Goal: Task Accomplishment & Management: Complete application form

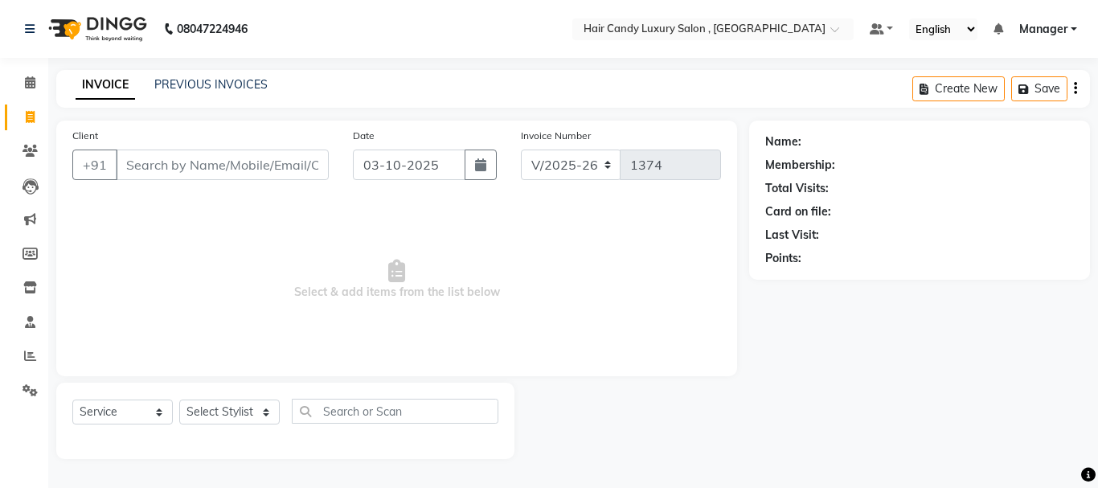
select select "8304"
select select "service"
click at [216, 78] on link "PREVIOUS INVOICES" at bounding box center [210, 84] width 113 height 14
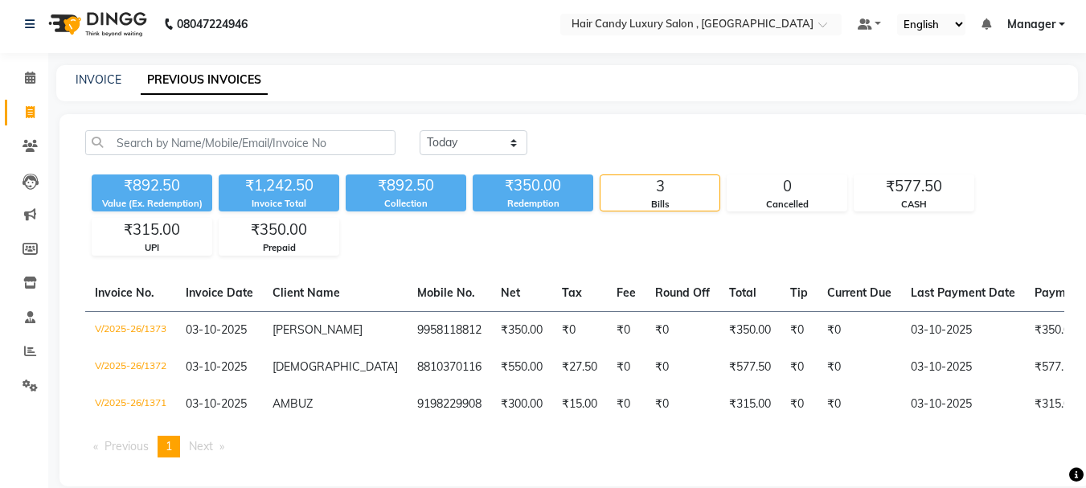
scroll to position [39, 0]
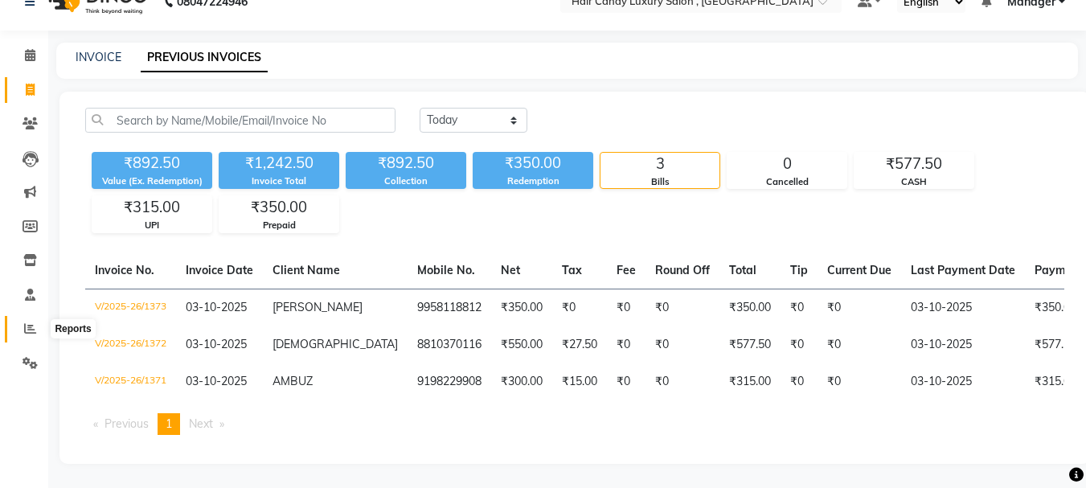
click at [32, 322] on icon at bounding box center [30, 328] width 12 height 12
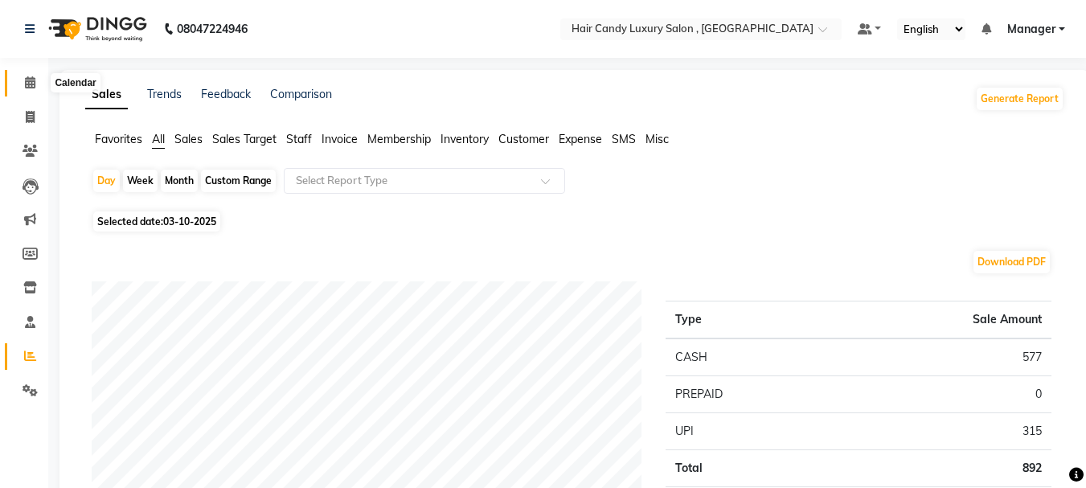
click at [34, 88] on span at bounding box center [30, 83] width 28 height 18
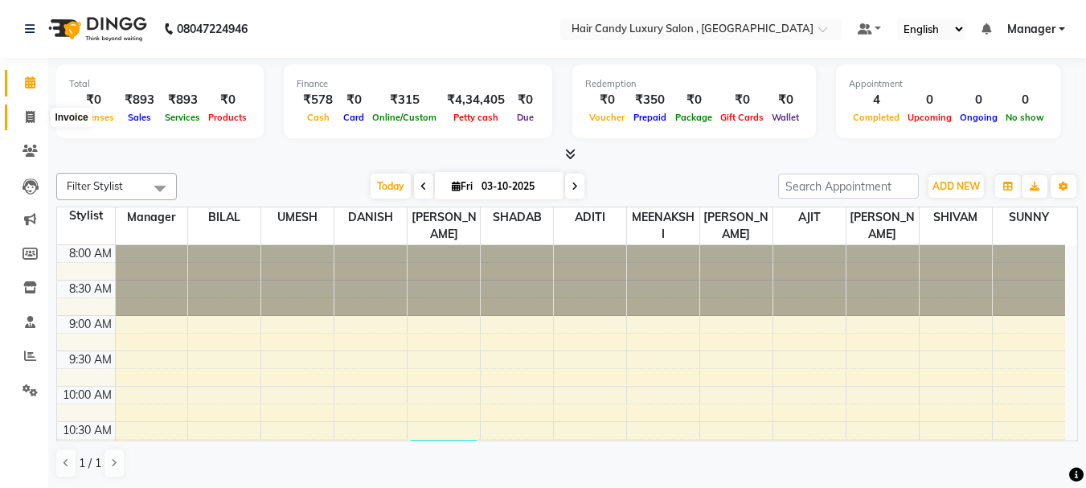
click at [29, 117] on icon at bounding box center [30, 117] width 9 height 12
select select "8304"
select select "service"
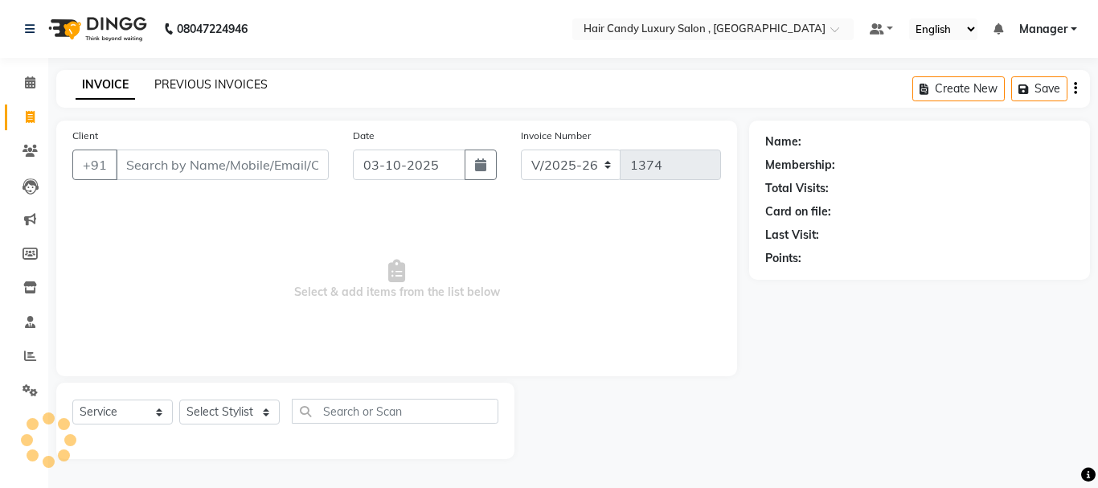
click at [213, 77] on link "PREVIOUS INVOICES" at bounding box center [210, 84] width 113 height 14
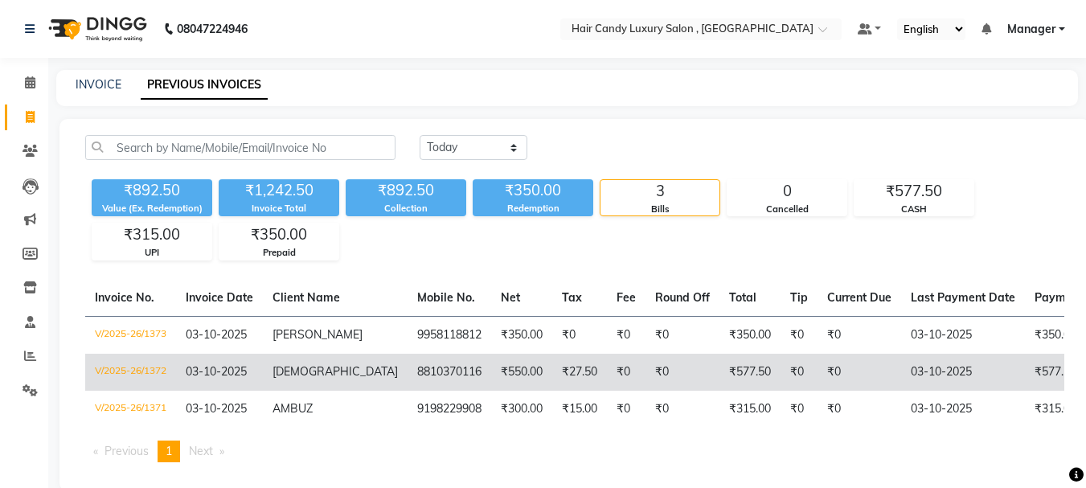
click at [408, 364] on td "8810370116" at bounding box center [450, 372] width 84 height 37
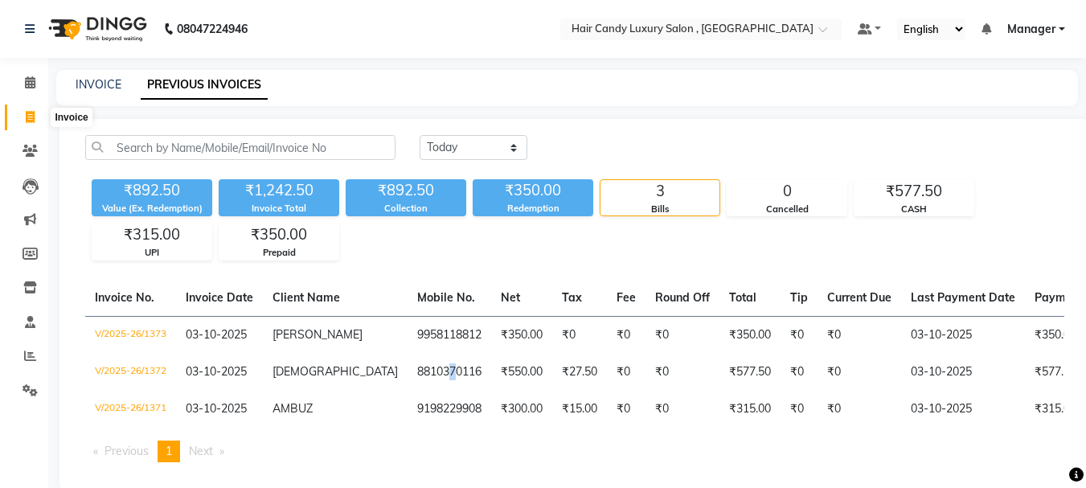
click at [23, 116] on span at bounding box center [30, 118] width 28 height 18
select select "service"
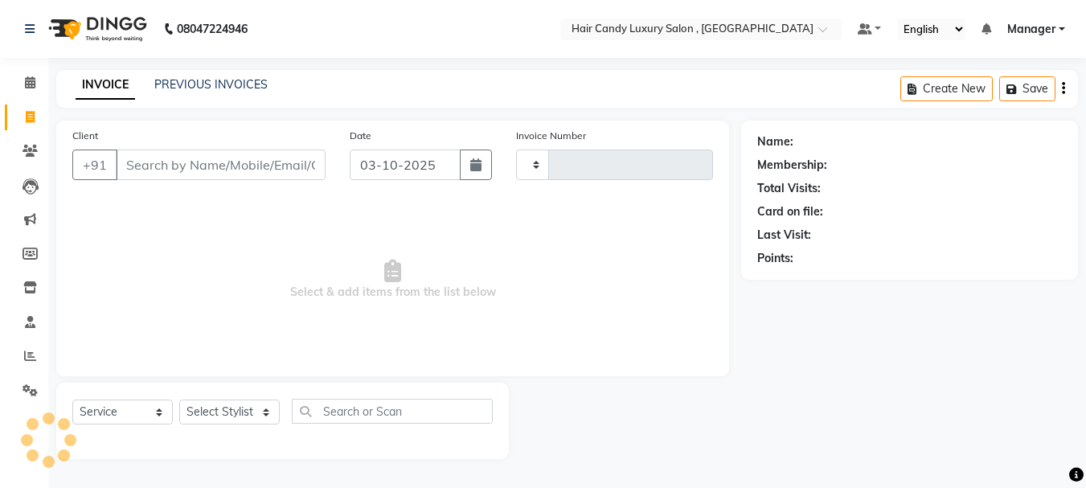
type input "1374"
select select "8304"
click at [32, 118] on icon at bounding box center [30, 117] width 9 height 12
select select "8304"
select select "service"
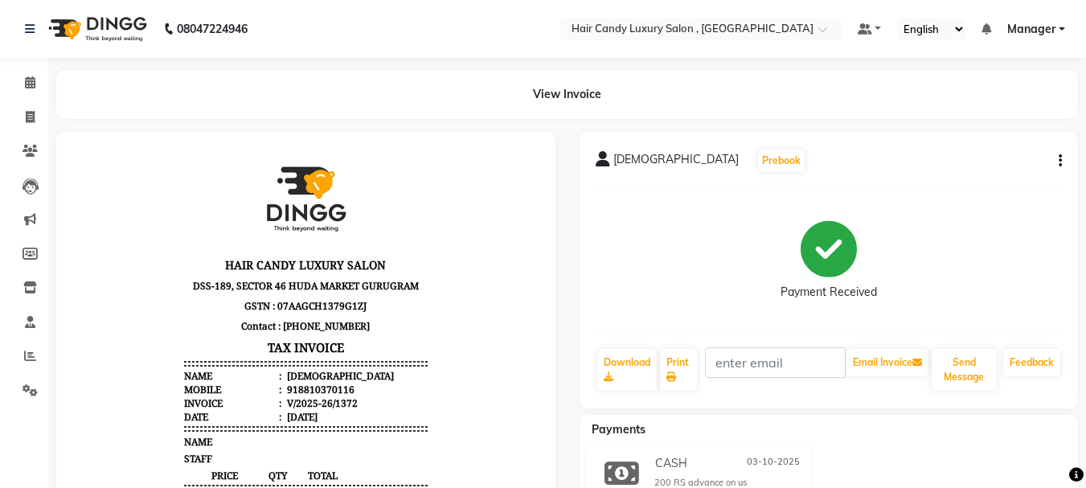
scroll to position [13, 0]
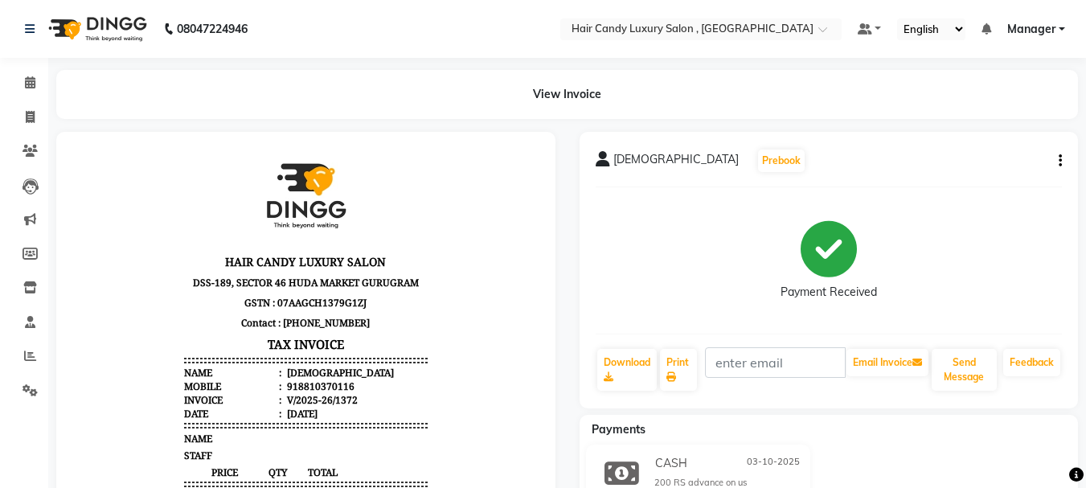
click at [1058, 163] on button "button" at bounding box center [1057, 161] width 10 height 17
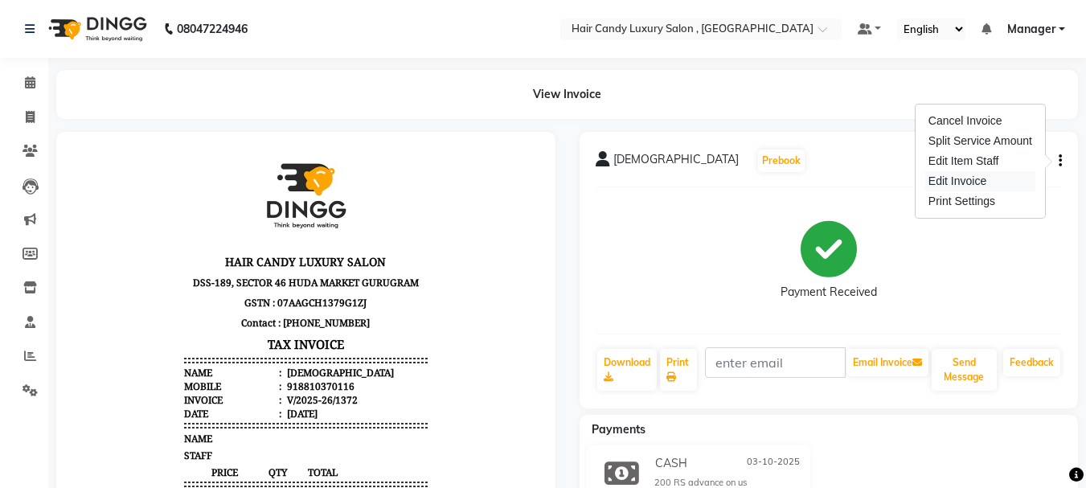
click at [1007, 179] on div "Edit Invoice" at bounding box center [980, 181] width 110 height 20
select select "service"
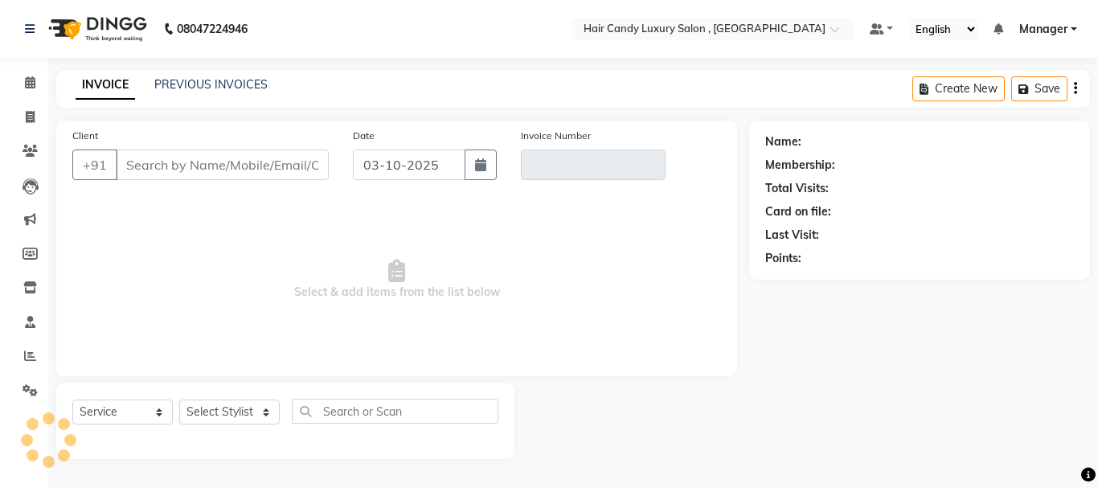
type input "8810370116"
type input "V/2025-26/1372"
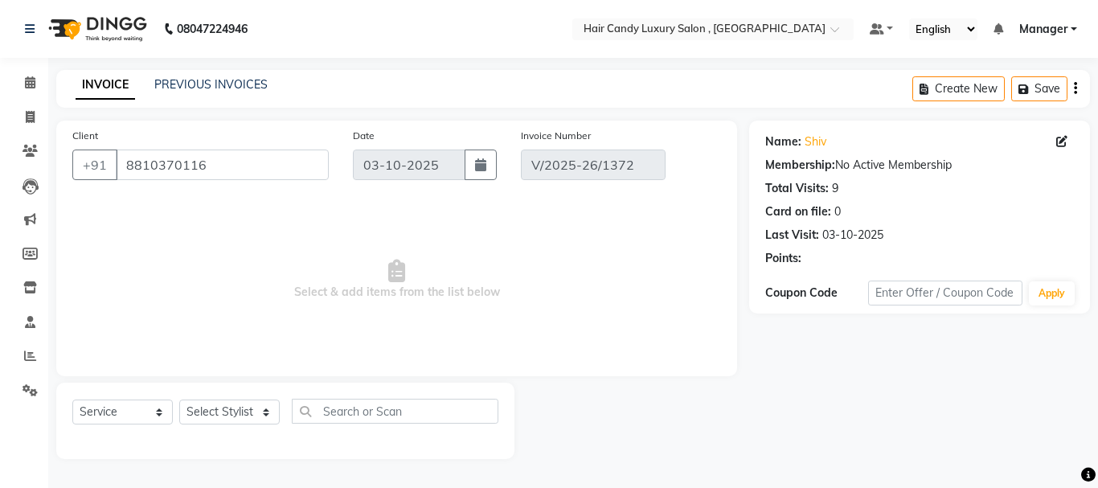
select select "select"
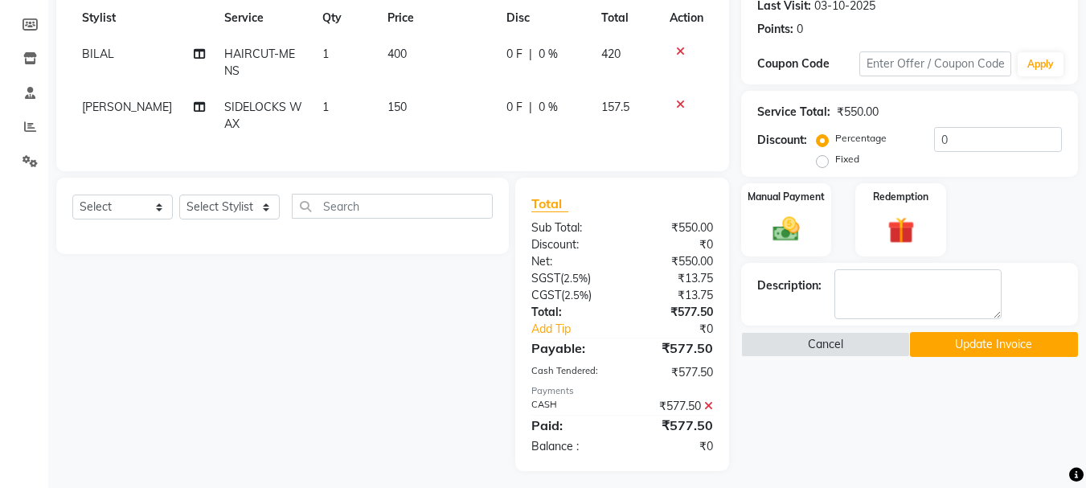
scroll to position [241, 0]
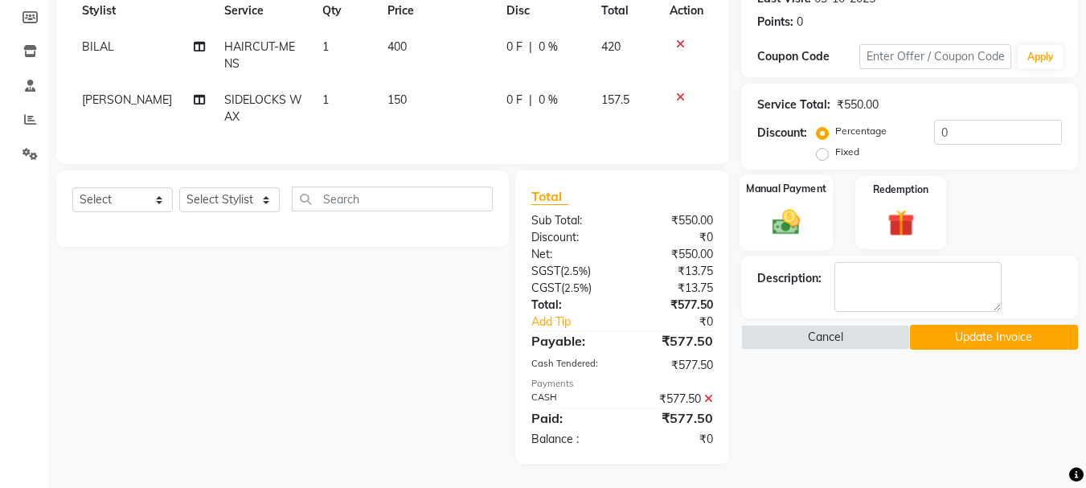
click at [808, 218] on img at bounding box center [786, 222] width 45 height 32
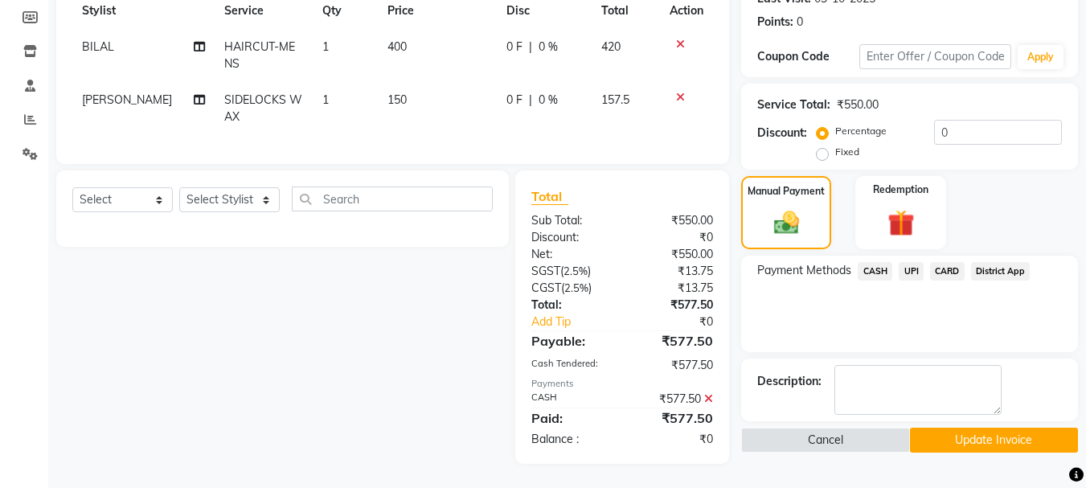
click at [885, 265] on span "CASH" at bounding box center [875, 271] width 35 height 18
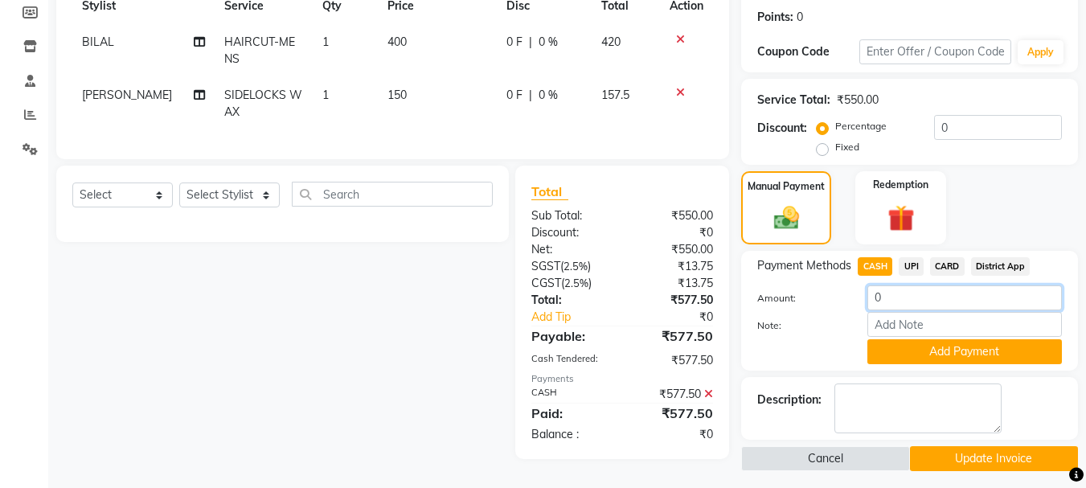
click at [901, 292] on input "0" at bounding box center [965, 297] width 195 height 25
type input "3"
type input "200"
click at [925, 355] on button "Add Payment" at bounding box center [965, 351] width 195 height 25
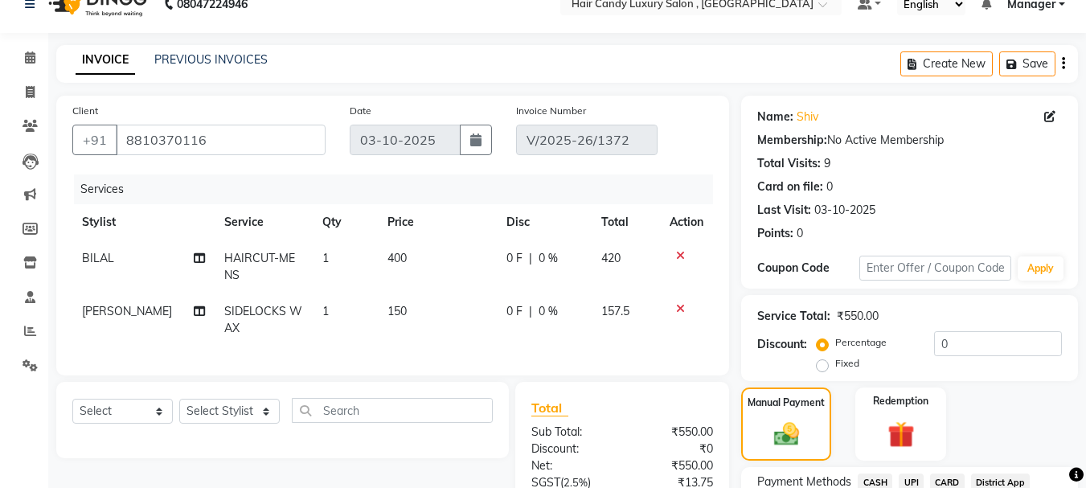
scroll to position [0, 0]
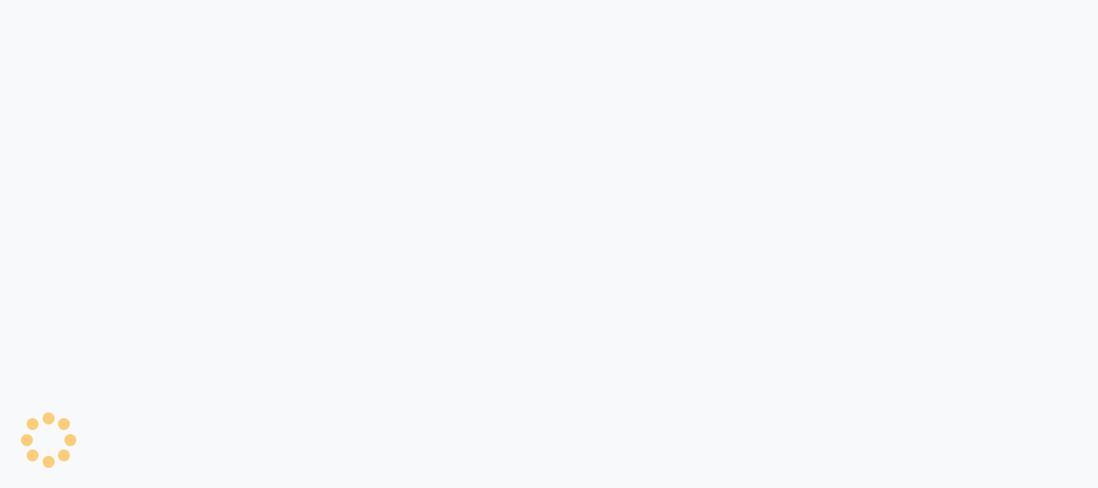
select select "8304"
select select "service"
select select "8304"
select select "service"
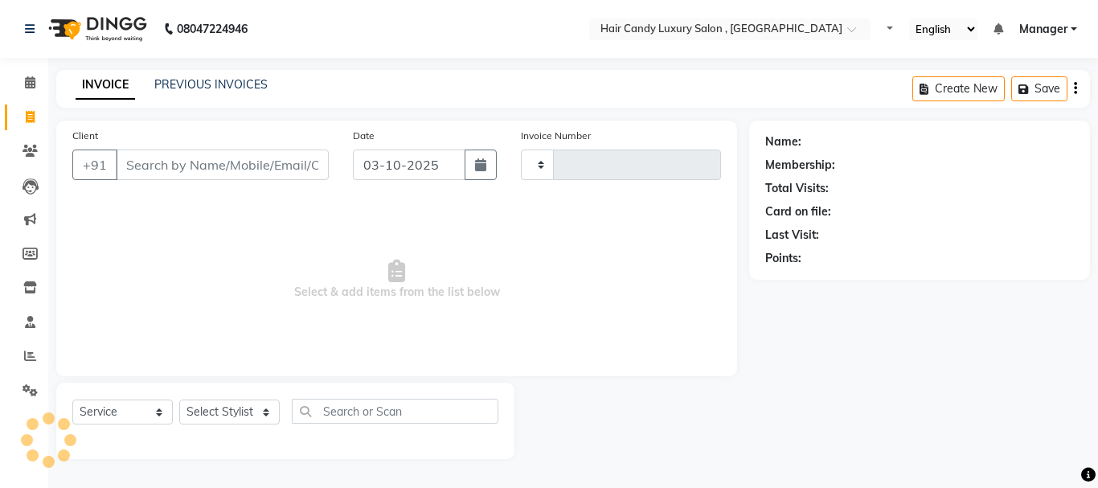
type input "1374"
select select "8304"
click at [244, 169] on input "Client" at bounding box center [222, 165] width 213 height 31
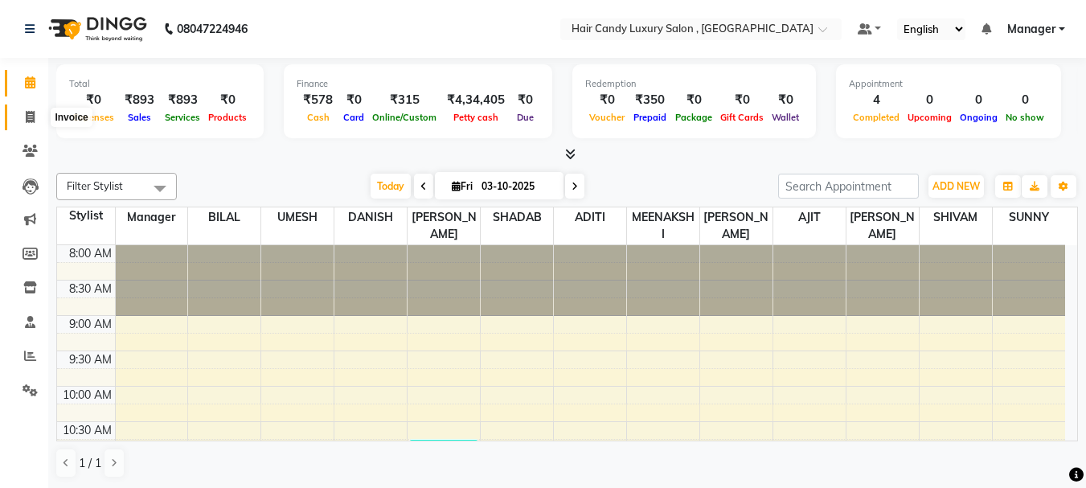
click at [27, 121] on icon at bounding box center [30, 117] width 9 height 12
select select "service"
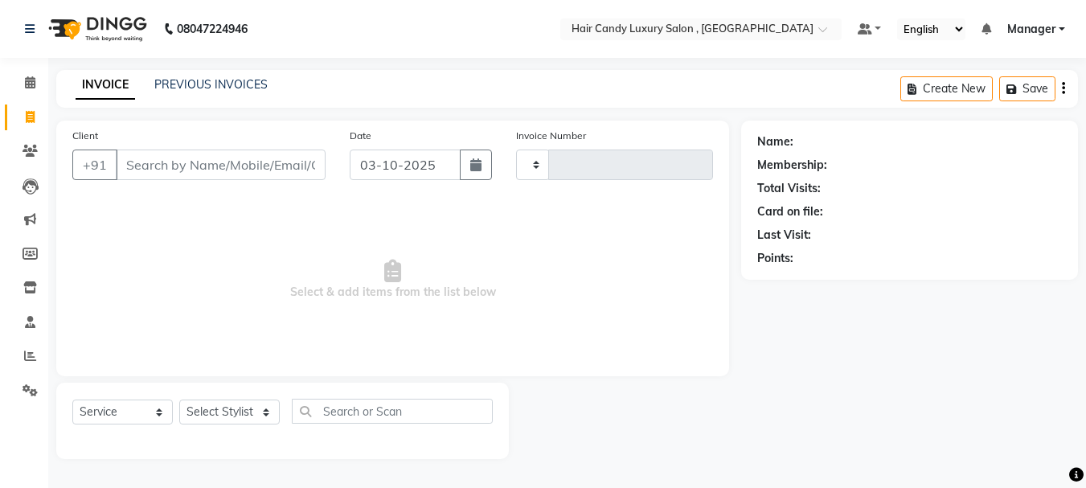
type input "1374"
select select "8304"
click at [202, 170] on input "Client" at bounding box center [222, 165] width 213 height 31
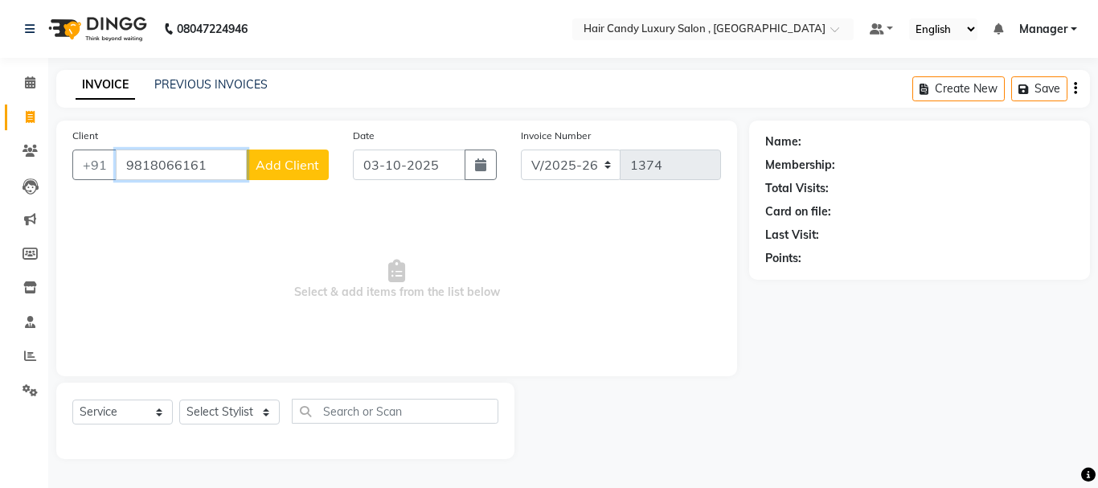
type input "9818066161"
click at [289, 159] on span "Add Client" at bounding box center [288, 165] width 64 height 16
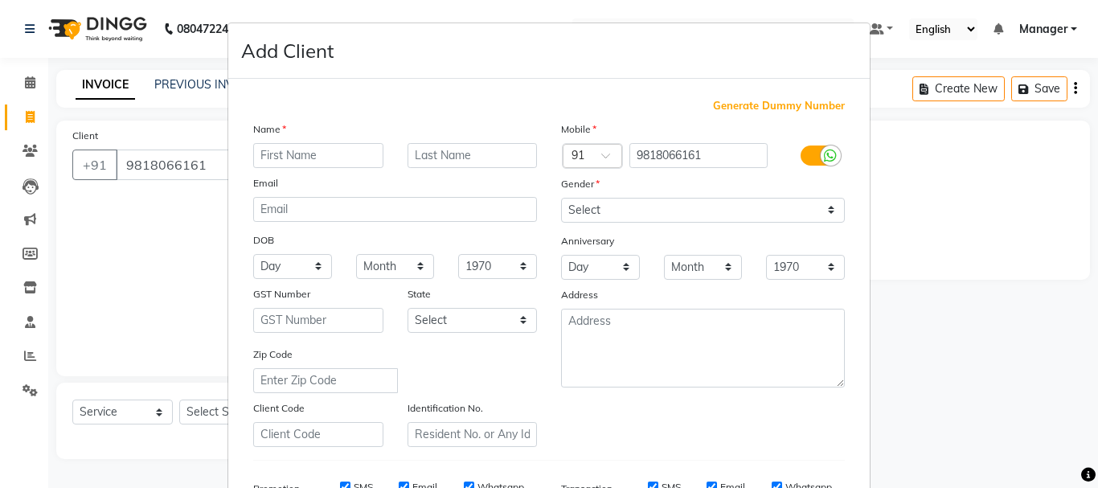
click at [361, 158] on input "text" at bounding box center [318, 155] width 130 height 25
type input "SHILPI"
click at [576, 213] on select "Select Male Female Other Prefer Not To Say" at bounding box center [703, 210] width 284 height 25
select select "female"
click at [561, 198] on select "Select Male Female Other Prefer Not To Say" at bounding box center [703, 210] width 284 height 25
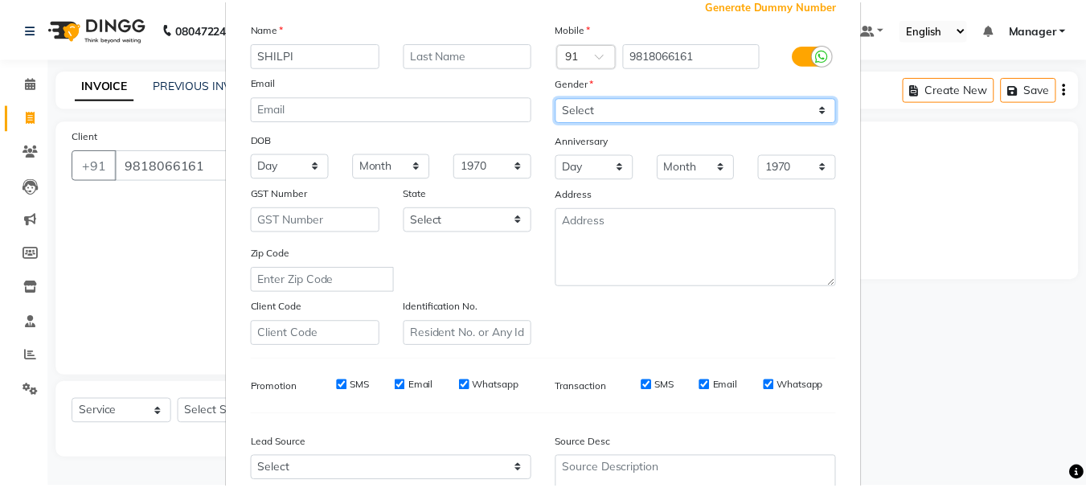
scroll to position [254, 0]
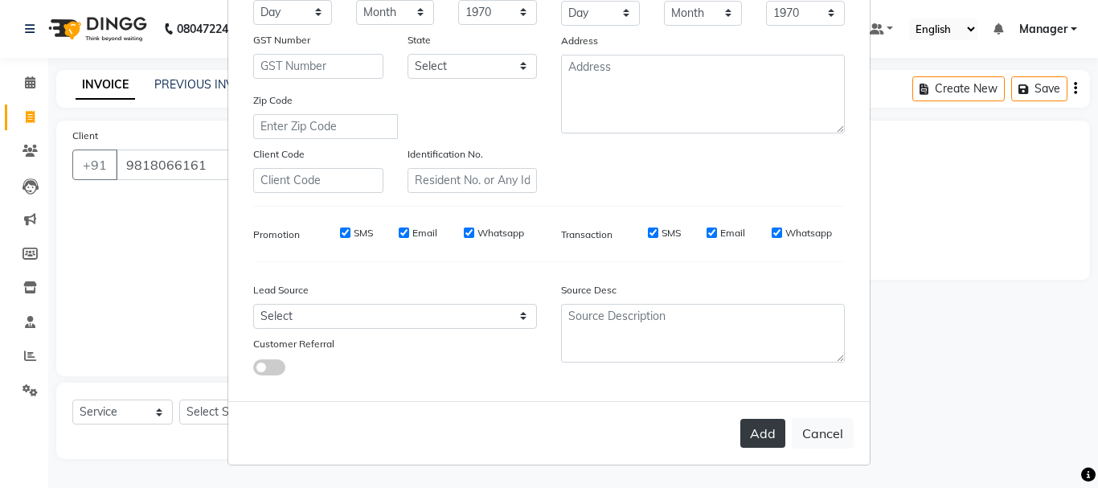
click at [753, 433] on button "Add" at bounding box center [763, 433] width 45 height 29
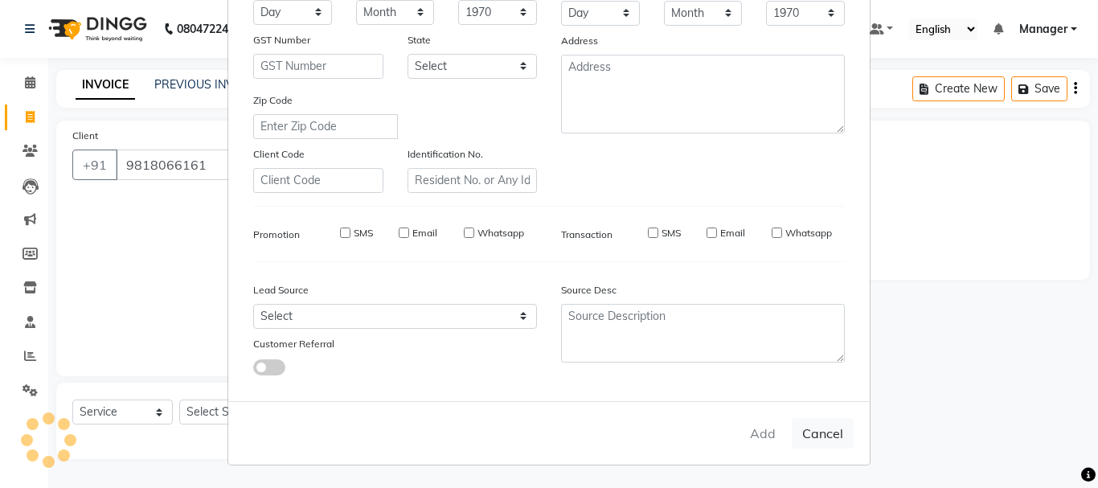
select select
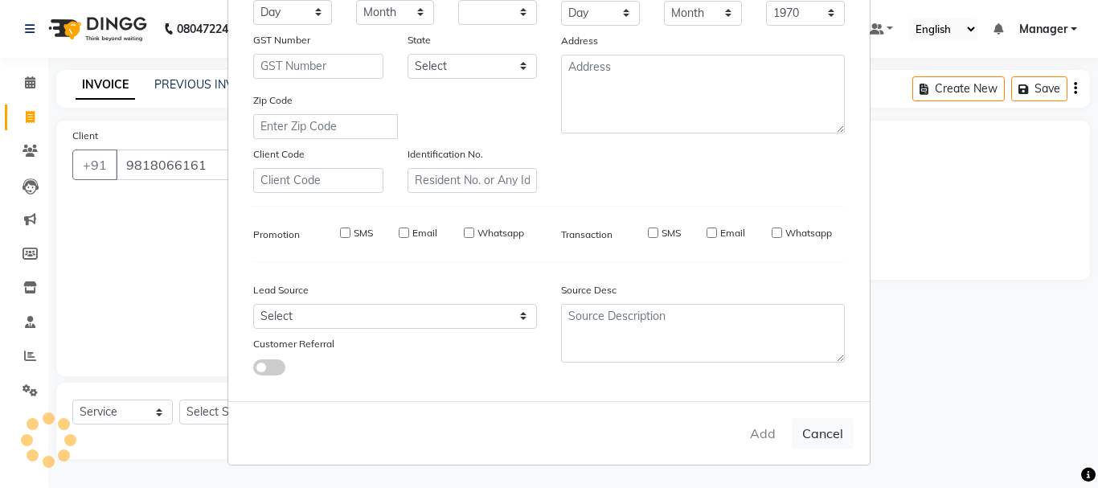
select select
checkbox input "false"
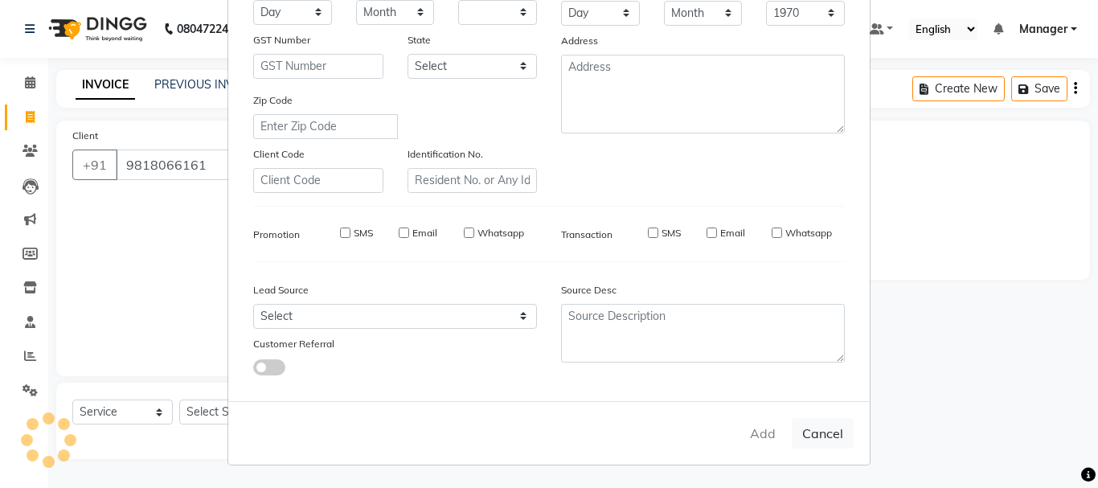
checkbox input "false"
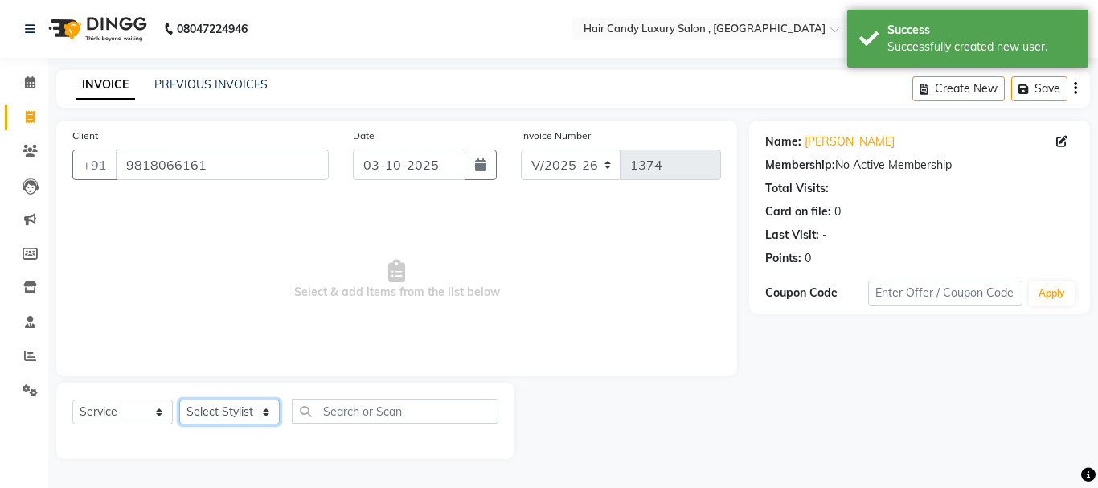
drag, startPoint x: 254, startPoint y: 411, endPoint x: 269, endPoint y: 411, distance: 14.5
click at [256, 411] on select "Select Stylist ADITI [PERSON_NAME] [DEMOGRAPHIC_DATA] Manager Manager MEENAKSHI…" at bounding box center [229, 412] width 101 height 25
select select "80578"
click at [179, 400] on select "Select Stylist ADITI [PERSON_NAME] [DEMOGRAPHIC_DATA] Manager Manager MEENAKSHI…" at bounding box center [229, 412] width 101 height 25
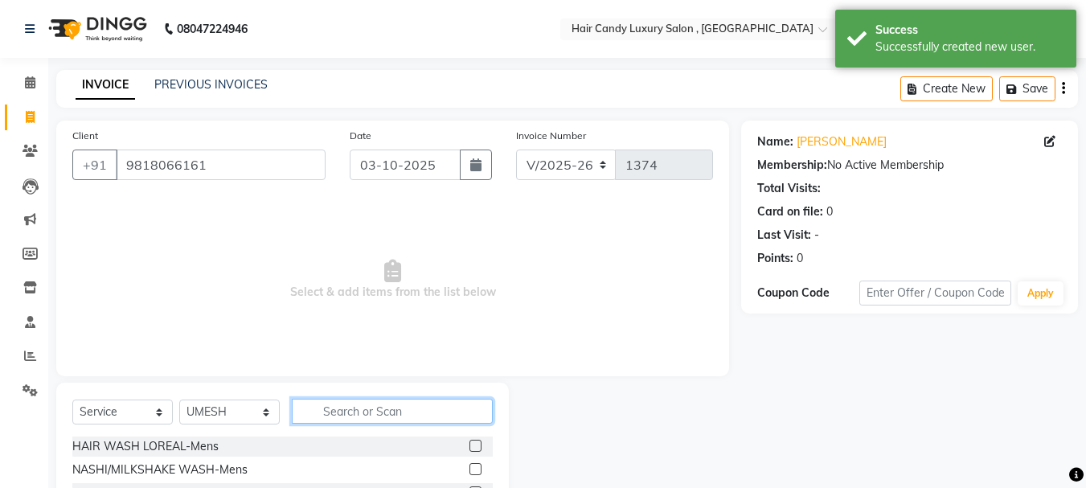
click at [385, 412] on input "text" at bounding box center [392, 411] width 201 height 25
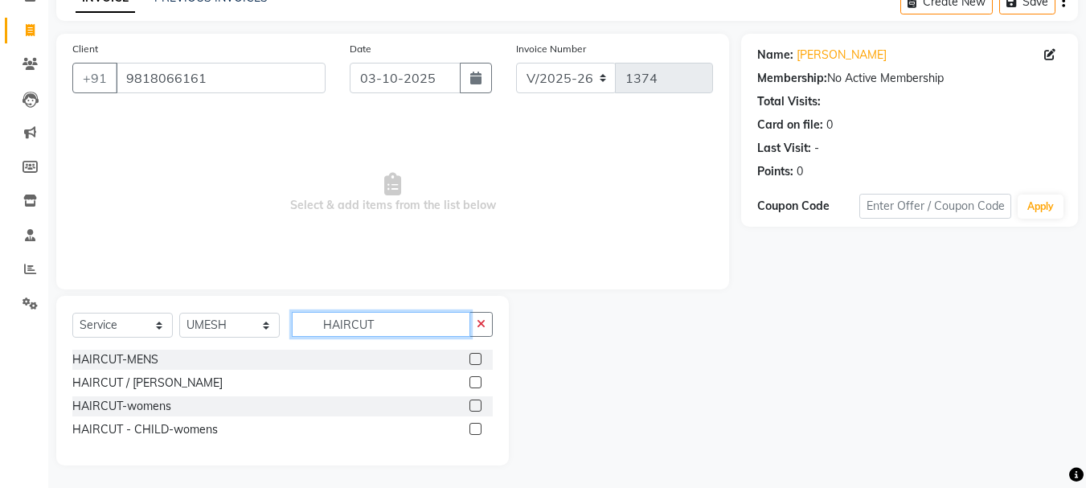
scroll to position [88, 0]
type input "HAIRCUT"
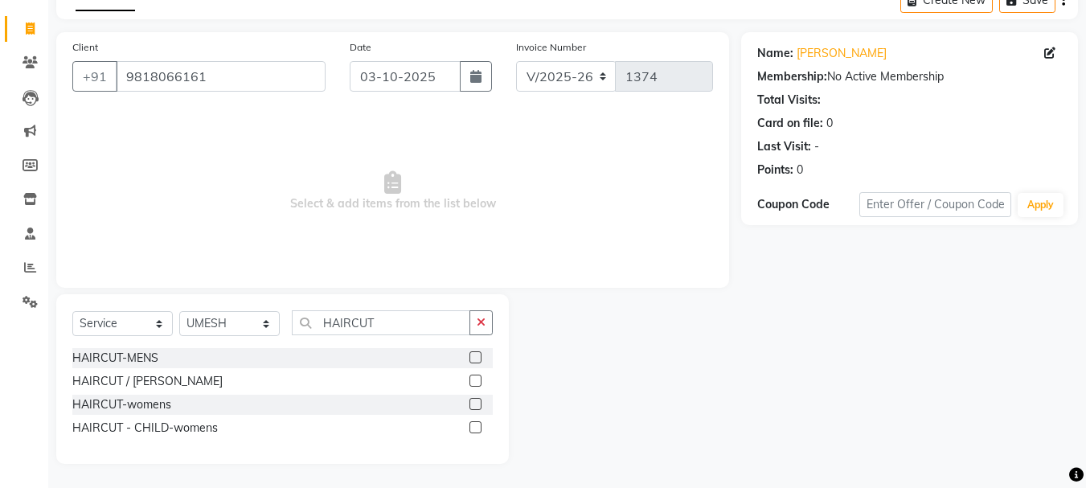
click at [470, 408] on label at bounding box center [476, 404] width 12 height 12
click at [470, 408] on input "checkbox" at bounding box center [475, 405] width 10 height 10
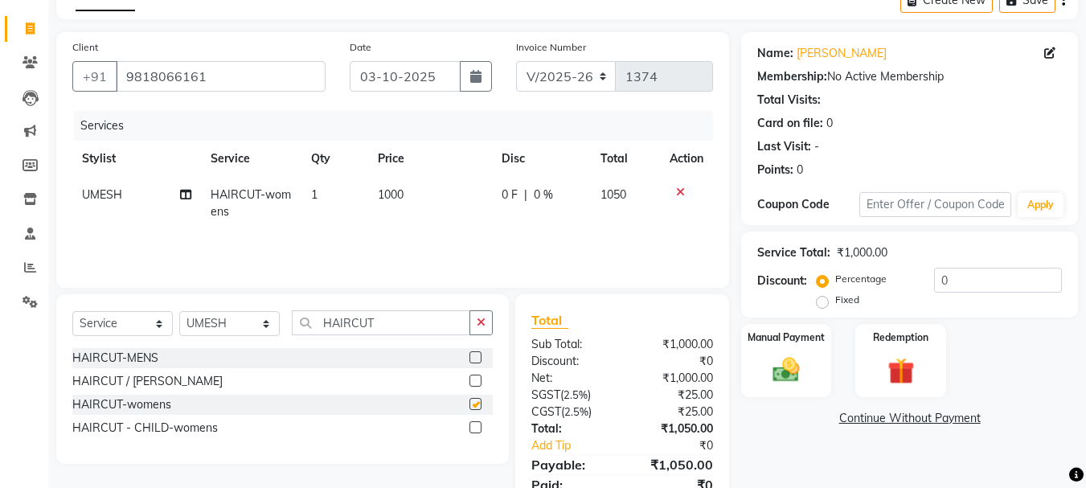
checkbox input "false"
drag, startPoint x: 365, startPoint y: 321, endPoint x: 374, endPoint y: 321, distance: 8.8
click at [367, 321] on input "HAIRCUT" at bounding box center [381, 322] width 178 height 25
click at [378, 320] on input "HAIRCUT" at bounding box center [381, 322] width 178 height 25
type input "H"
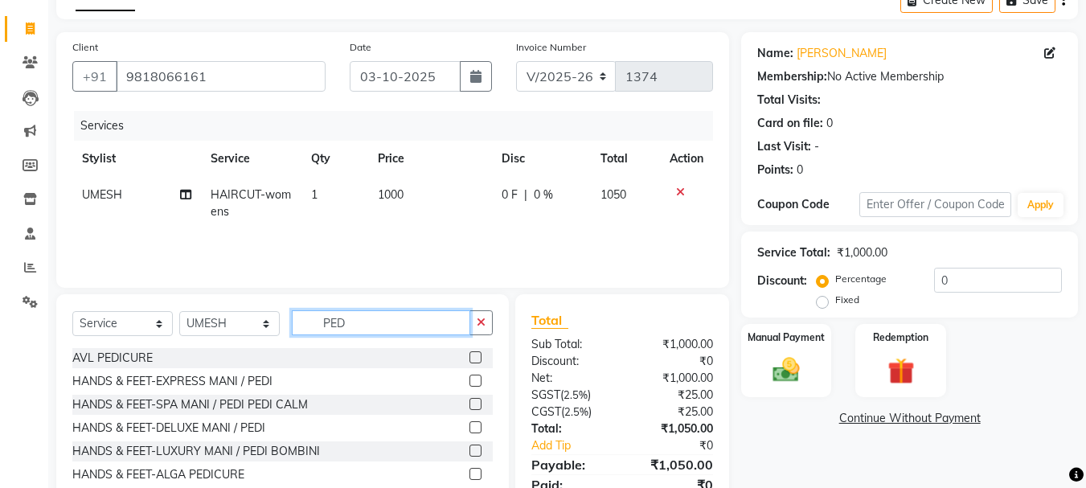
type input "PED"
click at [268, 326] on select "Select Stylist ADITI AJIT BILAL DANISH Manager Manager MEENAKSHI RINKI VALECHA …" at bounding box center [229, 323] width 101 height 25
select select "91517"
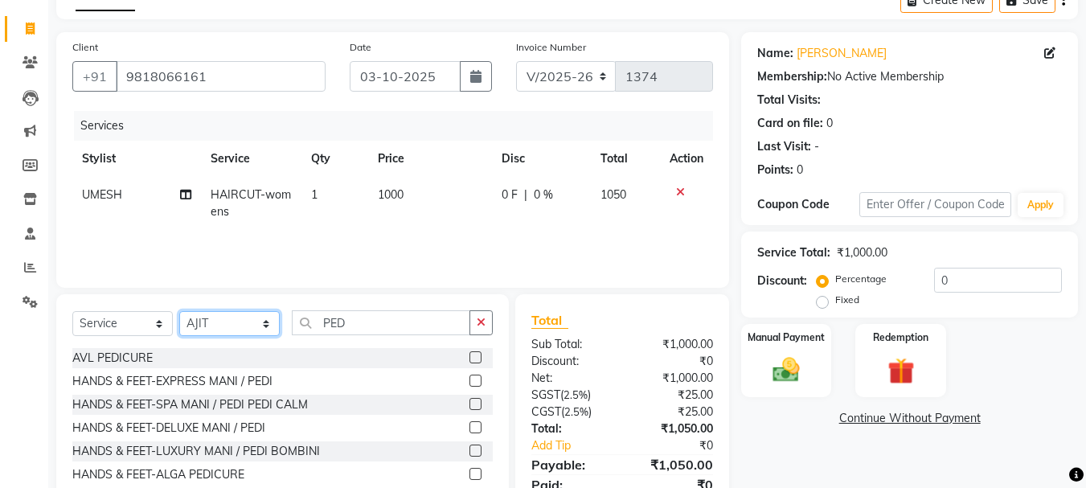
click at [179, 311] on select "Select Stylist ADITI AJIT BILAL DANISH Manager Manager MEENAKSHI RINKI VALECHA …" at bounding box center [229, 323] width 101 height 25
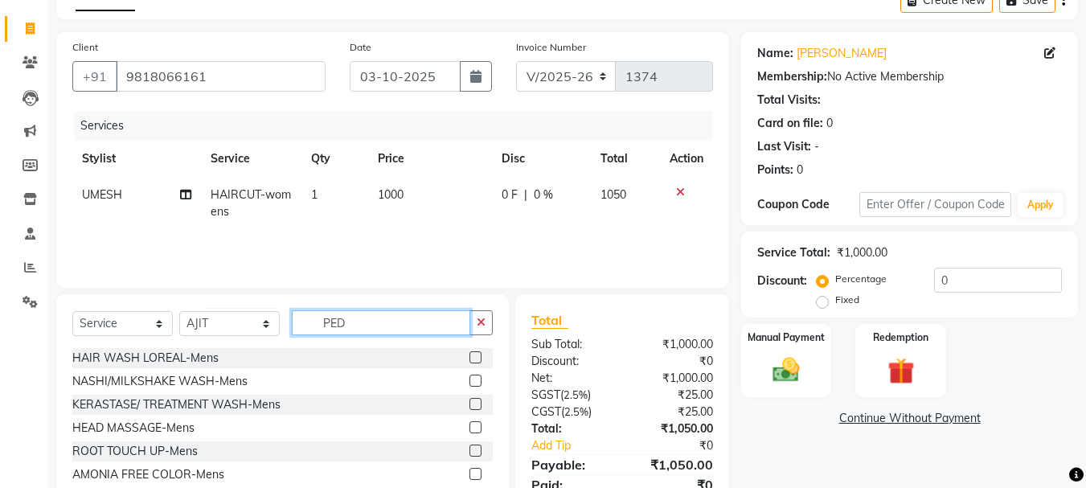
click at [403, 328] on input "PED" at bounding box center [381, 322] width 178 height 25
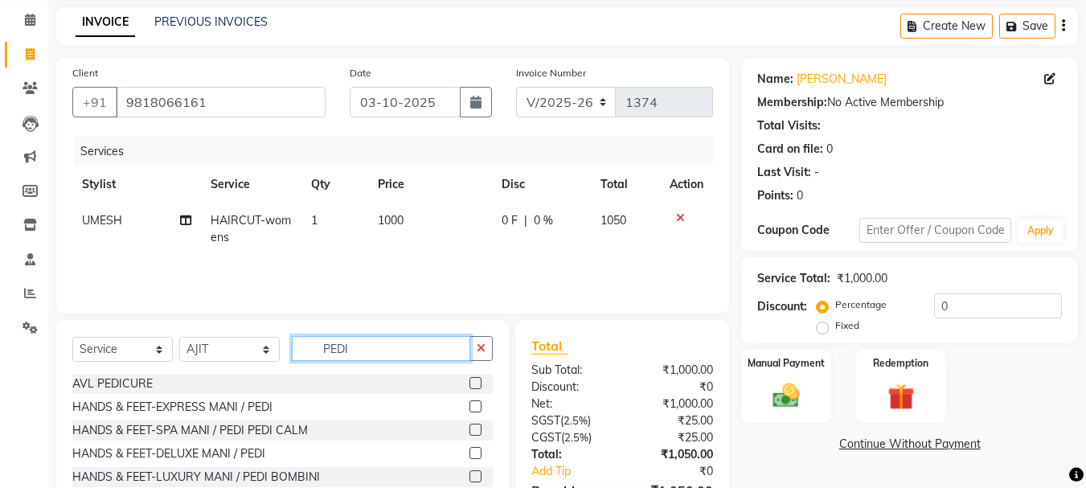
scroll to position [155, 0]
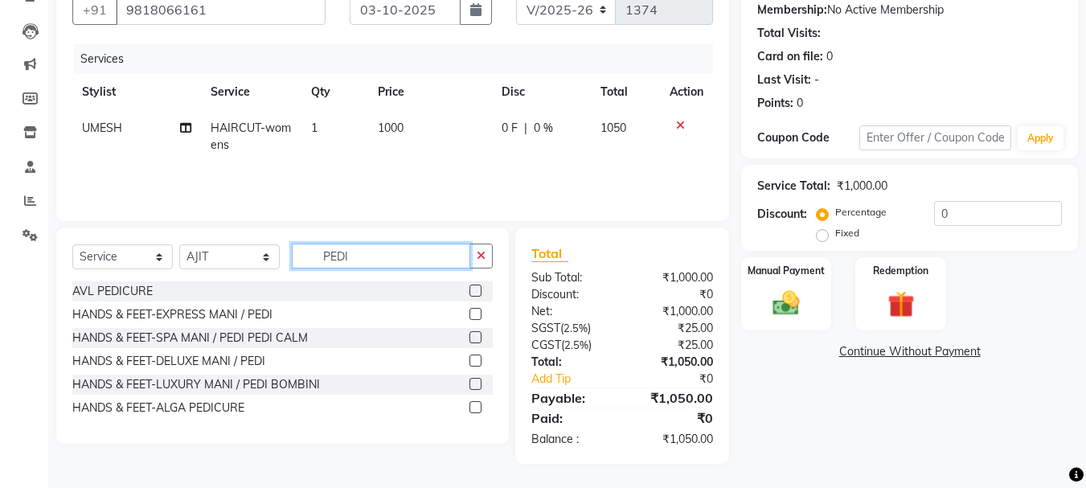
type input "PEDI"
click at [478, 295] on label at bounding box center [476, 291] width 12 height 12
click at [478, 295] on input "checkbox" at bounding box center [475, 291] width 10 height 10
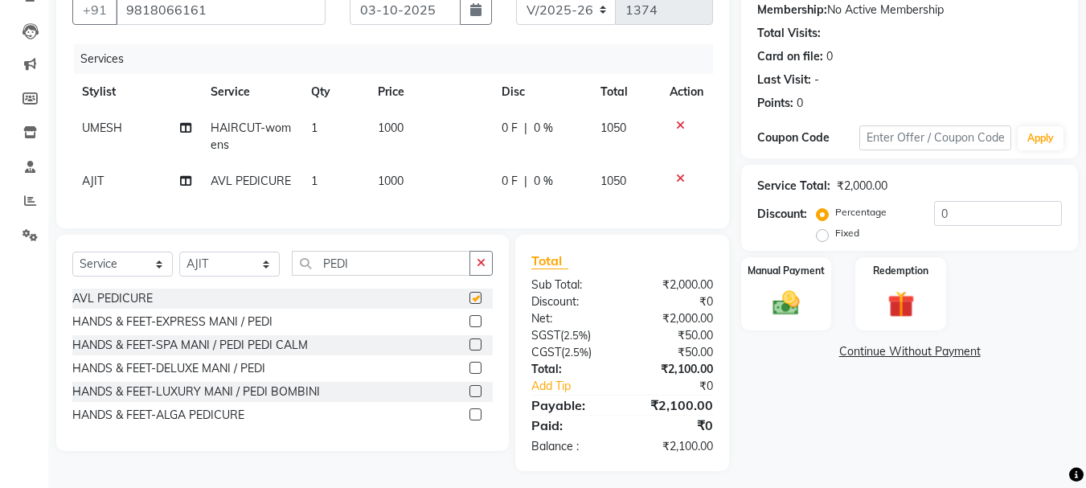
checkbox input "false"
click at [433, 174] on td "1000" at bounding box center [430, 181] width 124 height 36
select select "91517"
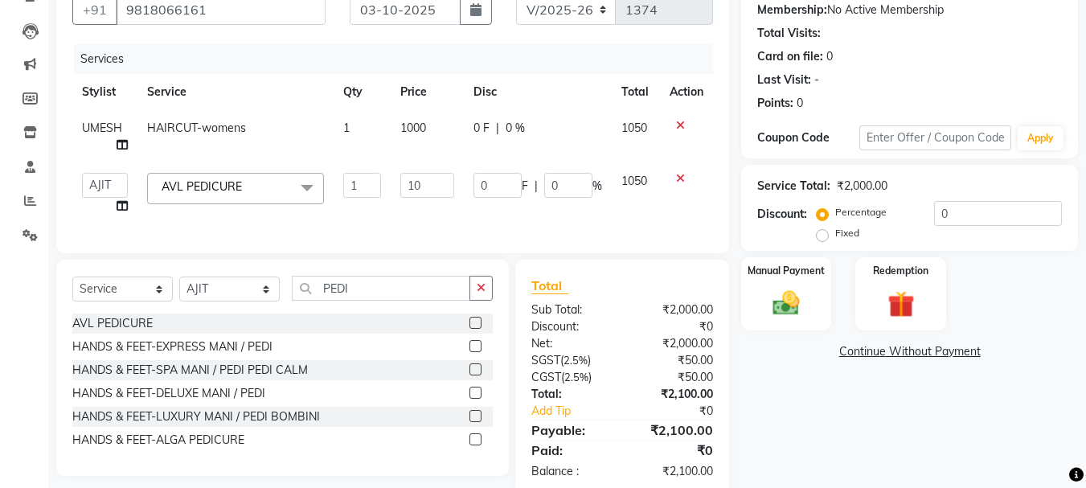
type input "1"
type input "800"
click at [445, 211] on div "Services Stylist Service Qty Price Disc Total Action UMESH HAIRCUT-womens 1 100…" at bounding box center [392, 140] width 641 height 193
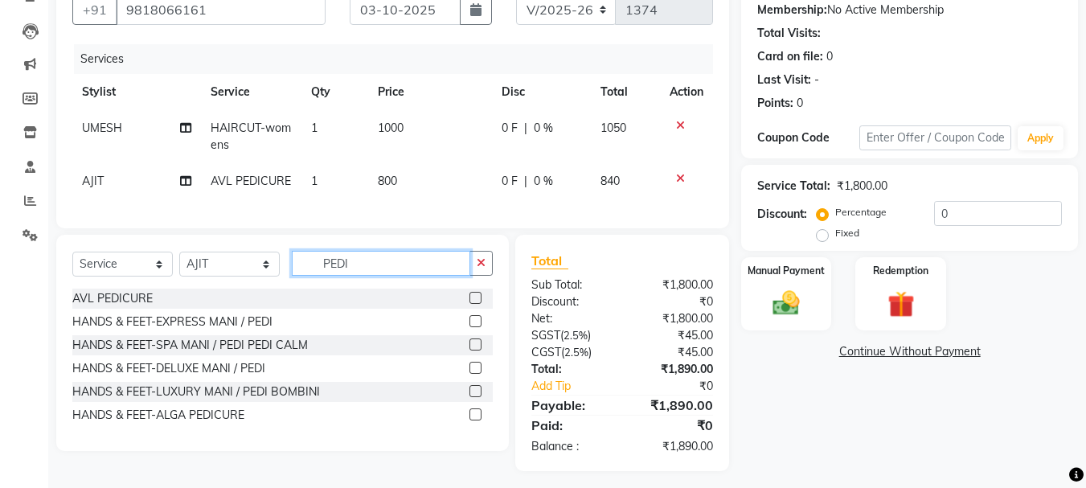
click at [395, 273] on input "PEDI" at bounding box center [381, 263] width 178 height 25
click at [413, 173] on td "800" at bounding box center [430, 181] width 124 height 36
select select "91517"
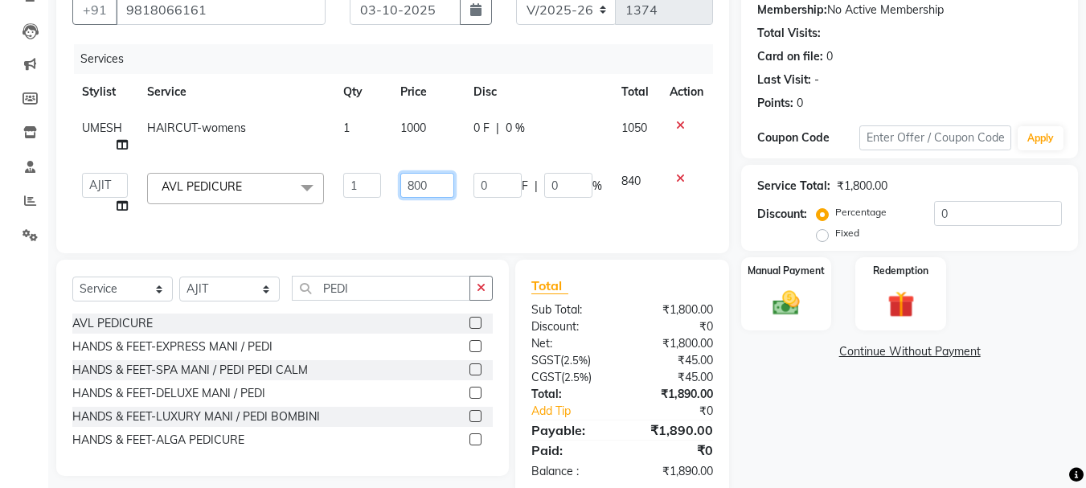
click at [413, 179] on input "800" at bounding box center [427, 185] width 54 height 25
drag, startPoint x: 449, startPoint y: 183, endPoint x: 441, endPoint y: 183, distance: 8.1
click at [448, 183] on input "800" at bounding box center [427, 185] width 54 height 25
type input "8"
type input "650"
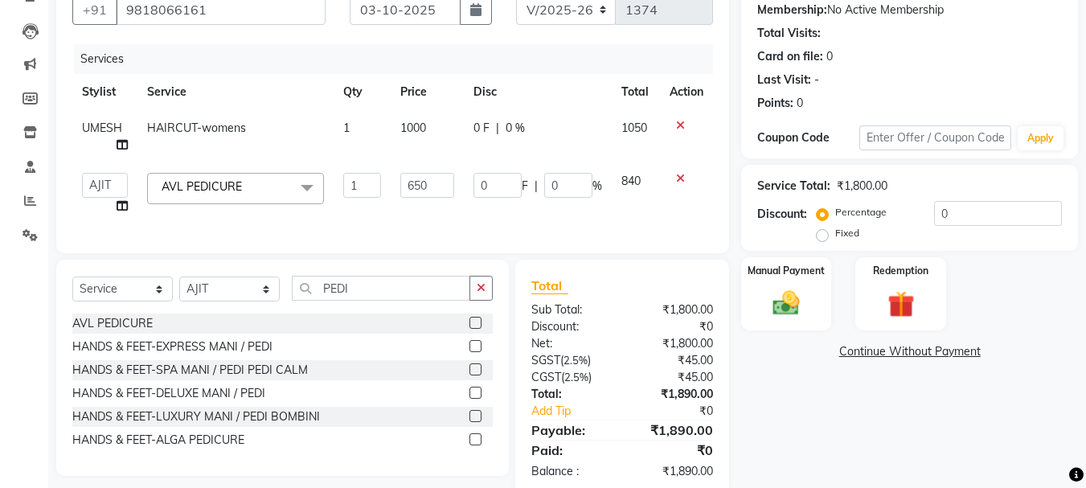
click at [425, 204] on div "Services Stylist Service Qty Price Disc Total Action UMESH HAIRCUT-womens 1 100…" at bounding box center [392, 140] width 641 height 193
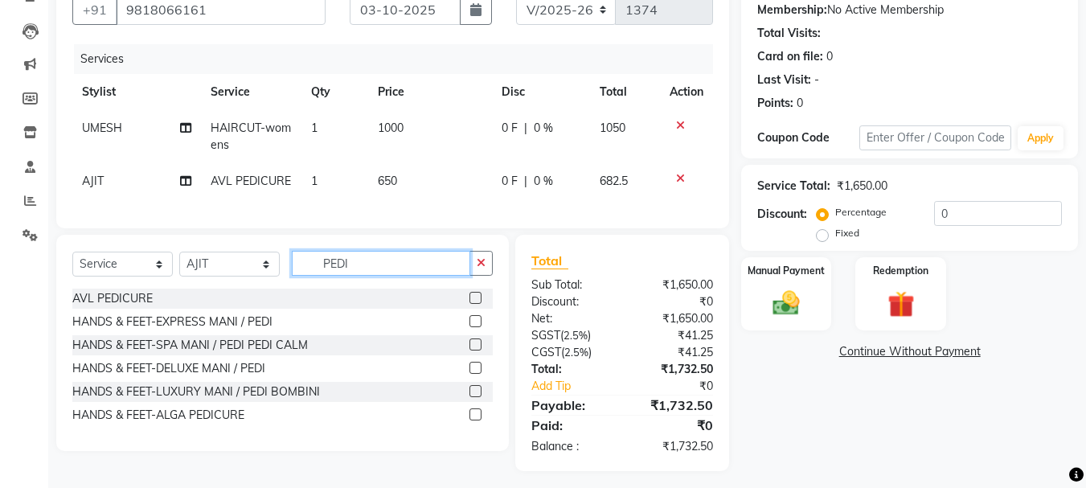
click at [416, 276] on input "PEDI" at bounding box center [381, 263] width 178 height 25
type input "P"
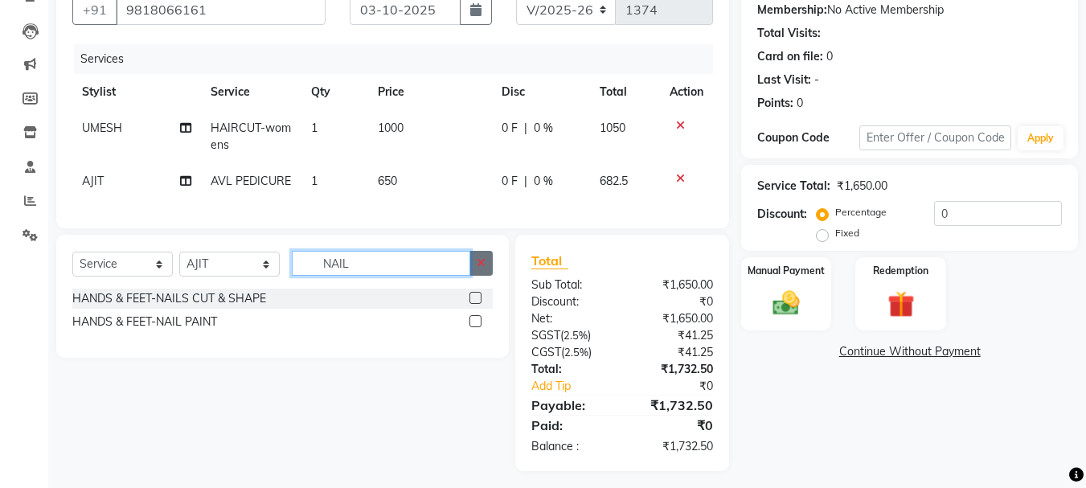
type input "NAIL"
click at [478, 327] on label at bounding box center [476, 321] width 12 height 12
click at [478, 327] on input "checkbox" at bounding box center [475, 322] width 10 height 10
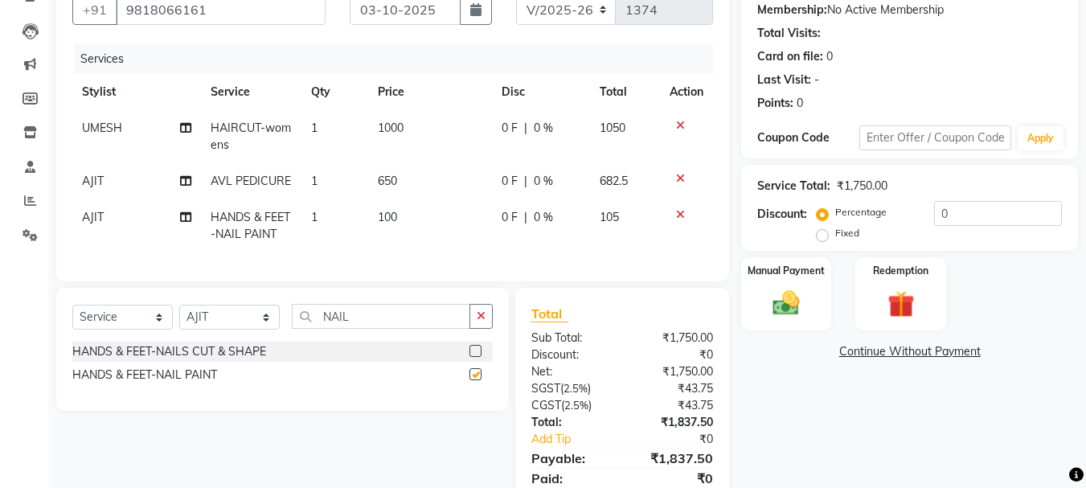
checkbox input "false"
click at [411, 220] on td "100" at bounding box center [430, 225] width 124 height 53
select select "91517"
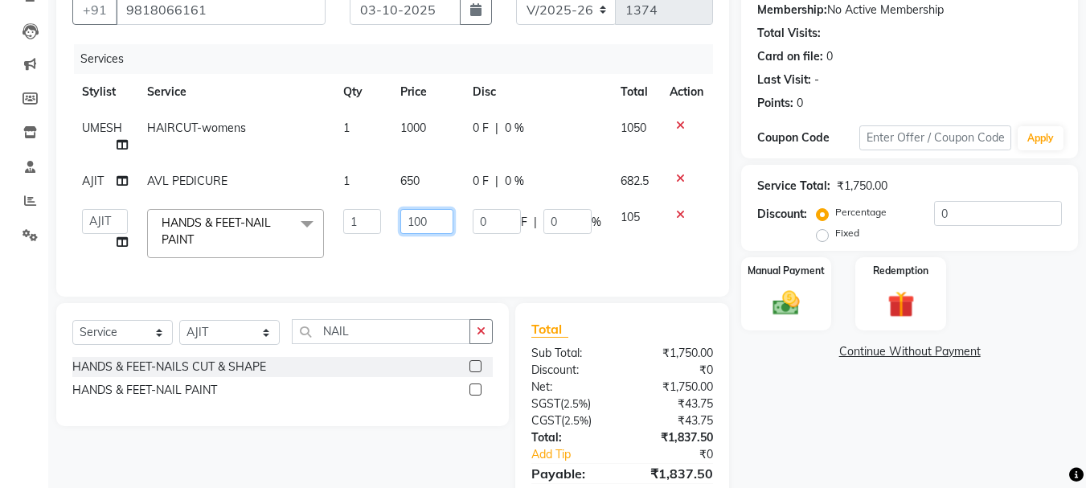
click at [431, 219] on input "100" at bounding box center [426, 221] width 53 height 25
type input "1"
type input "300"
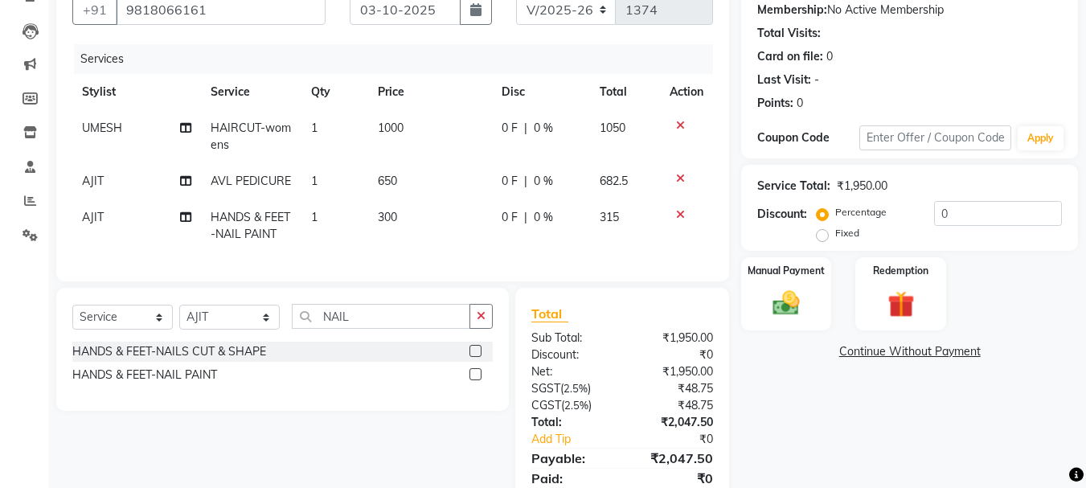
drag, startPoint x: 496, startPoint y: 265, endPoint x: 1031, endPoint y: 260, distance: 534.7
click at [499, 263] on div "Services Stylist Service Qty Price Disc Total Action UMESH HAIRCUT-womens 1 100…" at bounding box center [392, 154] width 641 height 221
click at [1018, 204] on input "0" at bounding box center [998, 213] width 128 height 25
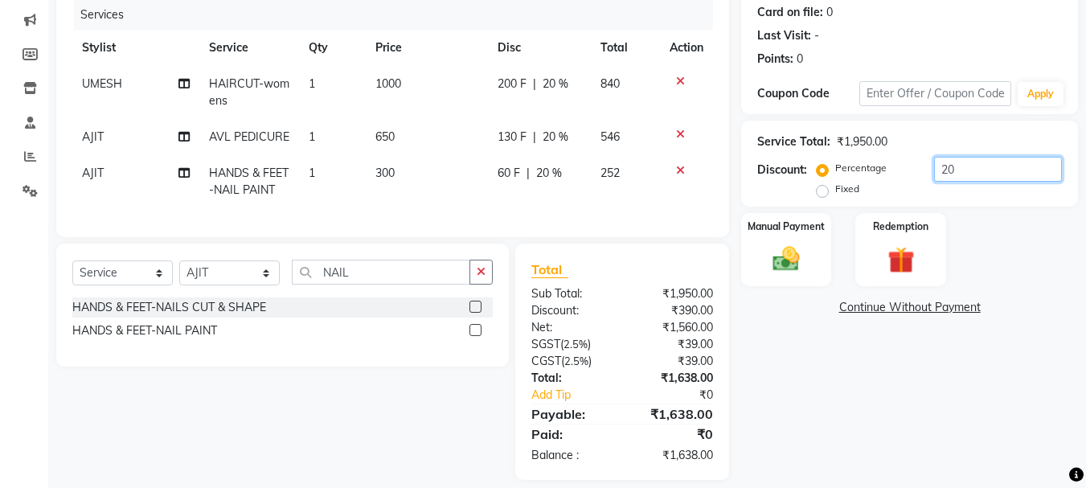
scroll to position [228, 0]
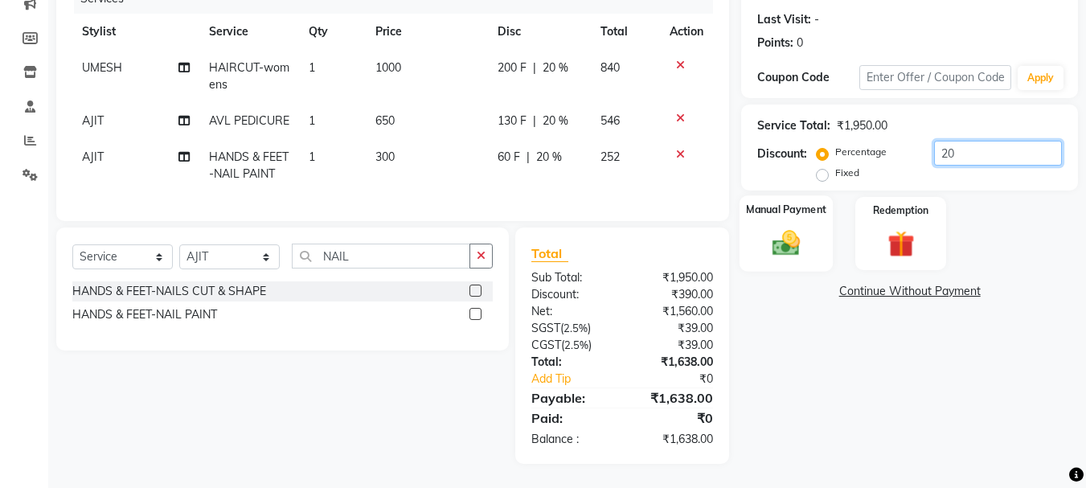
type input "20"
click at [797, 202] on label "Manual Payment" at bounding box center [786, 209] width 80 height 15
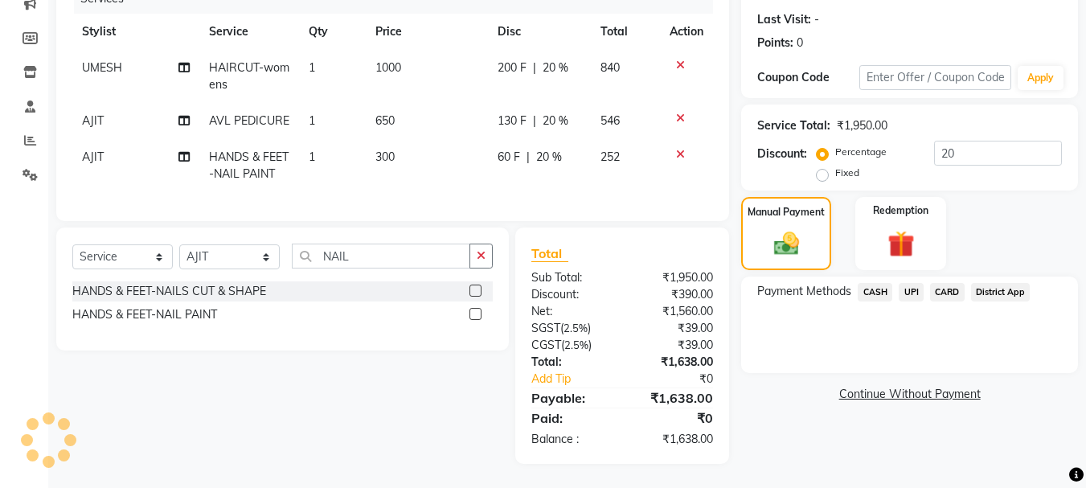
click at [879, 283] on span "CASH" at bounding box center [875, 292] width 35 height 18
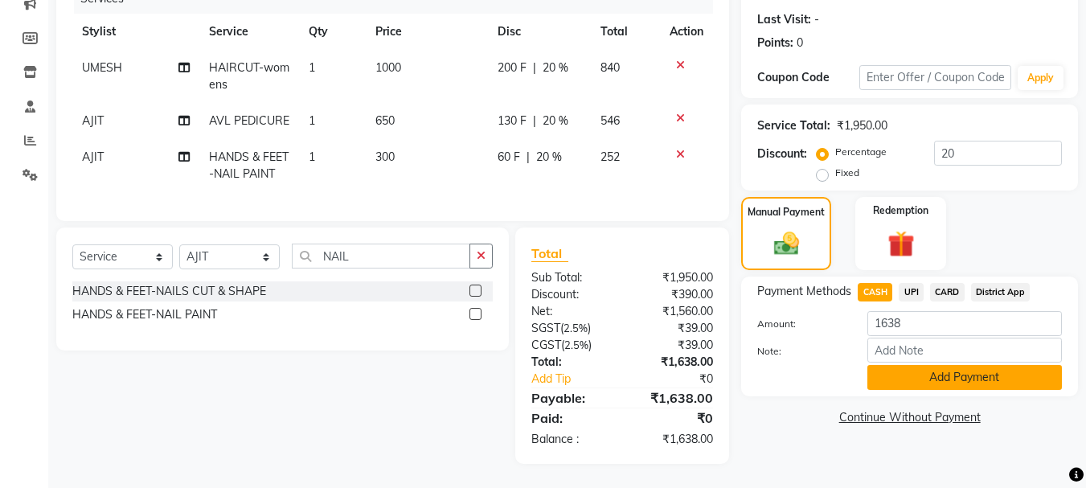
click at [917, 365] on button "Add Payment" at bounding box center [965, 377] width 195 height 25
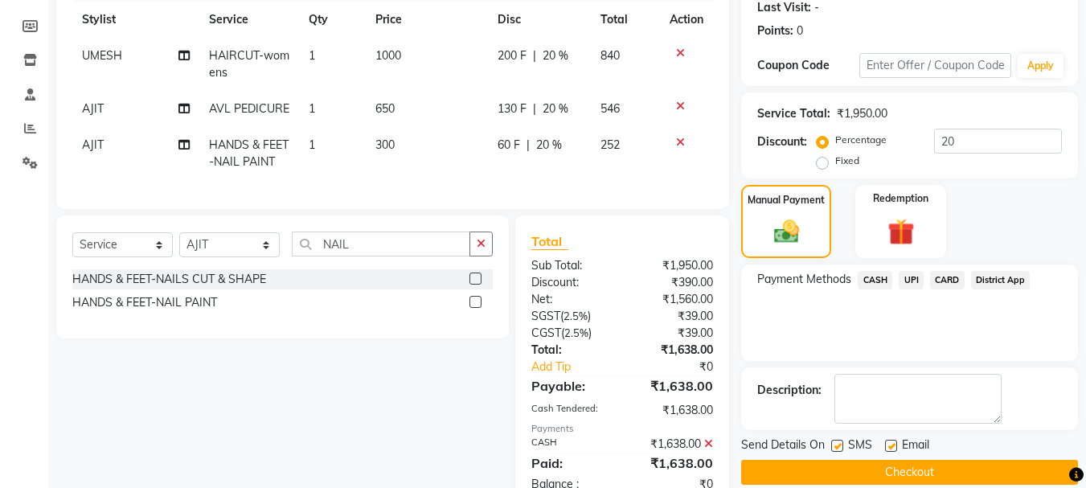
click at [939, 472] on button "Checkout" at bounding box center [909, 472] width 337 height 25
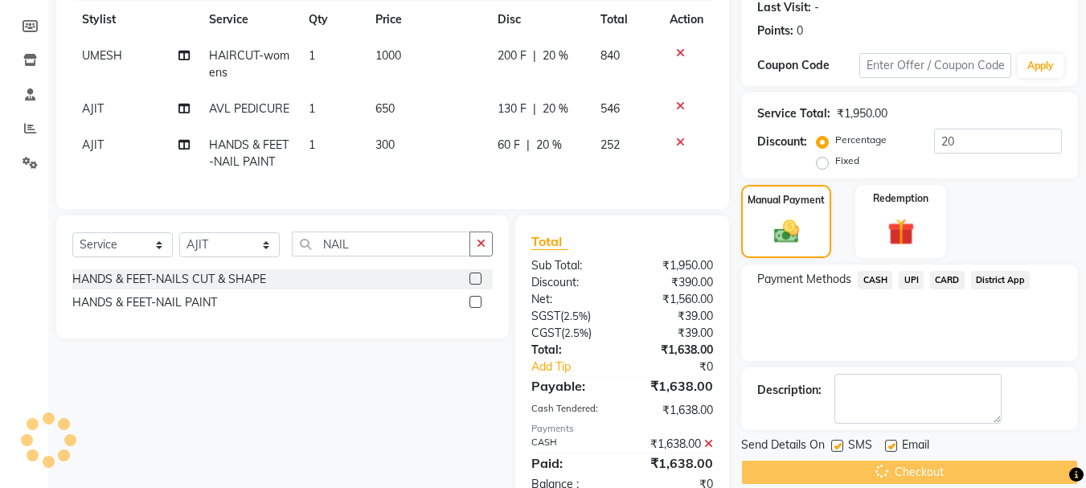
scroll to position [285, 0]
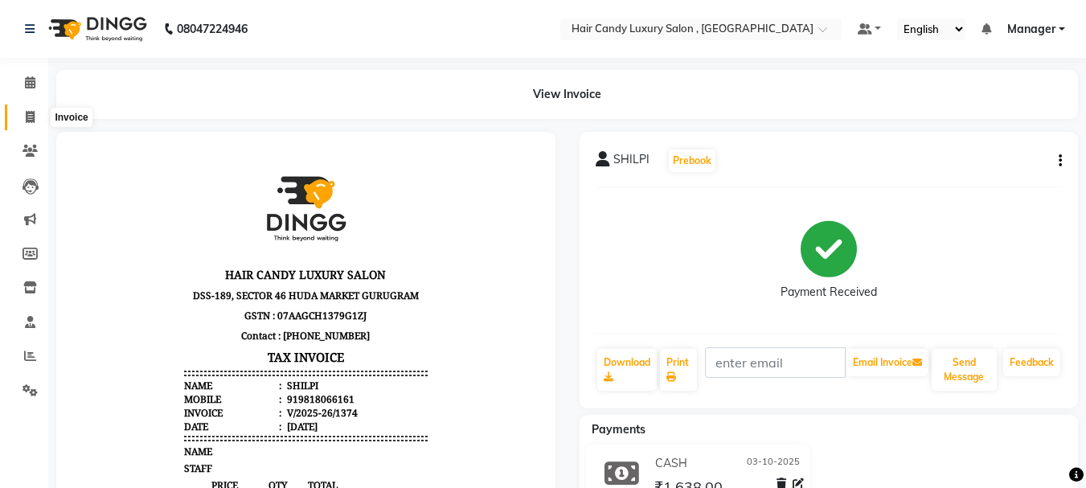
click at [31, 120] on icon at bounding box center [30, 117] width 9 height 12
select select "service"
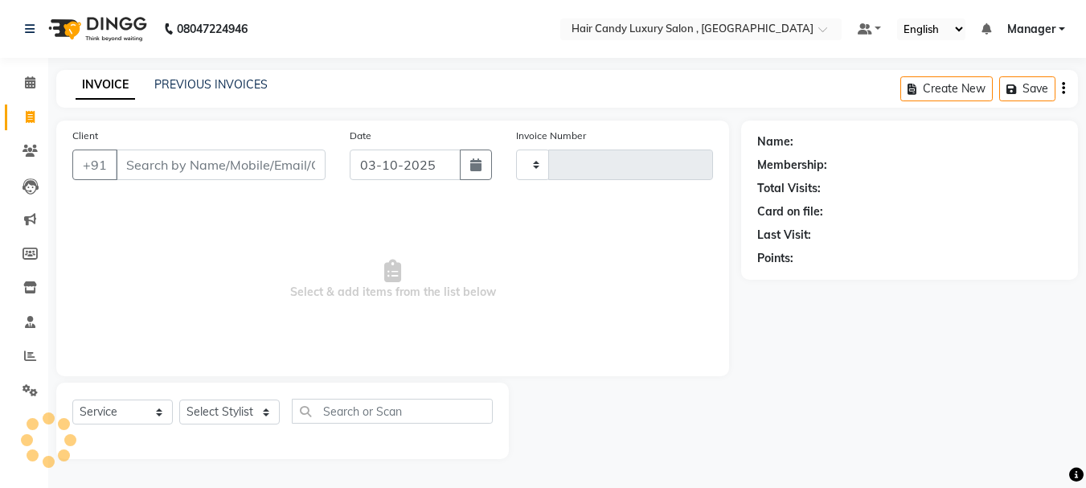
type input "1375"
select select "8304"
click at [27, 292] on icon at bounding box center [30, 287] width 14 height 12
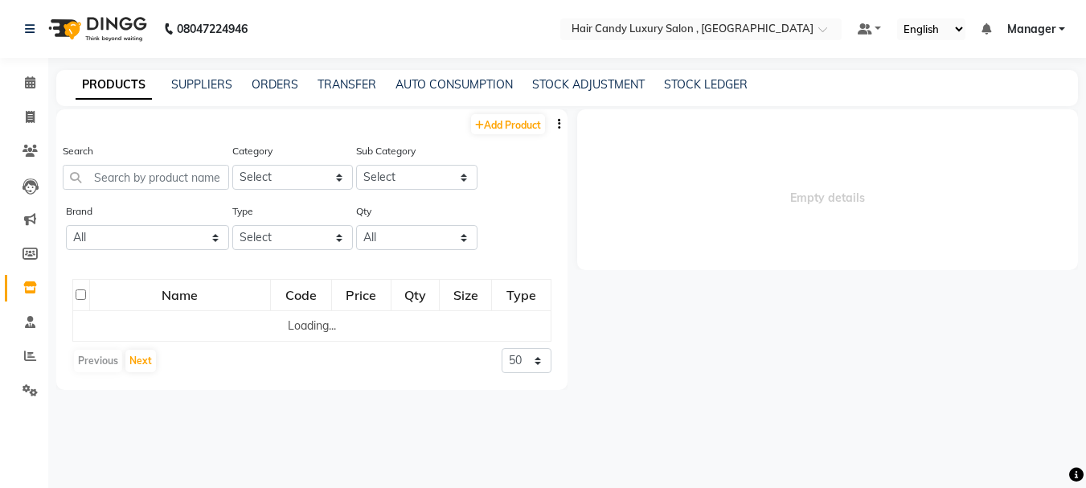
select select
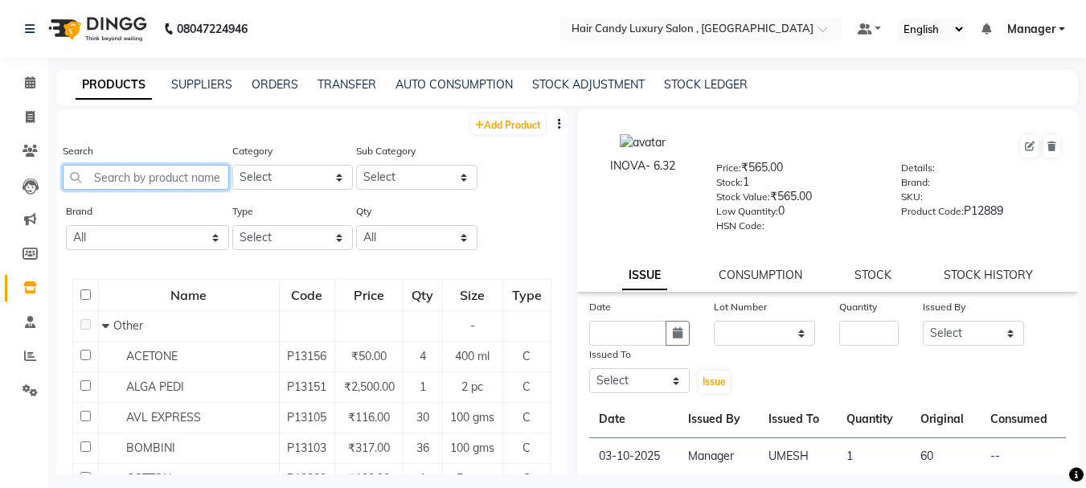
click at [147, 183] on input "text" at bounding box center [146, 177] width 166 height 25
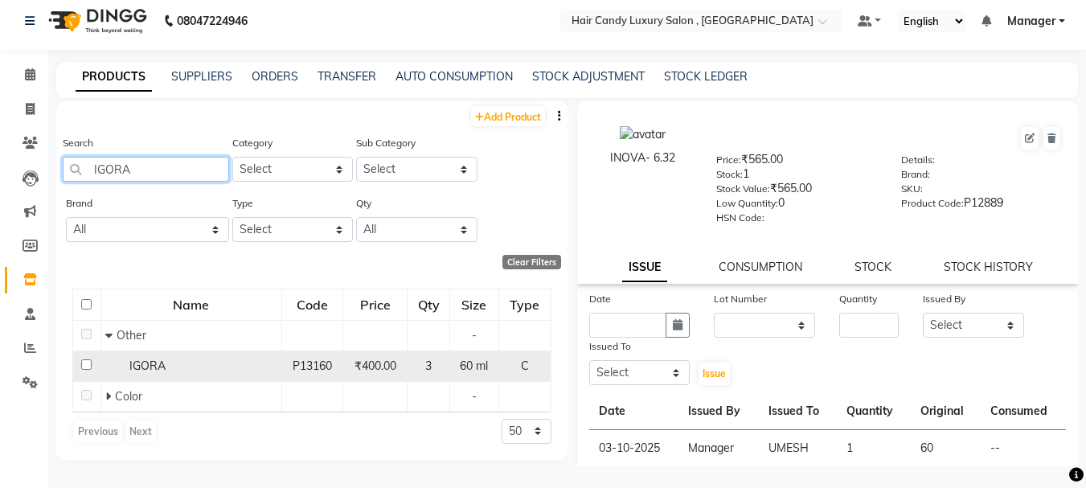
scroll to position [10, 0]
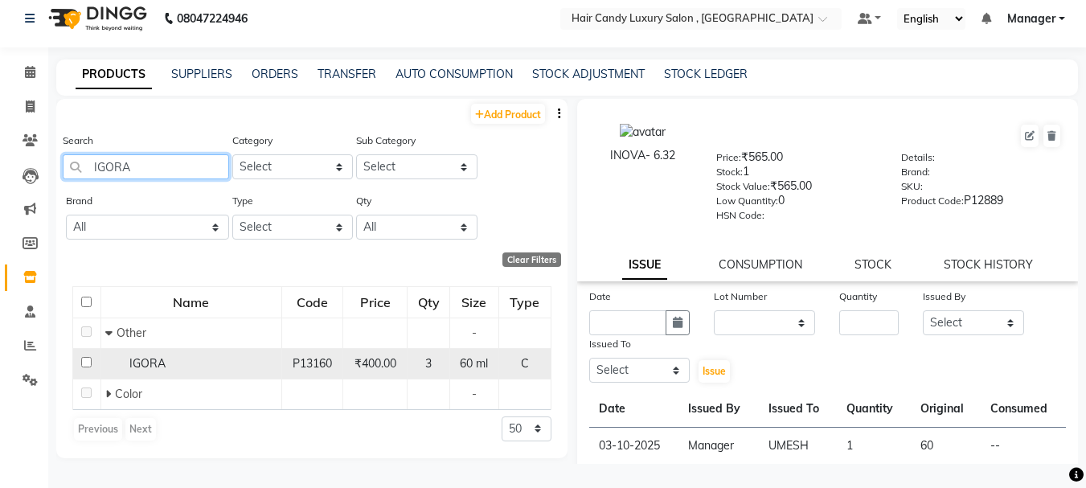
type input "IGORA"
click at [117, 367] on div "IGORA" at bounding box center [191, 363] width 172 height 17
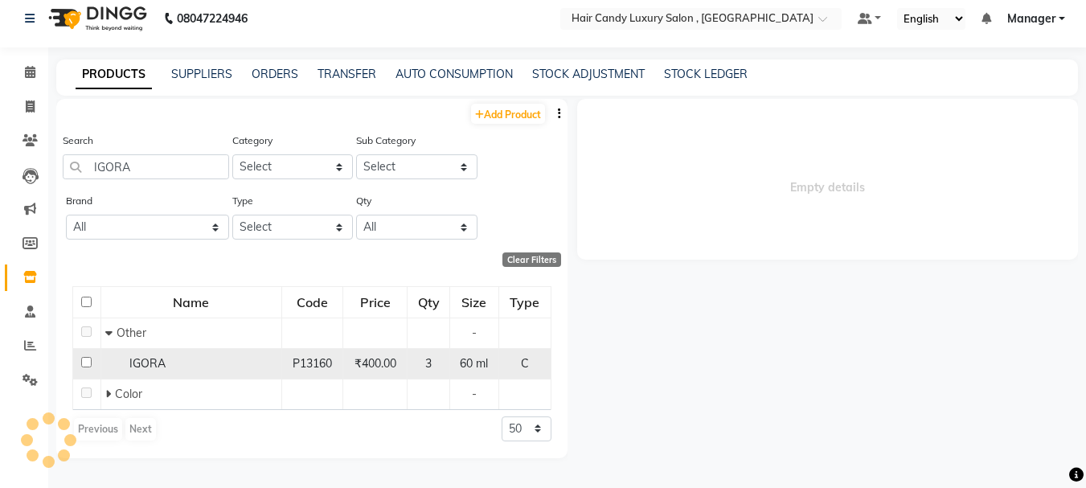
select select
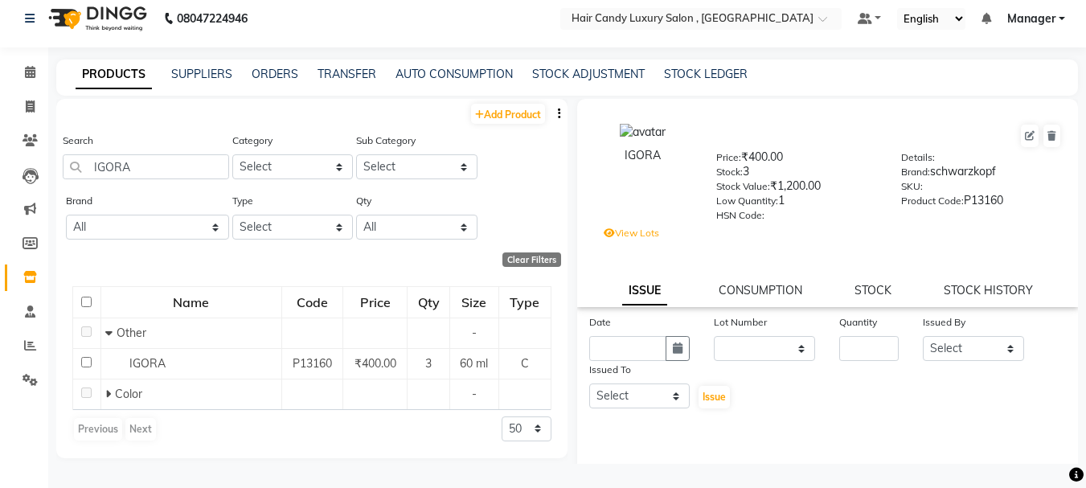
click at [137, 426] on div "Previous Next" at bounding box center [114, 429] width 85 height 26
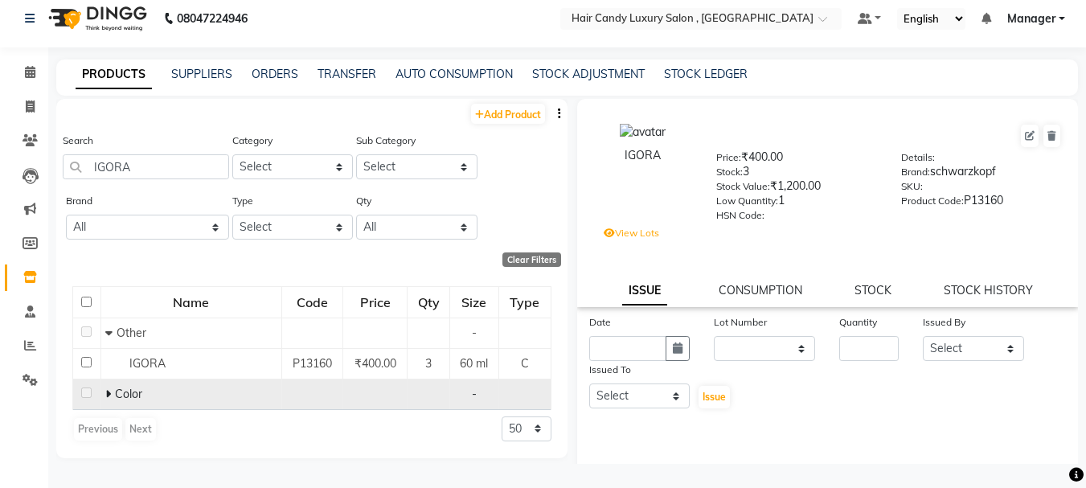
click at [132, 397] on span "Color" at bounding box center [128, 394] width 27 height 14
click at [115, 396] on span "Color" at bounding box center [128, 394] width 27 height 14
click at [113, 389] on span at bounding box center [110, 394] width 10 height 14
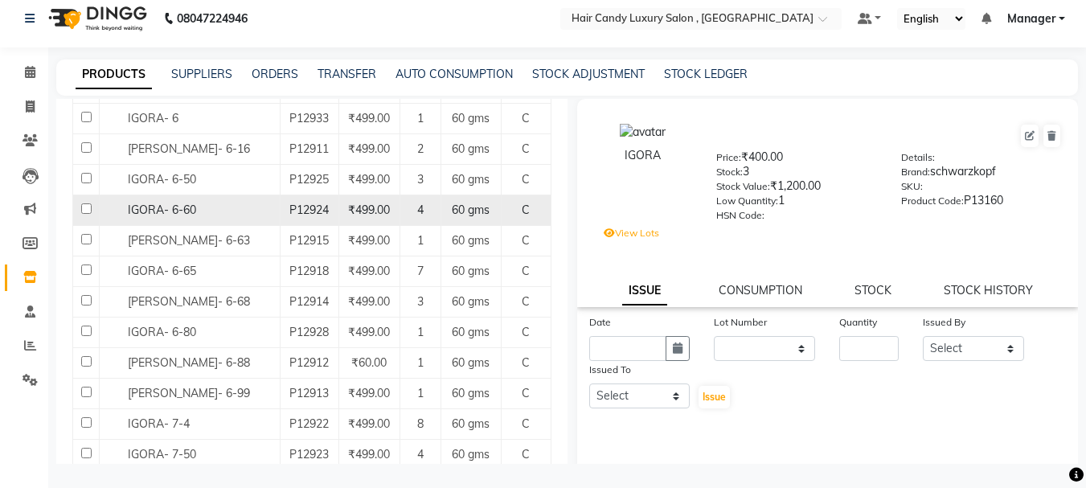
scroll to position [263, 0]
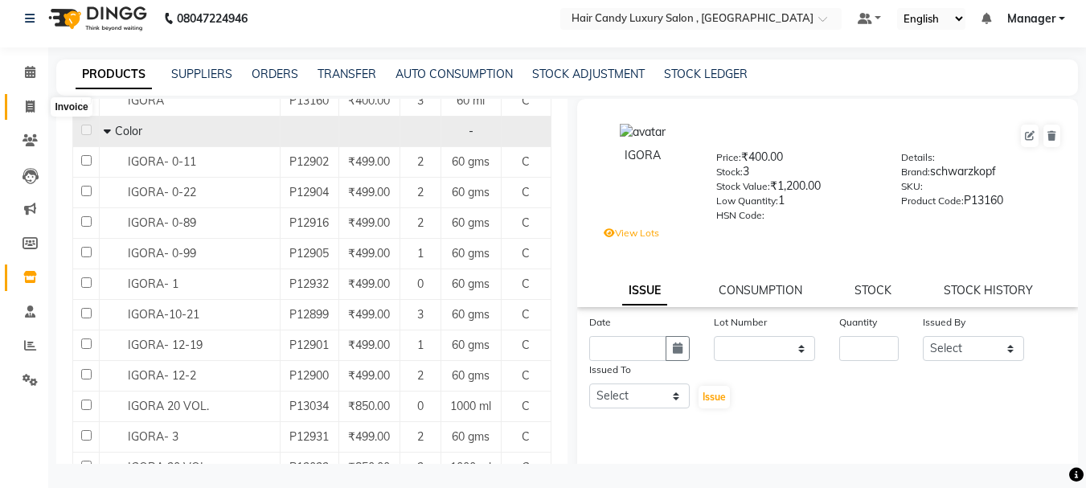
click at [20, 99] on span at bounding box center [30, 107] width 28 height 18
select select "service"
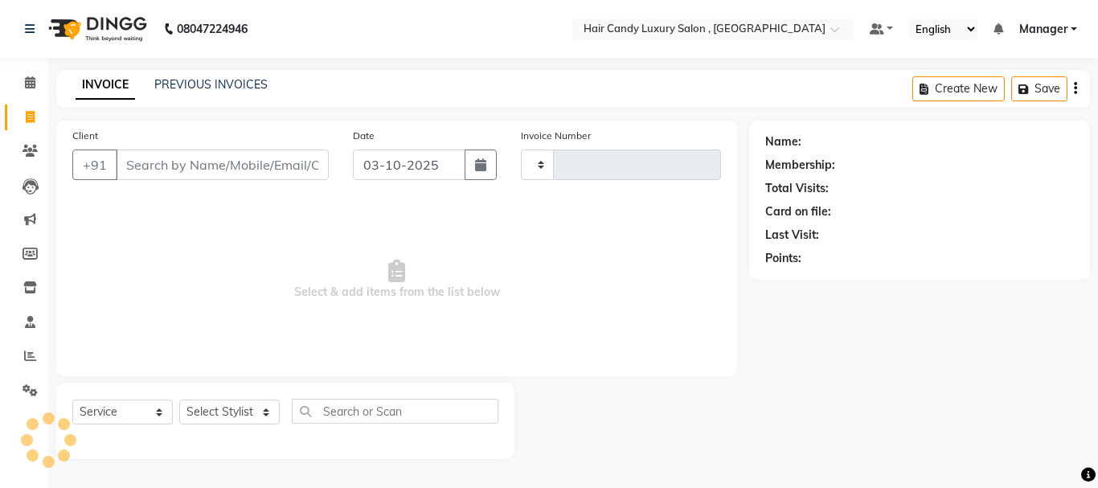
type input "1375"
select select "8304"
click at [31, 351] on icon at bounding box center [30, 356] width 12 height 12
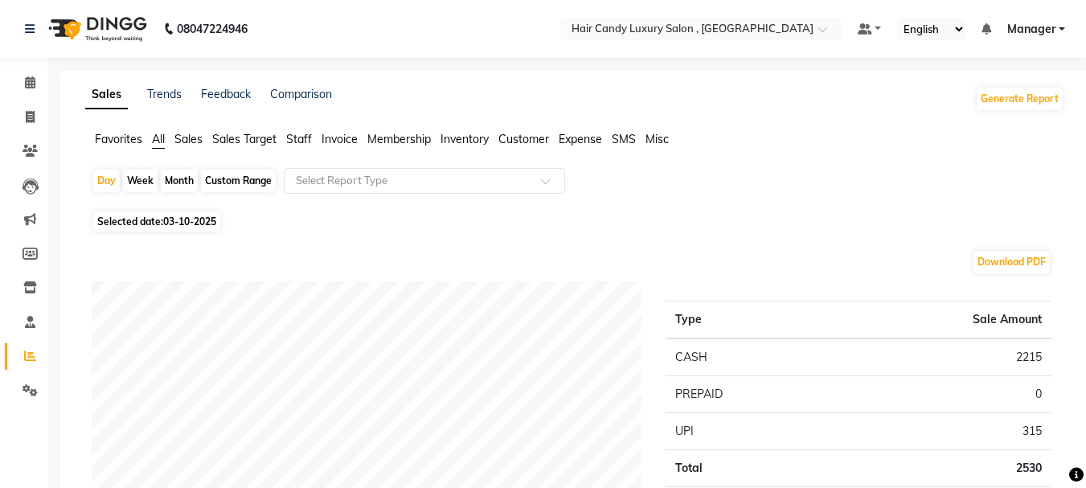
click at [188, 137] on span "Sales" at bounding box center [188, 139] width 28 height 14
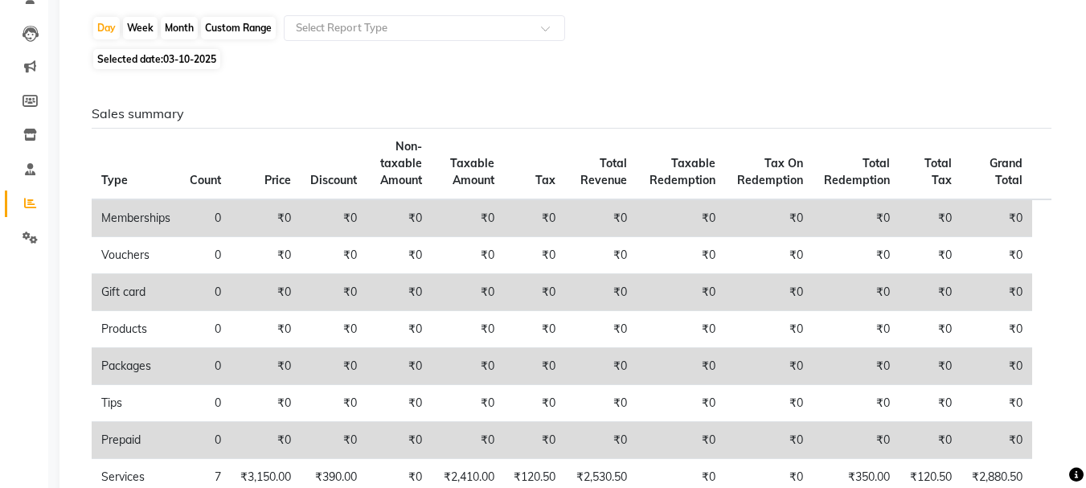
scroll to position [161, 0]
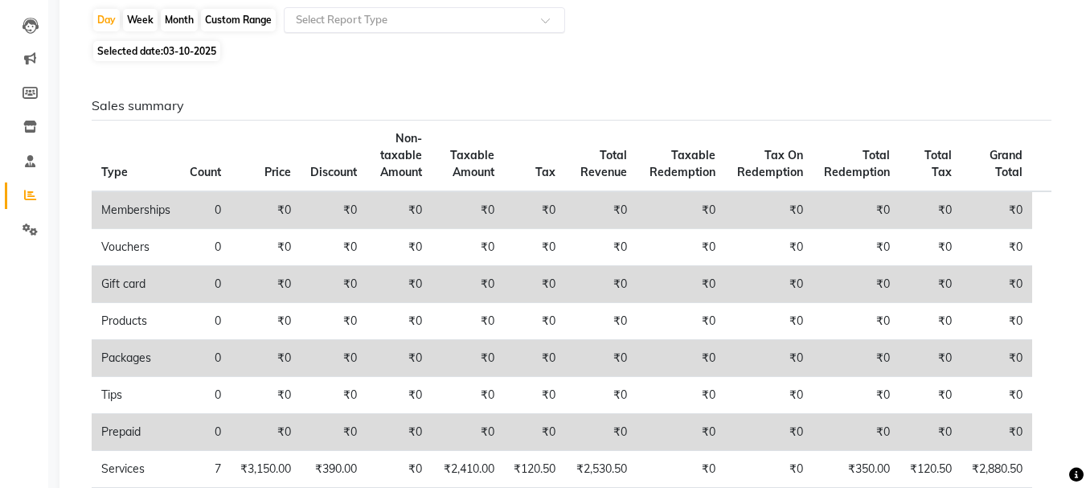
click at [338, 14] on input "text" at bounding box center [409, 20] width 232 height 16
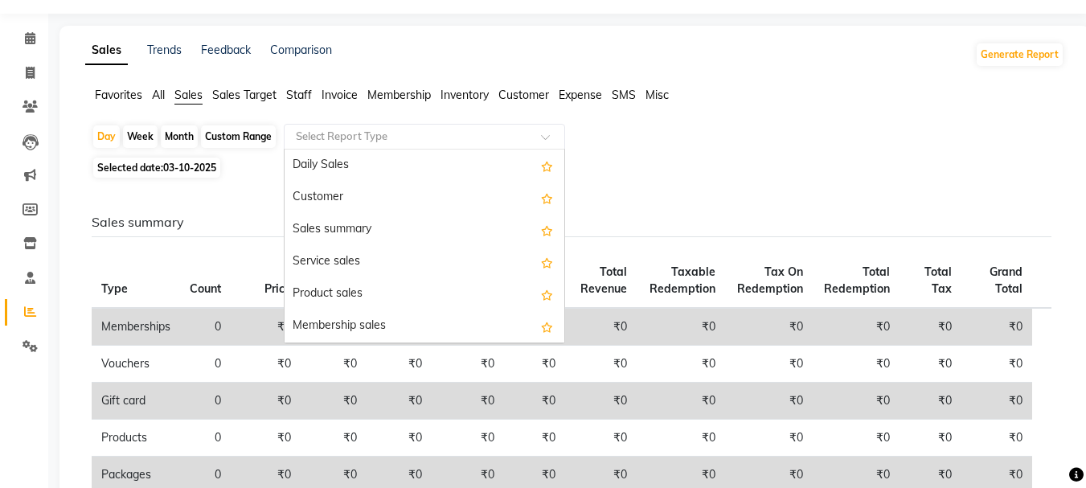
scroll to position [0, 0]
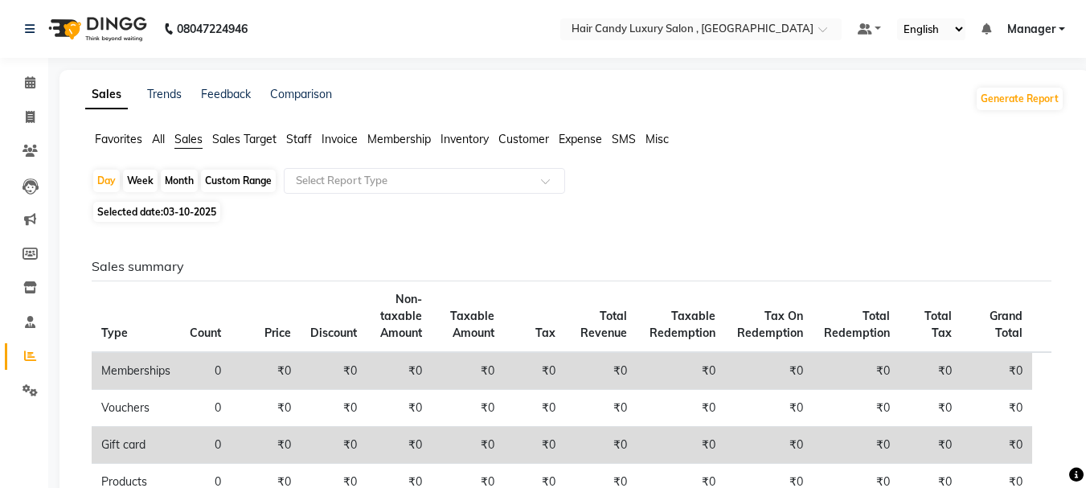
click at [185, 145] on span "Sales" at bounding box center [188, 139] width 28 height 14
click at [154, 133] on span "All" at bounding box center [158, 139] width 13 height 14
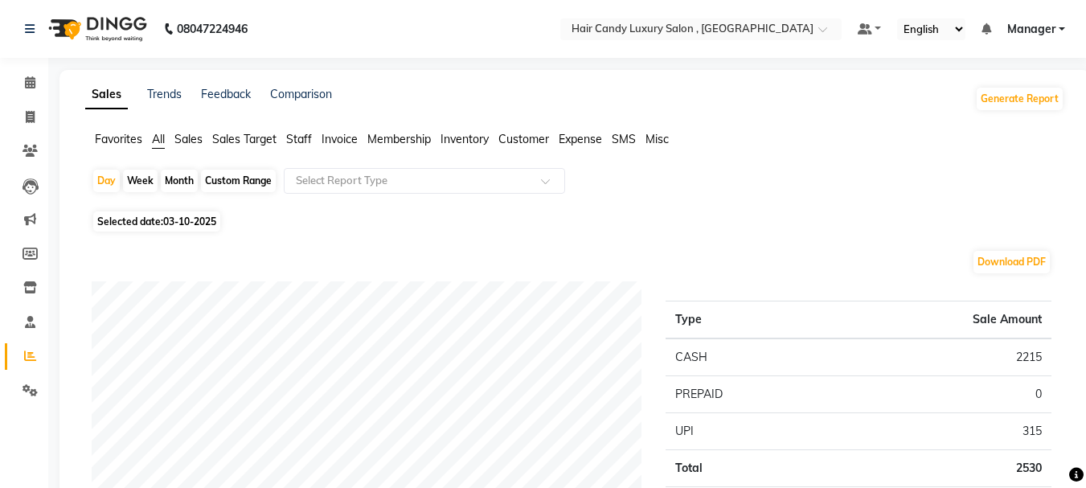
click at [230, 182] on div "Custom Range" at bounding box center [238, 181] width 75 height 23
select select "10"
select select "2025"
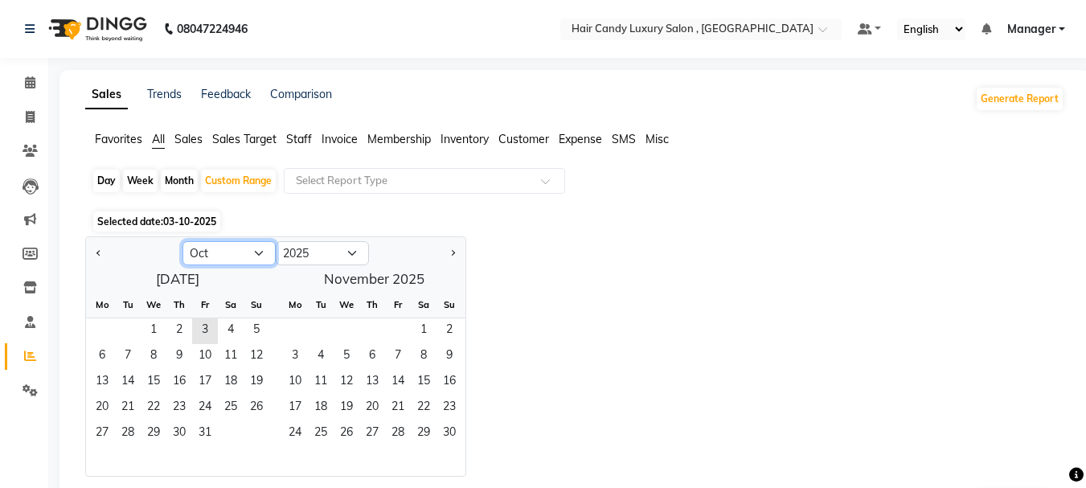
click at [216, 248] on select "Jan Feb Mar Apr May Jun Jul Aug Sep Oct Nov Dec" at bounding box center [229, 253] width 93 height 24
select select "9"
click at [183, 241] on select "Jan Feb Mar Apr May Jun Jul Aug Sep Oct Nov Dec" at bounding box center [229, 253] width 93 height 24
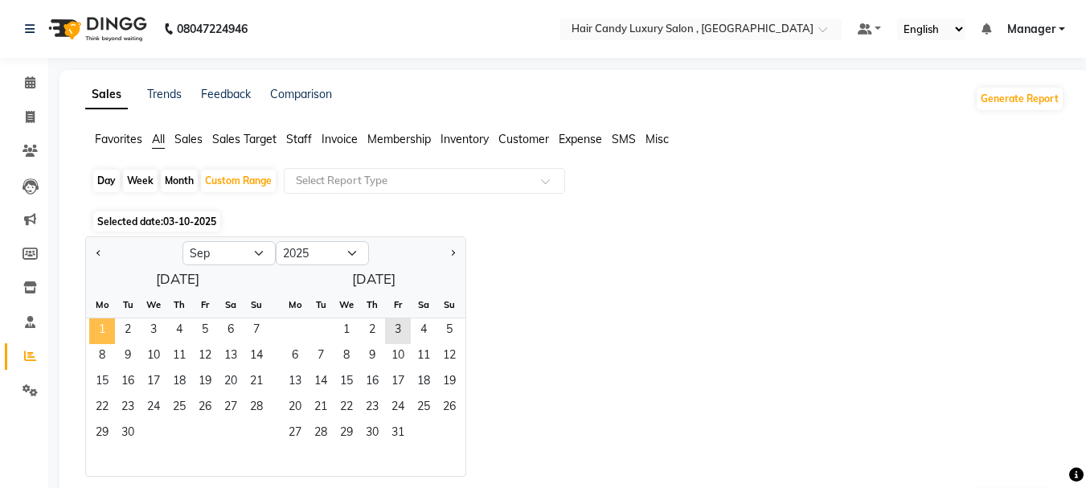
click at [100, 325] on span "1" at bounding box center [102, 331] width 26 height 26
click at [170, 223] on span "03-10-2025" at bounding box center [189, 221] width 53 height 12
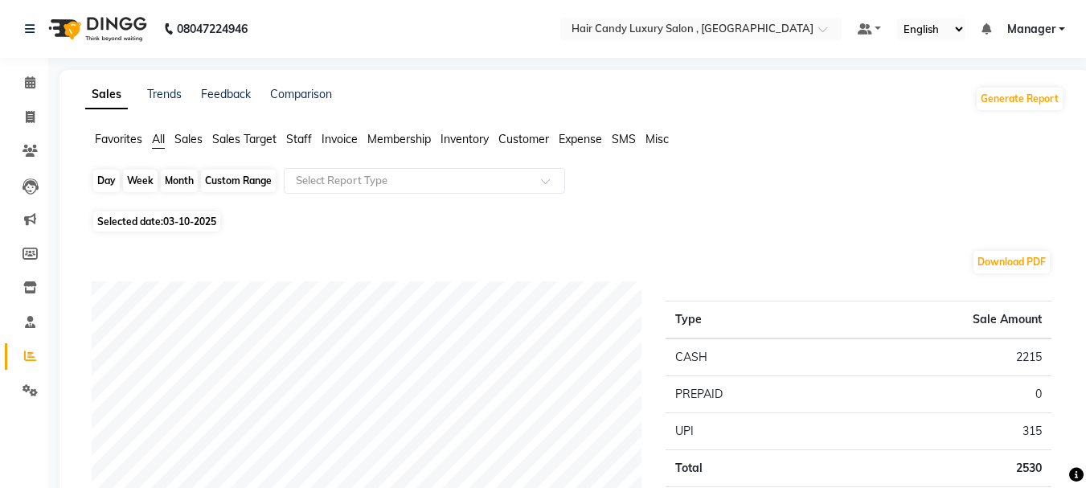
click at [203, 179] on div "Custom Range" at bounding box center [238, 181] width 75 height 23
select select "9"
select select "2025"
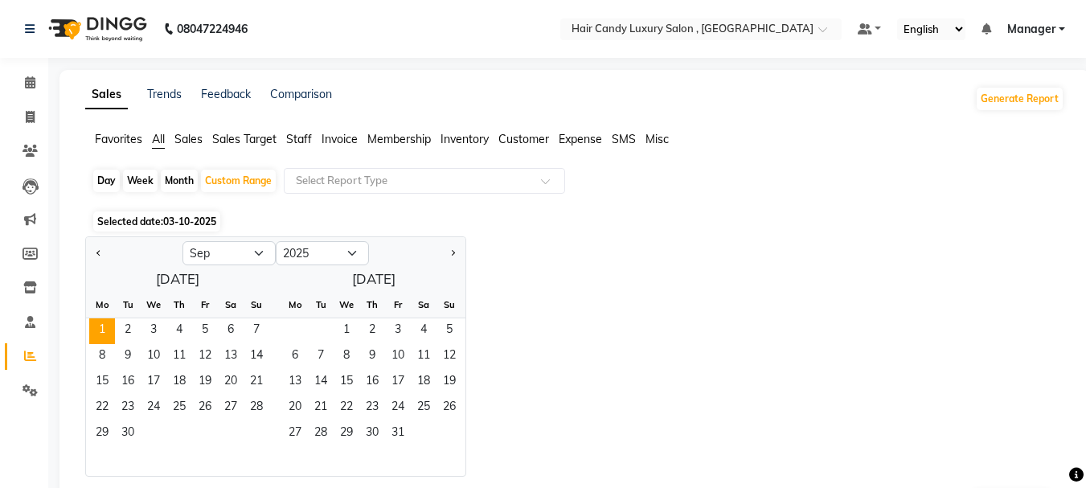
click at [187, 182] on div "Month" at bounding box center [179, 181] width 37 height 23
select select "9"
select select "2025"
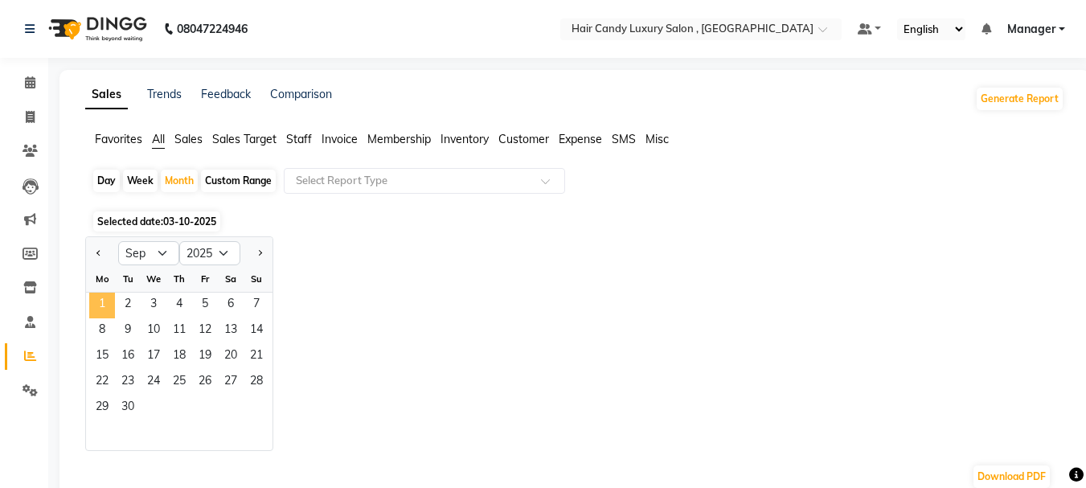
click at [107, 301] on span "1" at bounding box center [102, 306] width 26 height 26
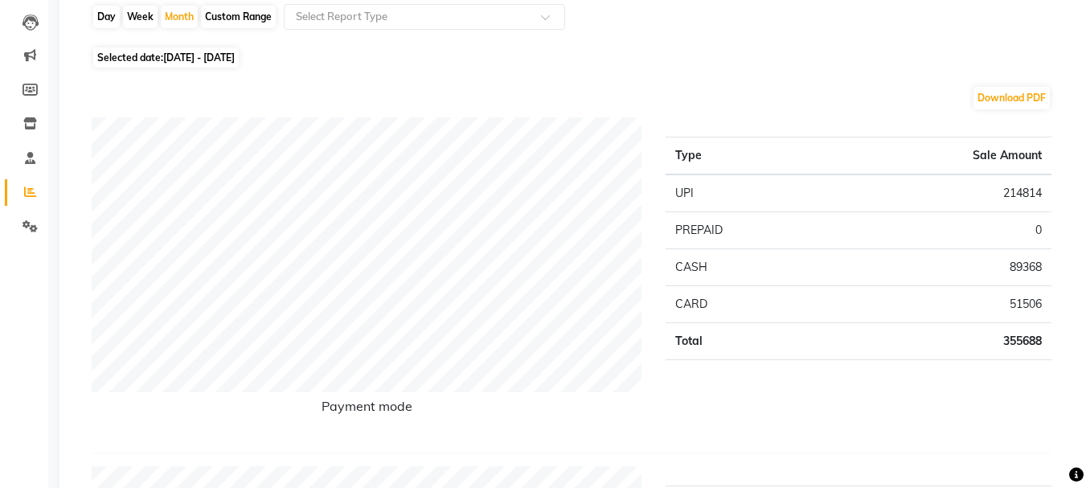
scroll to position [161, 0]
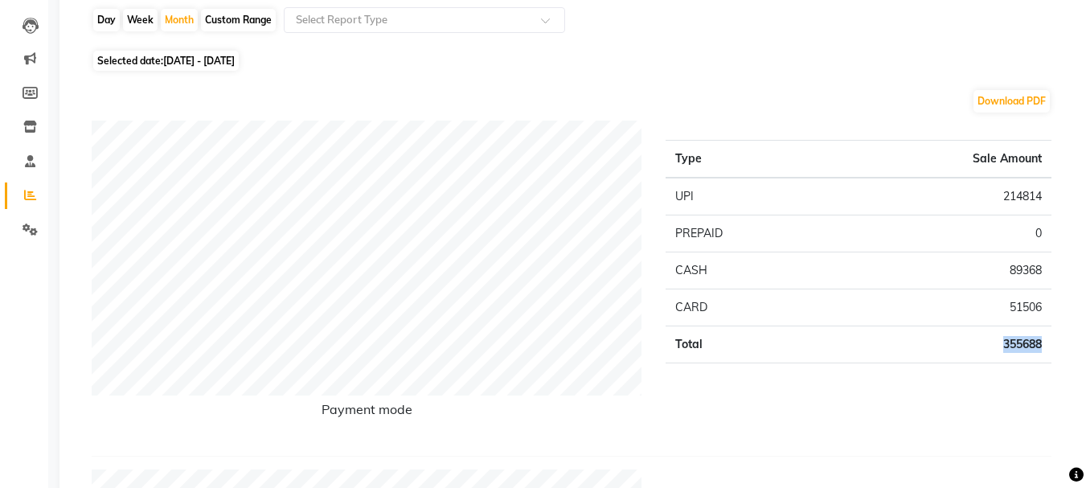
drag, startPoint x: 1004, startPoint y: 343, endPoint x: 1048, endPoint y: 371, distance: 52.2
click at [1048, 340] on td "355688" at bounding box center [941, 344] width 220 height 37
click at [1044, 373] on div "Type Sale Amount UPI 214814 PREPAID 0 CASH 89368 CARD 51506 Total 355688" at bounding box center [859, 282] width 410 height 322
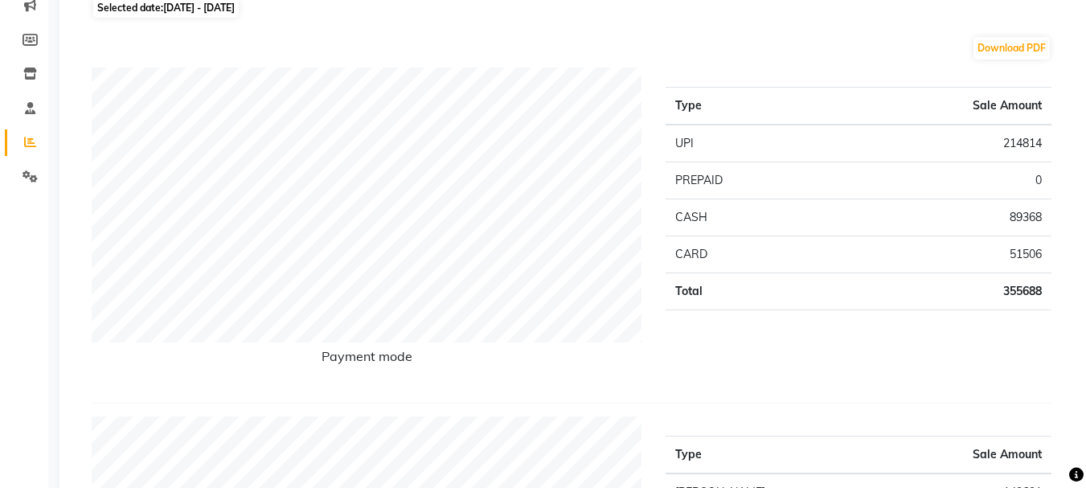
scroll to position [241, 0]
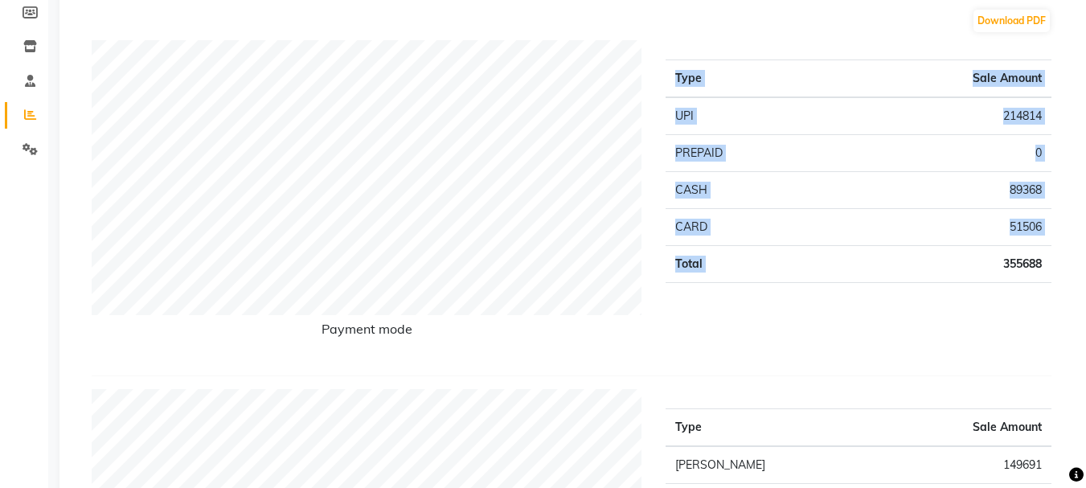
drag, startPoint x: 993, startPoint y: 265, endPoint x: 1065, endPoint y: 265, distance: 71.6
click at [1048, 287] on div "Type Sale Amount UPI 214814 PREPAID 0 CASH 89368 CARD 51506 Total 355688" at bounding box center [859, 201] width 410 height 322
drag, startPoint x: 1002, startPoint y: 264, endPoint x: 1059, endPoint y: 260, distance: 57.2
click at [1059, 260] on div "Type Sale Amount UPI 214814 PREPAID 0 CASH 89368 CARD 51506 Total 355688" at bounding box center [859, 201] width 410 height 322
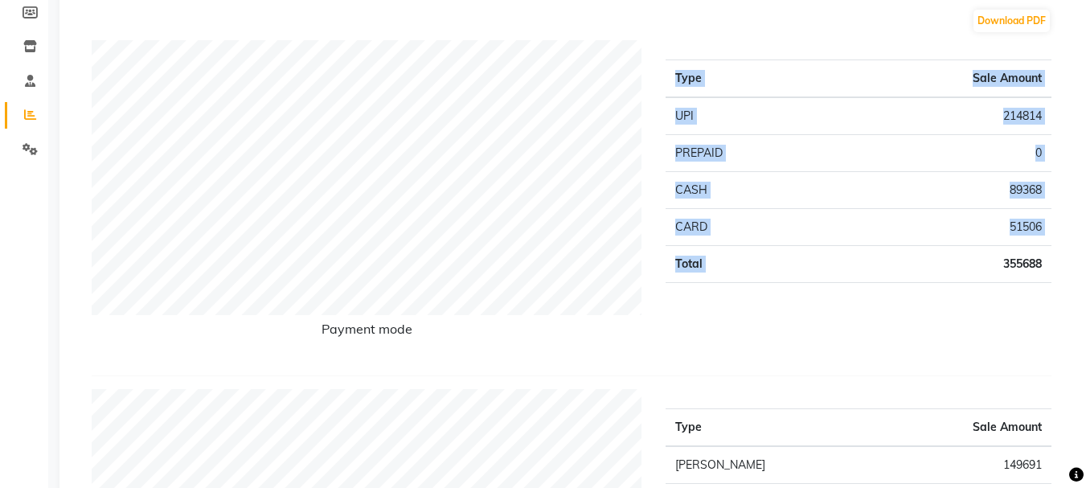
click at [998, 282] on td "355688" at bounding box center [941, 264] width 220 height 37
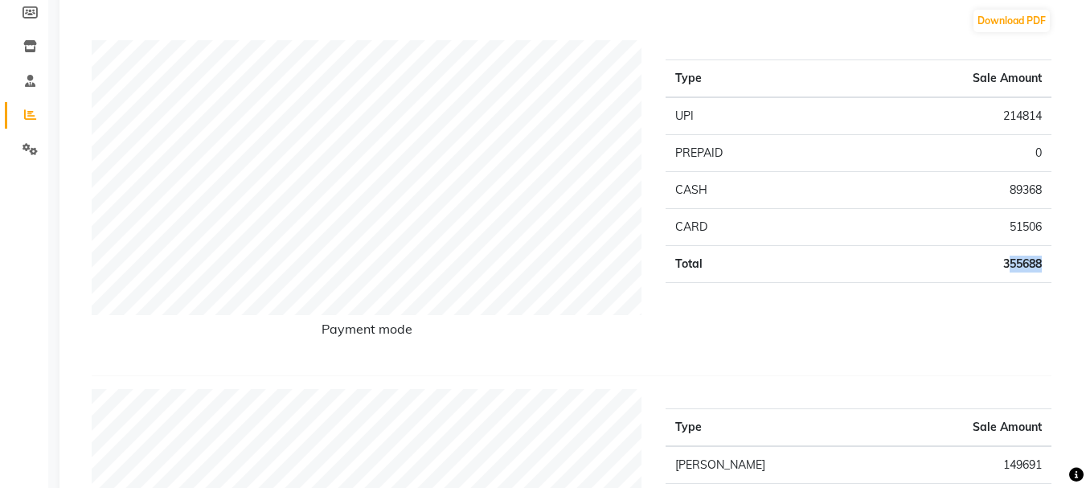
drag, startPoint x: 1006, startPoint y: 262, endPoint x: 1045, endPoint y: 263, distance: 39.4
click at [1044, 259] on td "355688" at bounding box center [941, 264] width 220 height 37
click at [1036, 297] on div "Type Sale Amount UPI 214814 PREPAID 0 CASH 89368 CARD 51506 Total 355688" at bounding box center [859, 201] width 410 height 322
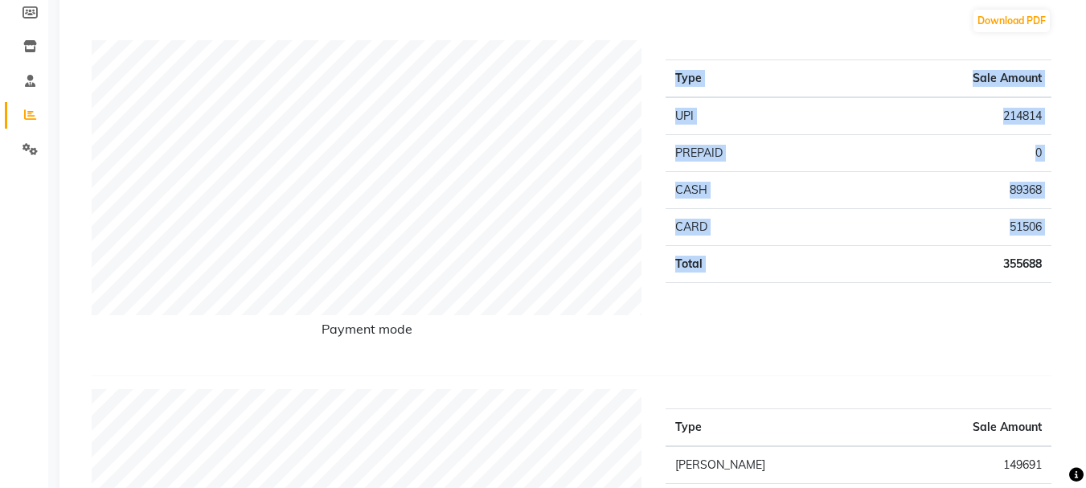
drag, startPoint x: 1001, startPoint y: 265, endPoint x: 1056, endPoint y: 259, distance: 55.8
click at [1056, 259] on div "Type Sale Amount UPI 214814 PREPAID 0 CASH 89368 CARD 51506 Total 355688" at bounding box center [859, 201] width 410 height 322
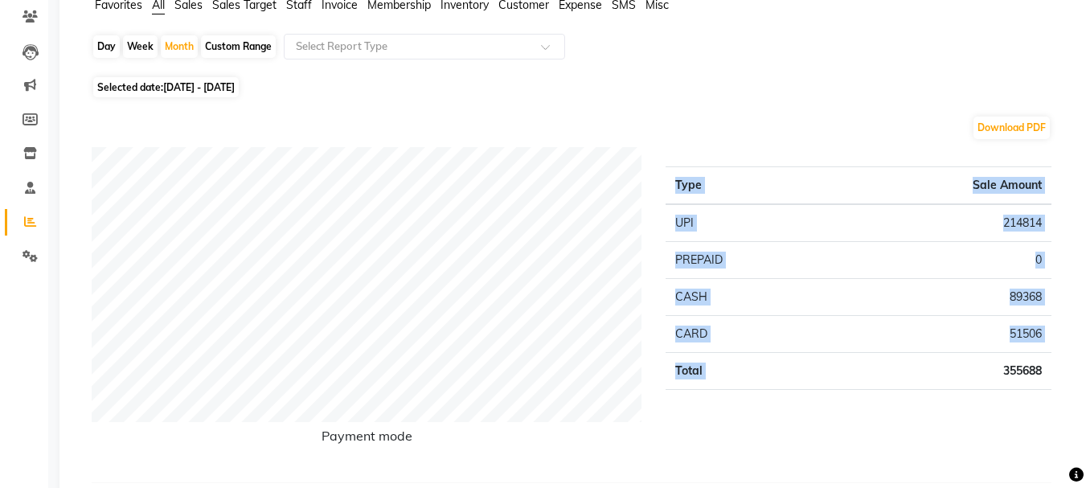
scroll to position [0, 0]
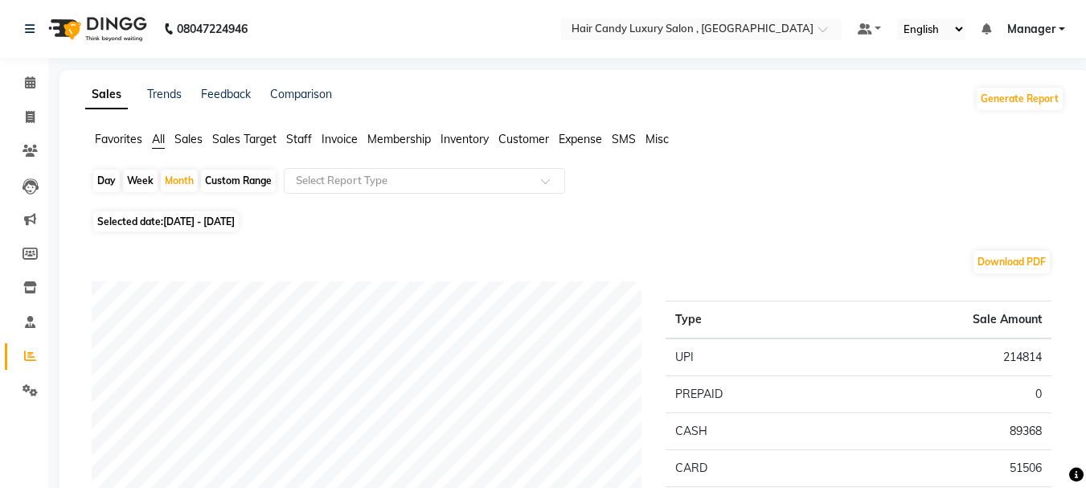
click at [194, 140] on span "Sales" at bounding box center [188, 139] width 28 height 14
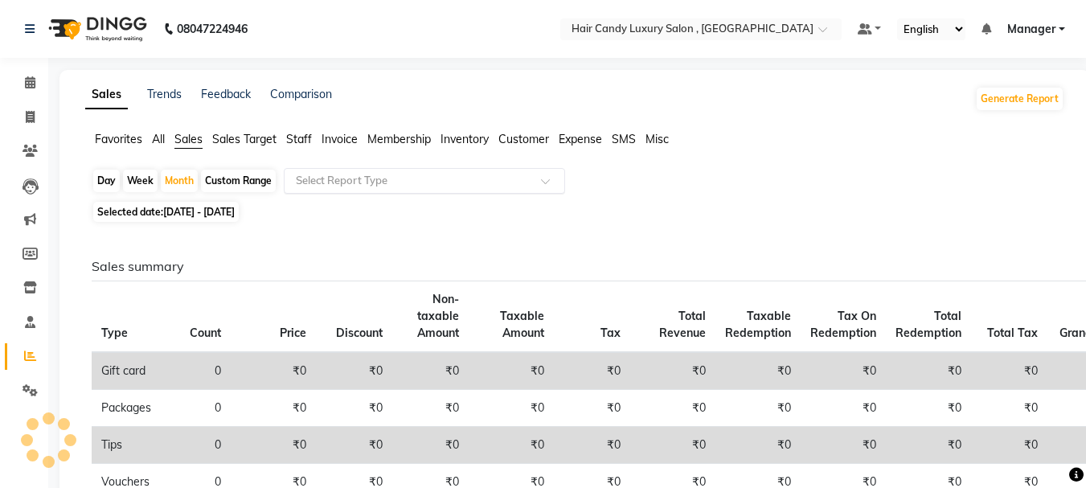
click at [408, 175] on input "text" at bounding box center [409, 181] width 232 height 16
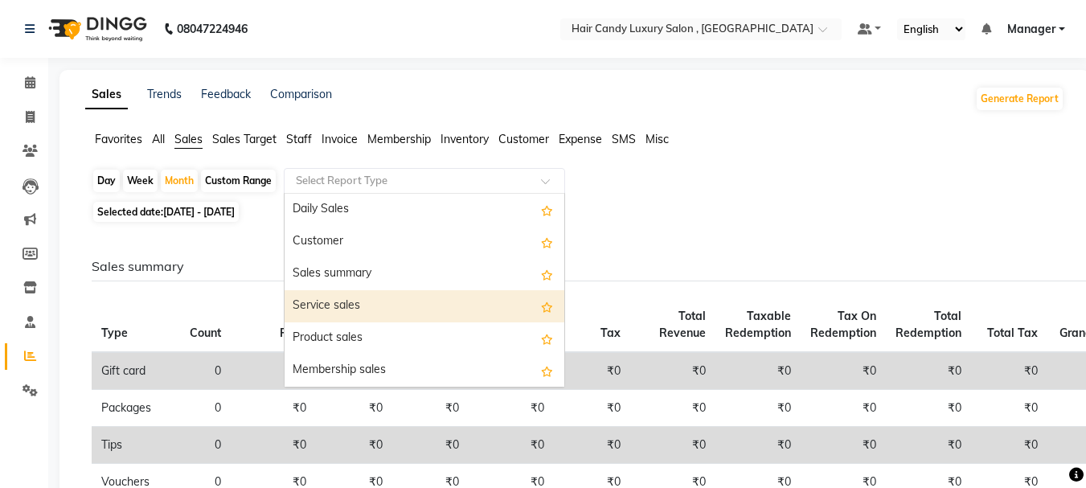
click at [262, 293] on th "Price" at bounding box center [273, 317] width 85 height 72
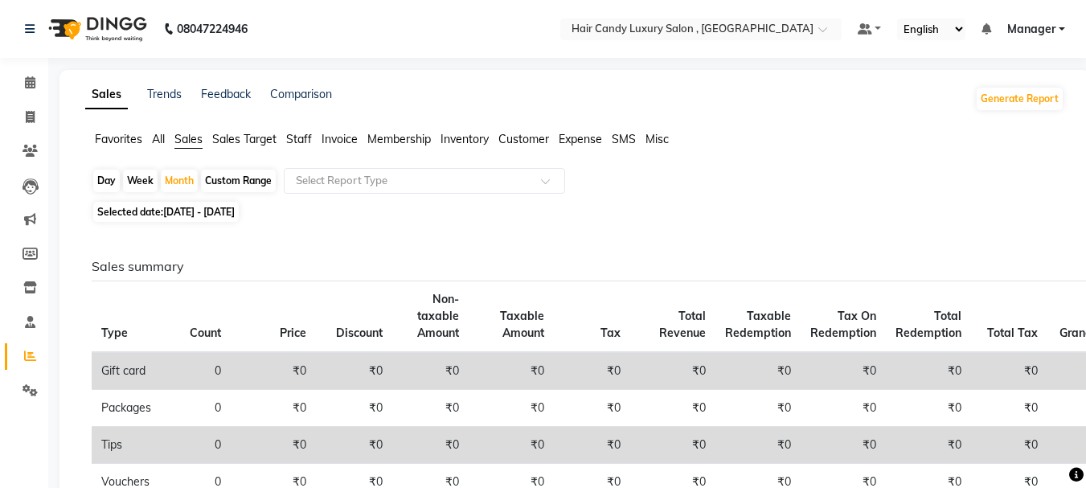
click at [162, 134] on span "All" at bounding box center [158, 139] width 13 height 14
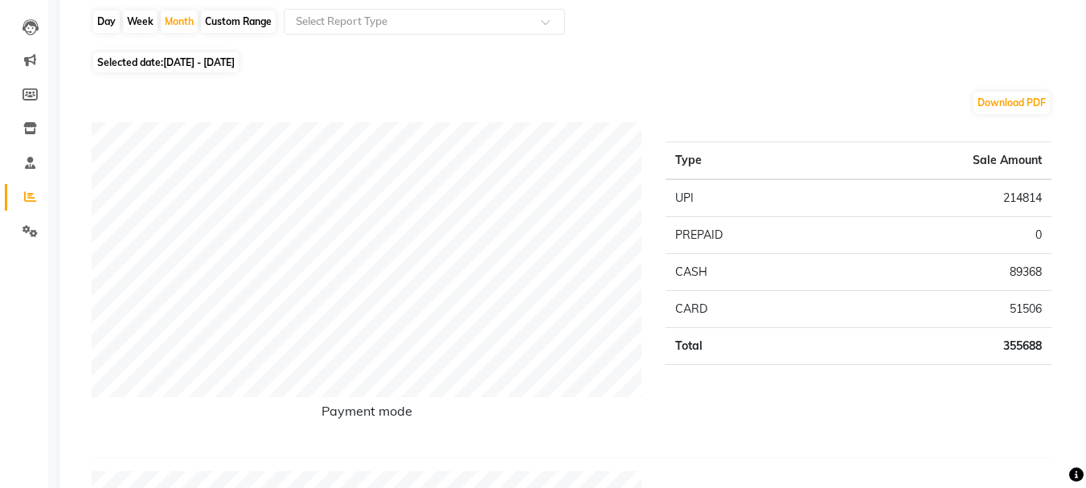
scroll to position [161, 0]
click at [218, 57] on span "01-09-2025 - 30-09-2025" at bounding box center [199, 61] width 72 height 12
select select "9"
select select "2025"
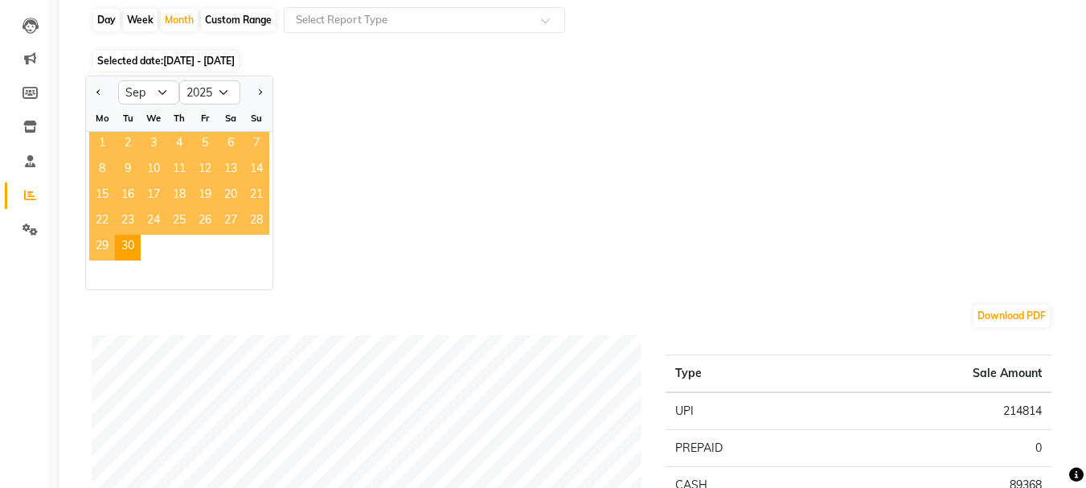
click at [108, 137] on span "1" at bounding box center [102, 145] width 26 height 26
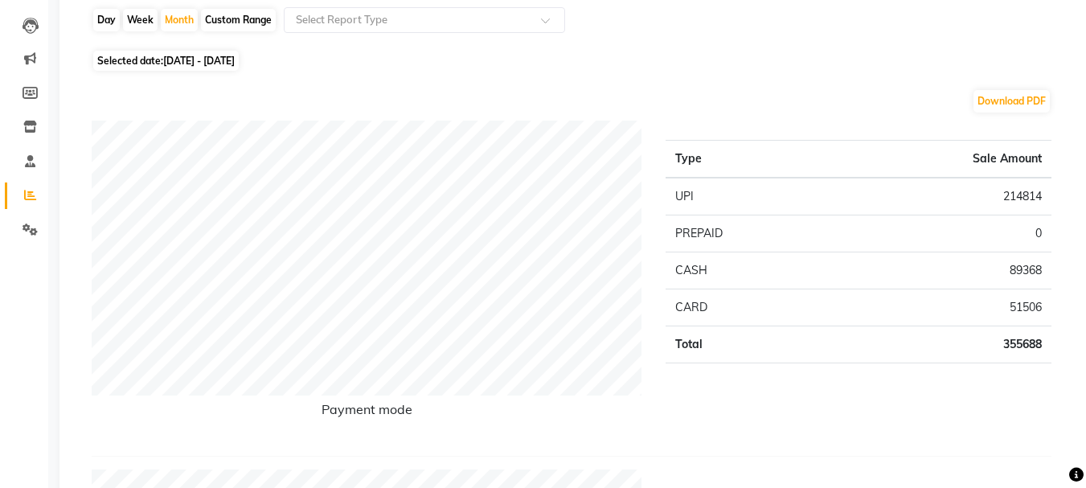
click at [158, 60] on span "Selected date: 01-09-2025 - 30-09-2025" at bounding box center [166, 61] width 146 height 20
select select "9"
select select "2025"
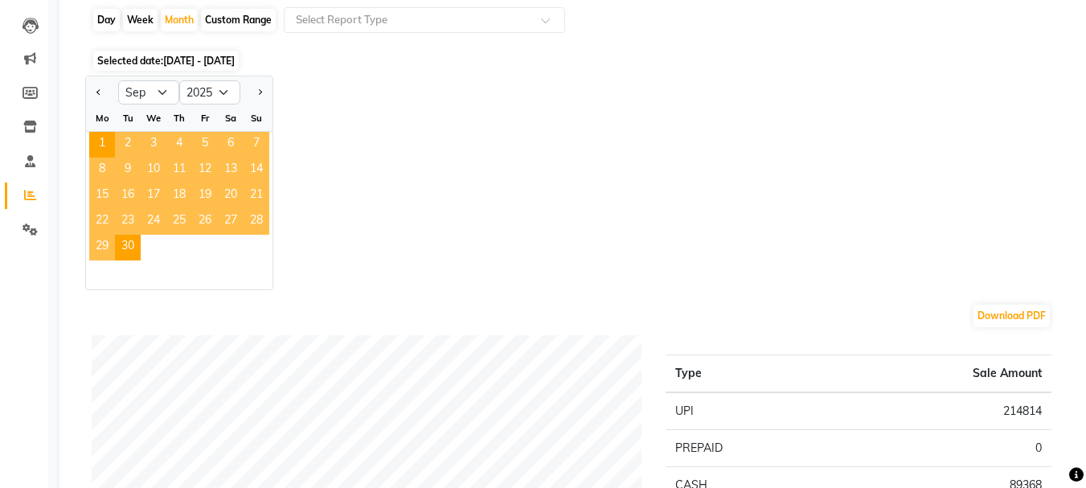
click at [104, 220] on span "22" at bounding box center [102, 222] width 26 height 26
click at [105, 216] on span "22" at bounding box center [102, 222] width 26 height 26
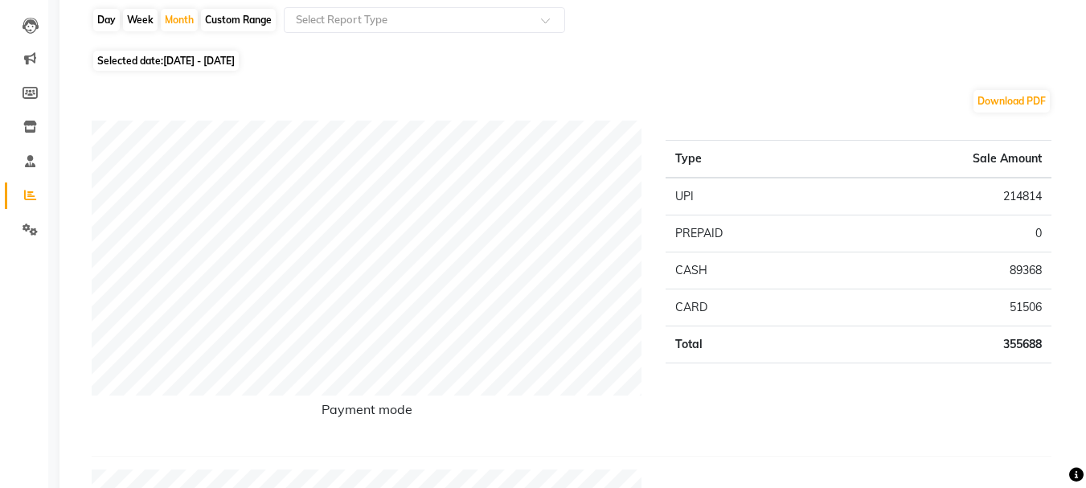
click at [235, 63] on span "01-09-2025 - 30-09-2025" at bounding box center [199, 61] width 72 height 12
select select "9"
select select "2025"
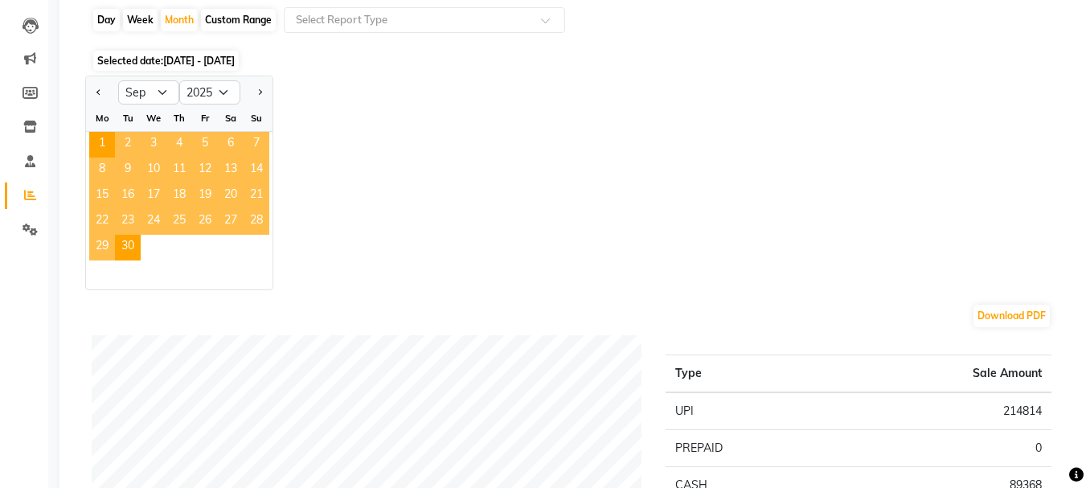
click at [231, 64] on span "01-09-2025 - 30-09-2025" at bounding box center [199, 61] width 72 height 12
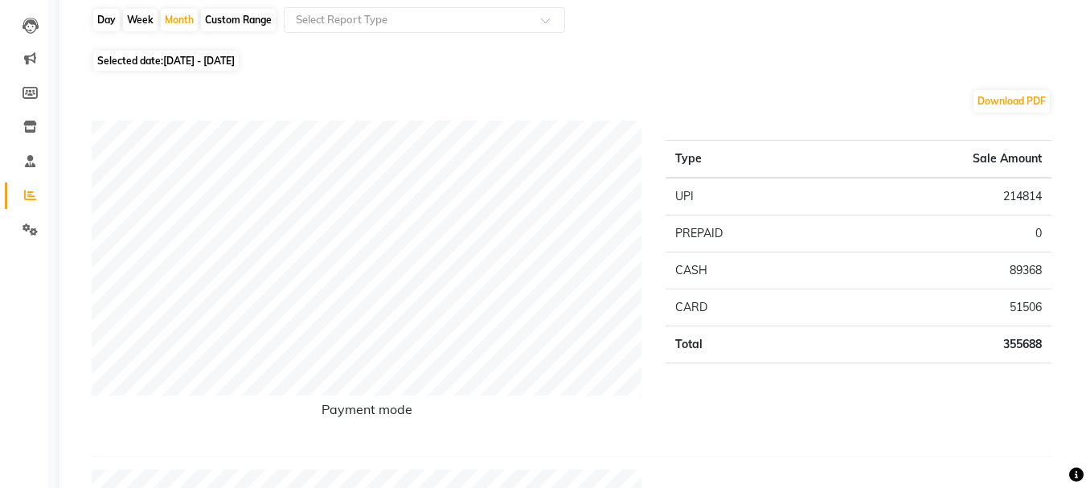
click at [147, 64] on span "Selected date: 01-09-2025 - 30-09-2025" at bounding box center [166, 61] width 146 height 20
select select "9"
select select "2025"
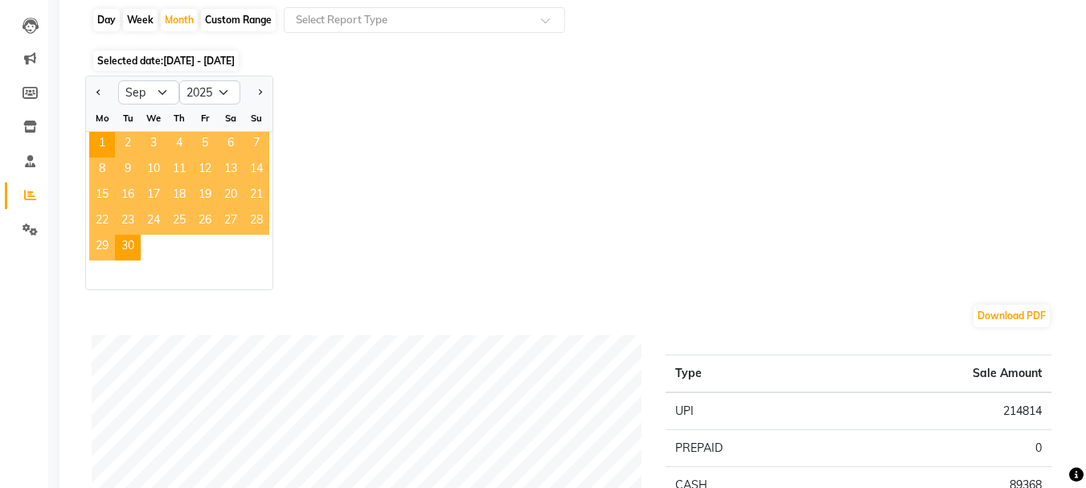
click at [146, 30] on div "Week" at bounding box center [140, 20] width 35 height 23
select select "9"
select select "2025"
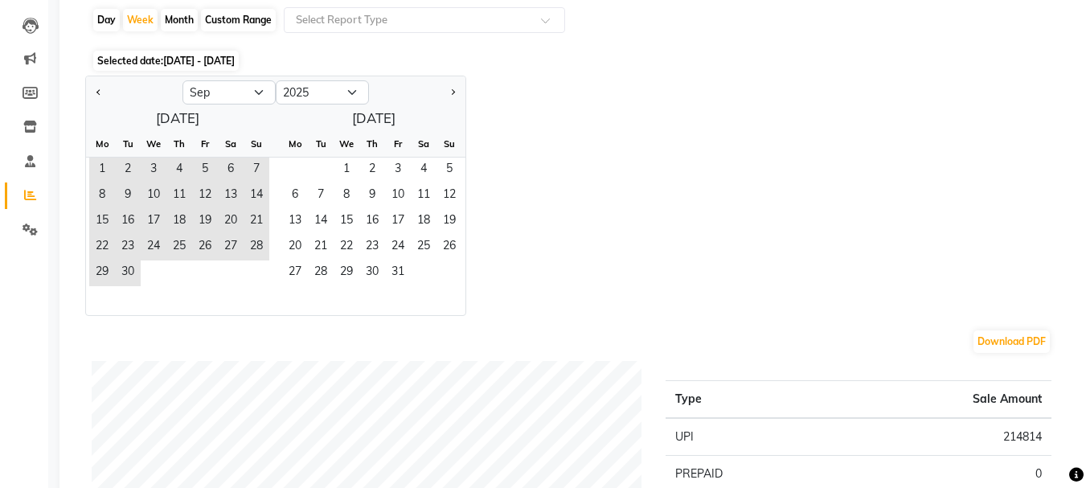
click at [234, 18] on div "Custom Range" at bounding box center [238, 20] width 75 height 23
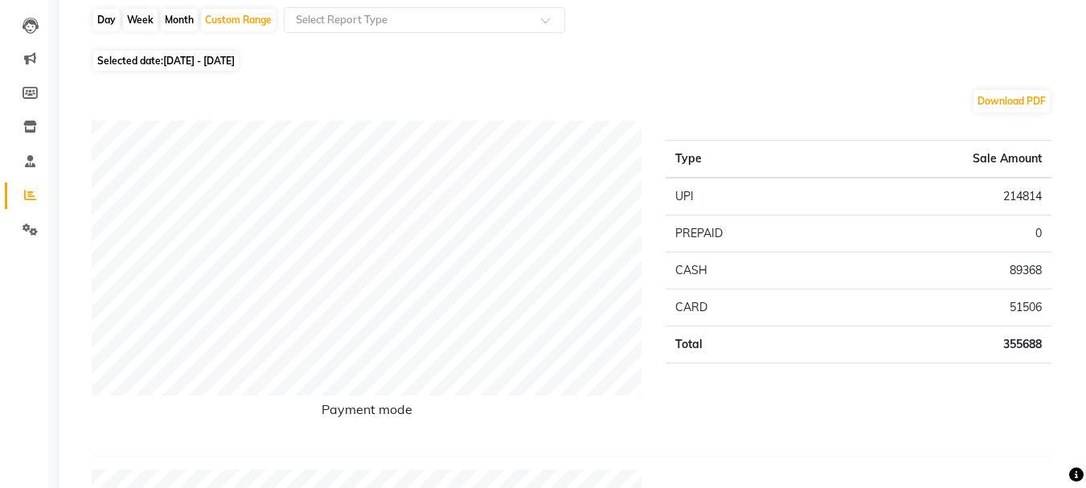
click at [152, 52] on span "Selected date: 01-09-2025 - 30-09-2025" at bounding box center [166, 61] width 146 height 20
select select "9"
select select "2025"
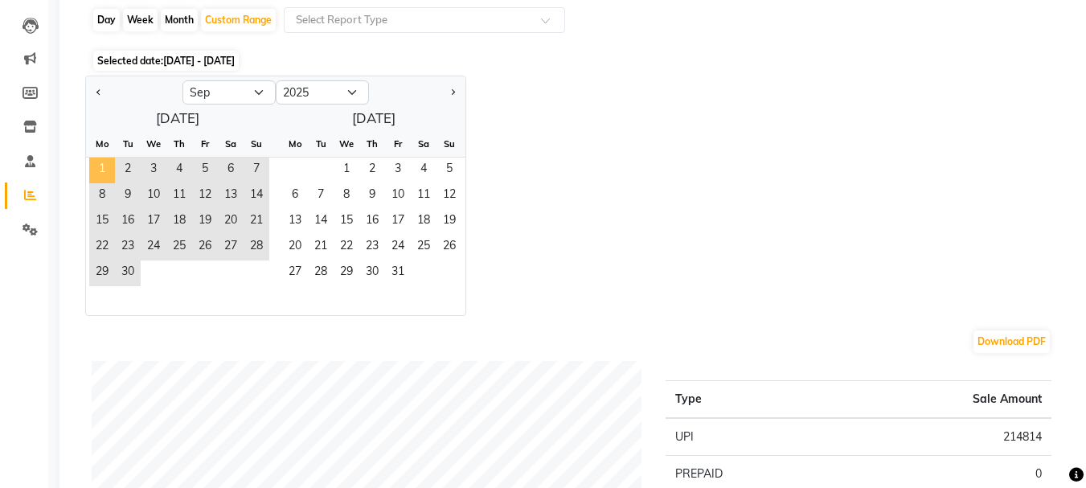
click at [105, 162] on span "1" at bounding box center [102, 171] width 26 height 26
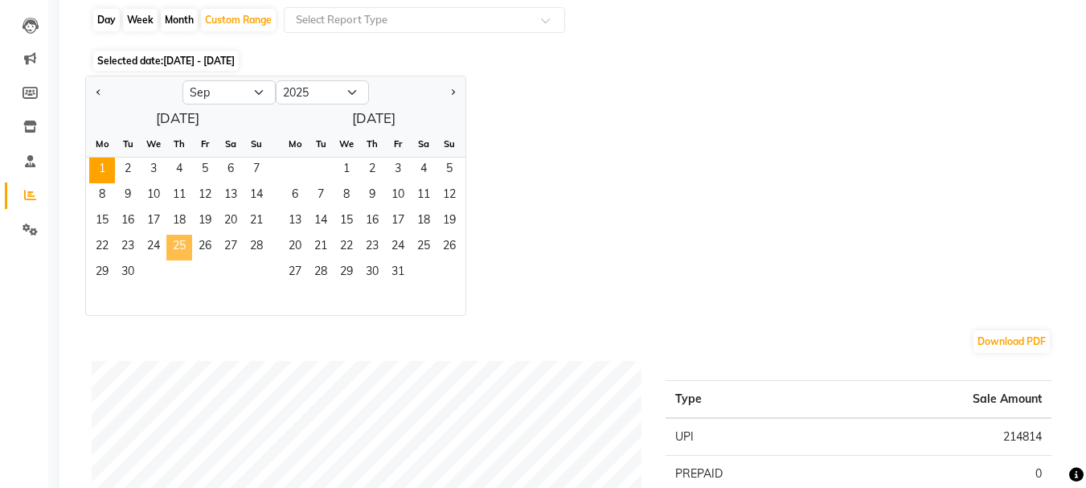
click at [182, 237] on span "25" at bounding box center [179, 248] width 26 height 26
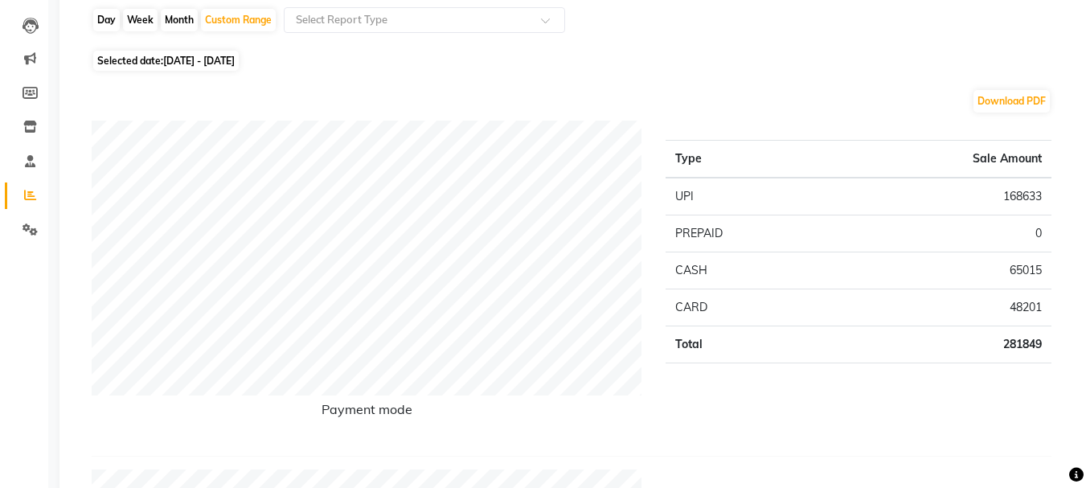
click at [153, 63] on span "Selected date: 01-09-2025 - 25-09-2025" at bounding box center [166, 61] width 146 height 20
select select "9"
select select "2025"
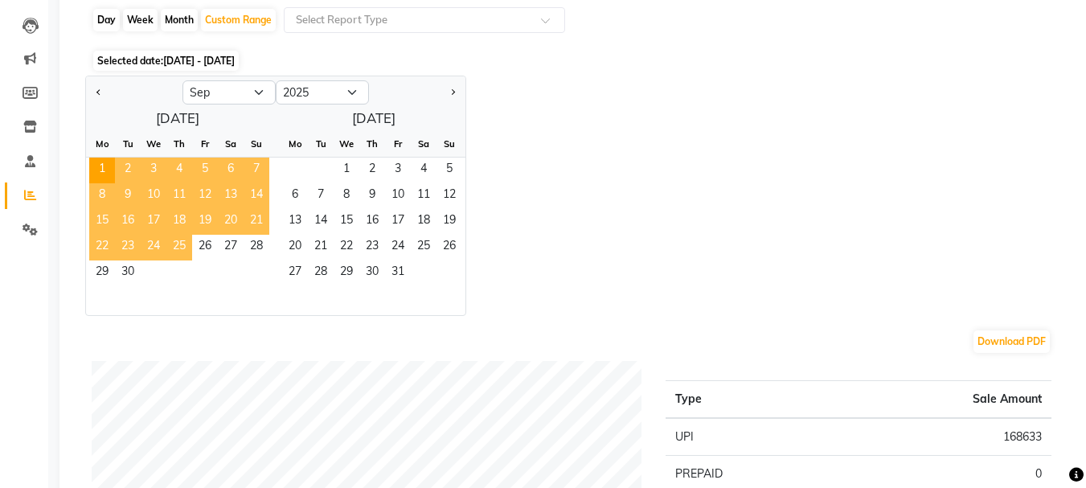
click at [185, 247] on span "25" at bounding box center [179, 248] width 26 height 26
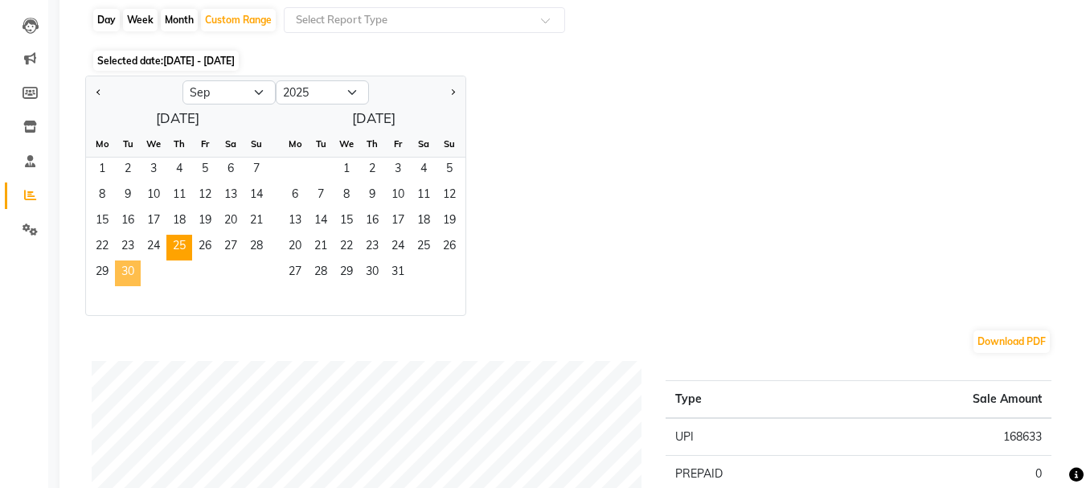
click at [124, 278] on span "30" at bounding box center [128, 274] width 26 height 26
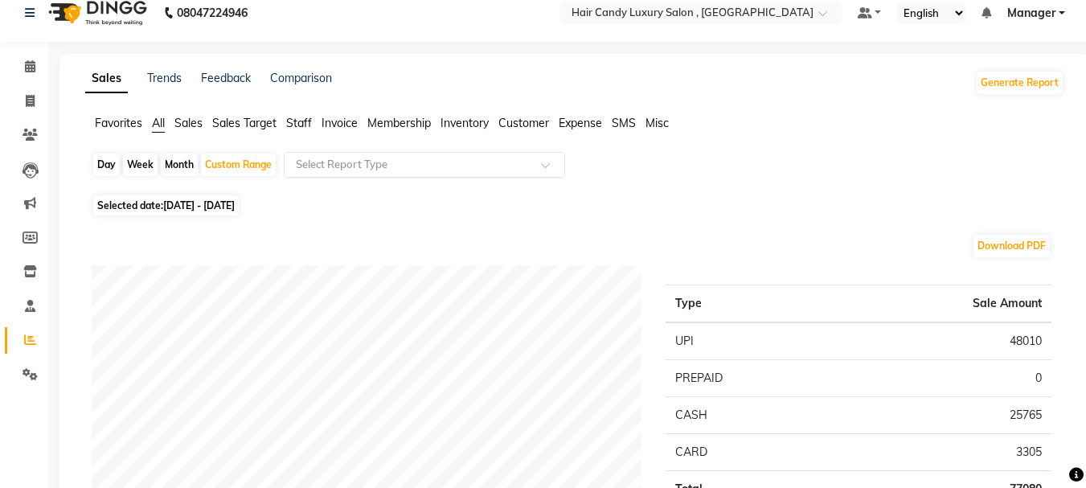
scroll to position [0, 0]
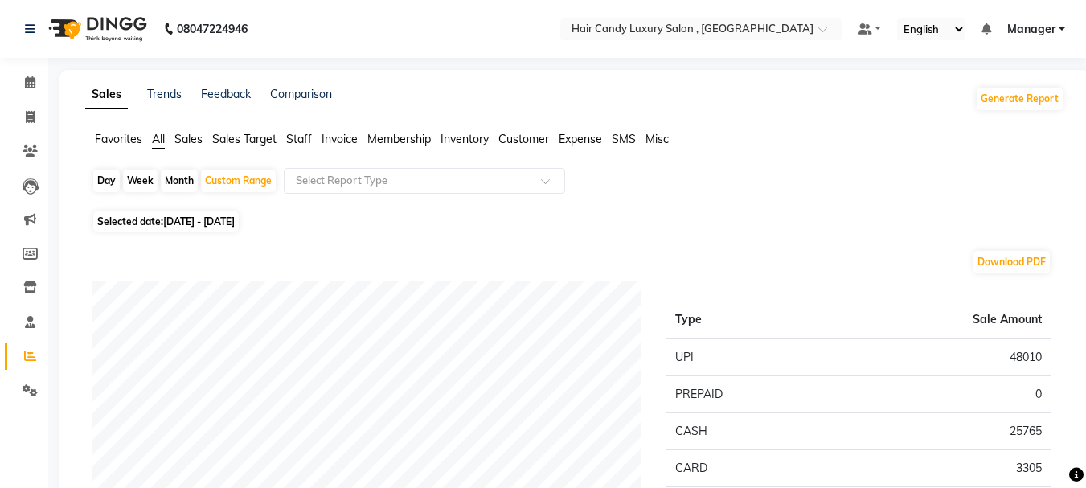
click at [158, 140] on span "All" at bounding box center [158, 139] width 13 height 14
click at [228, 219] on span "25-09-2025 - 30-09-2025" at bounding box center [199, 221] width 72 height 12
select select "9"
select select "2025"
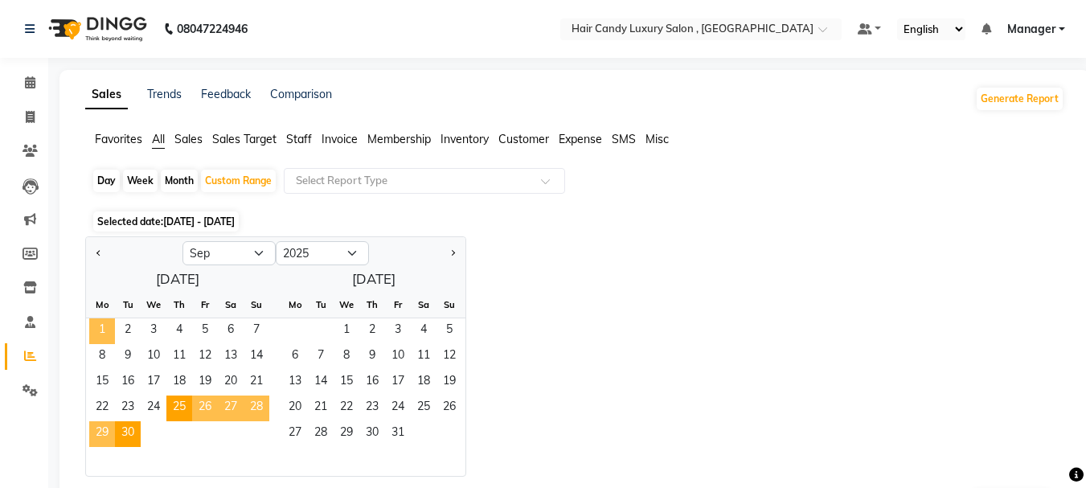
click at [106, 325] on span "1" at bounding box center [102, 331] width 26 height 26
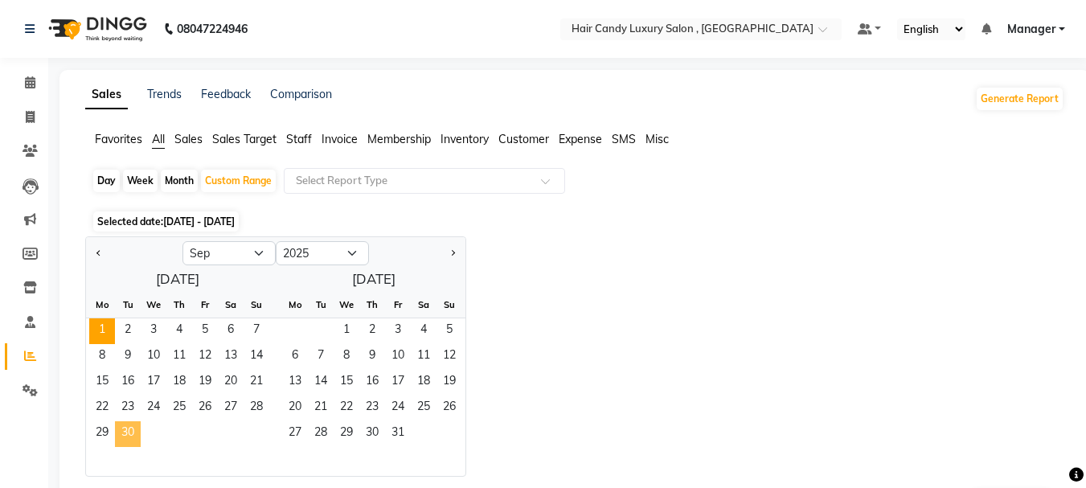
click at [133, 428] on span "30" at bounding box center [128, 434] width 26 height 26
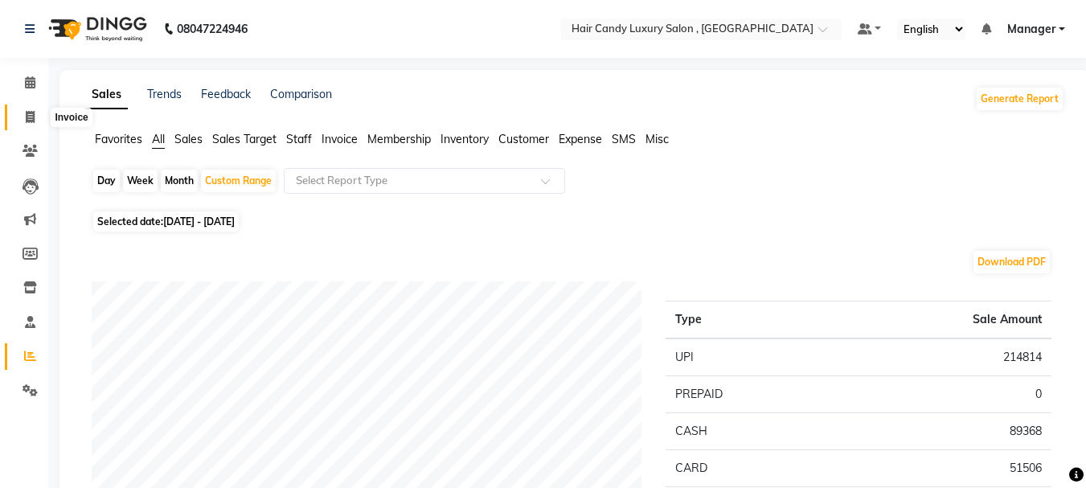
click at [37, 122] on span at bounding box center [30, 118] width 28 height 18
select select "service"
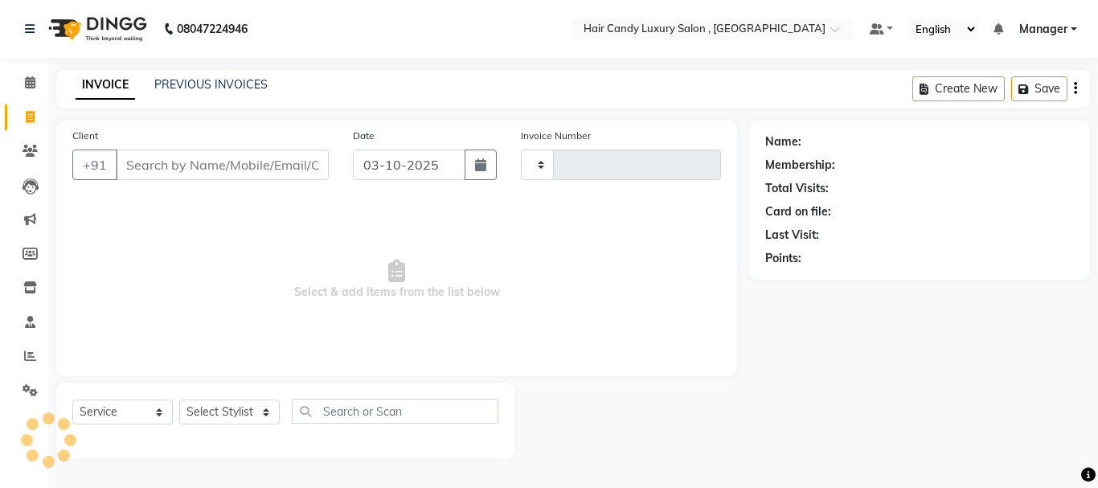
type input "1375"
select select "8304"
click at [176, 168] on input "Client" at bounding box center [222, 165] width 213 height 31
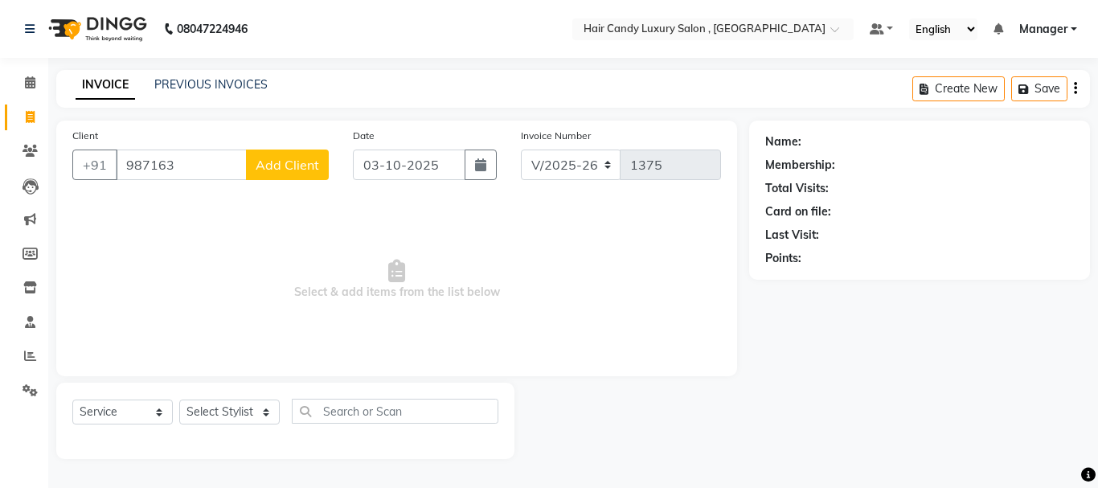
click at [191, 164] on input "987163" at bounding box center [181, 165] width 131 height 31
type input "9871631721"
click at [293, 163] on span "Add Client" at bounding box center [288, 165] width 64 height 16
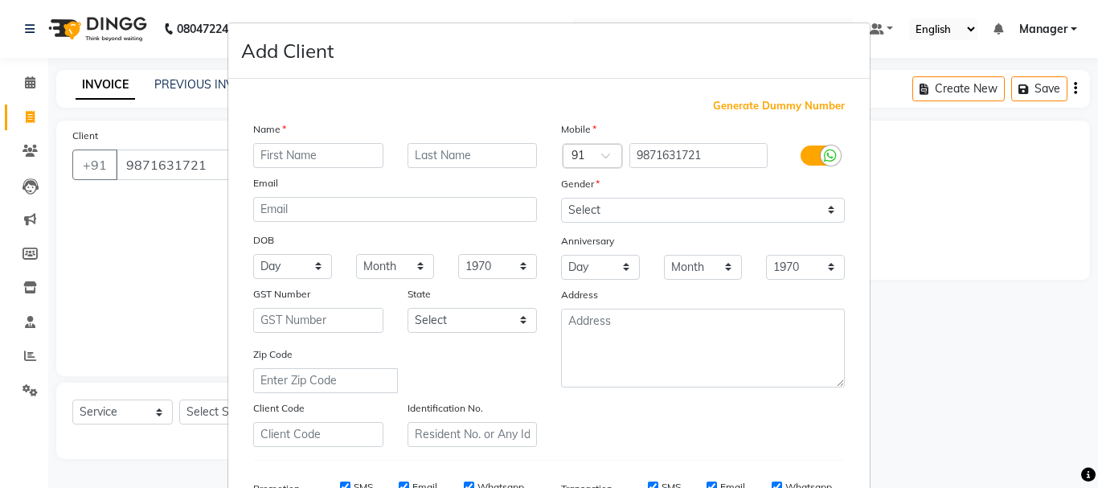
click at [274, 157] on input "text" at bounding box center [318, 155] width 130 height 25
type input "RAHUL"
click at [627, 213] on select "Select Male Female Other Prefer Not To Say" at bounding box center [703, 210] width 284 height 25
select select "[DEMOGRAPHIC_DATA]"
click at [561, 198] on select "Select Male Female Other Prefer Not To Say" at bounding box center [703, 210] width 284 height 25
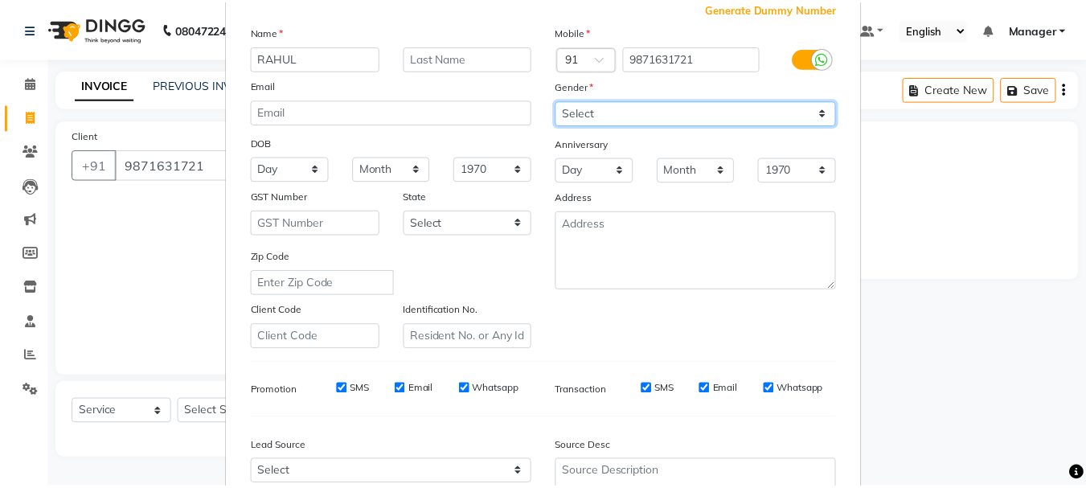
scroll to position [254, 0]
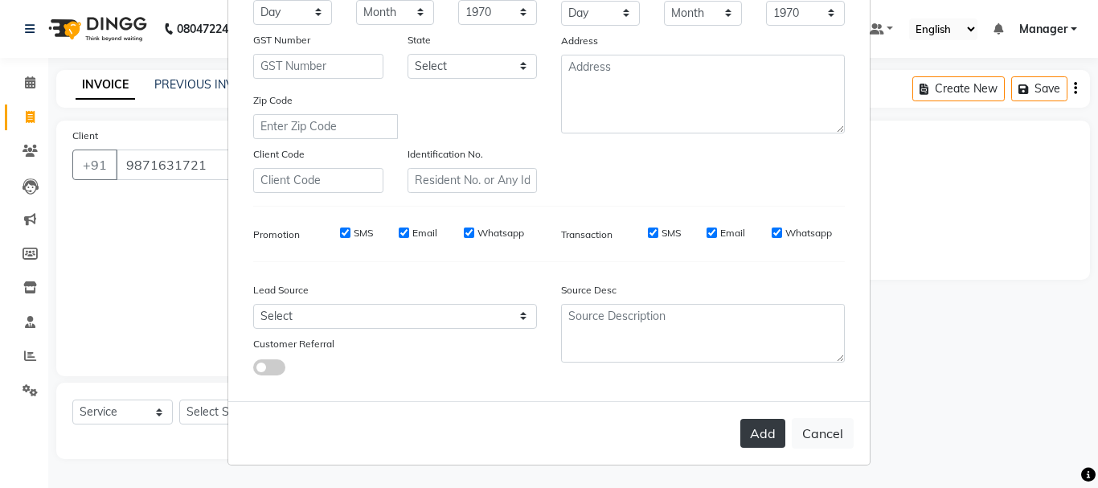
click at [753, 441] on button "Add" at bounding box center [763, 433] width 45 height 29
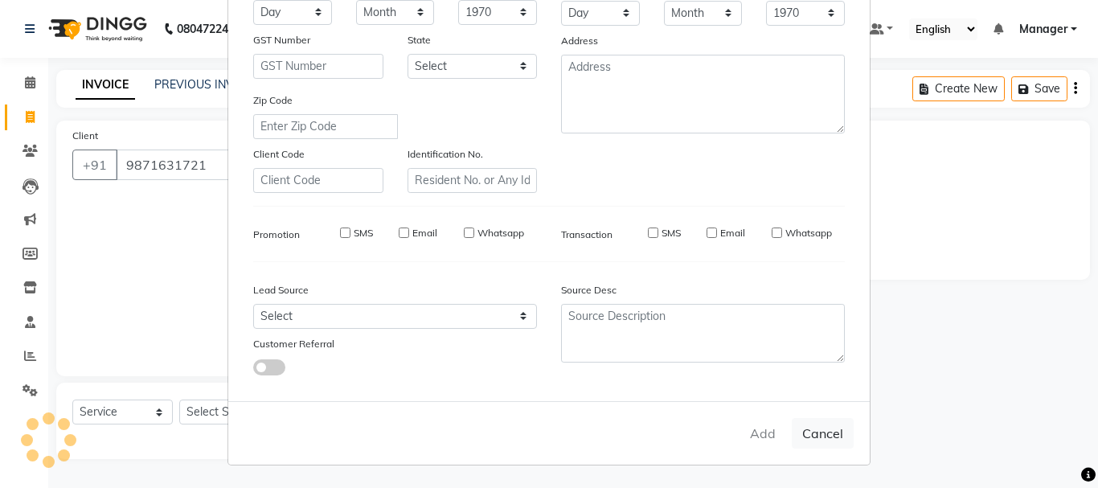
select select
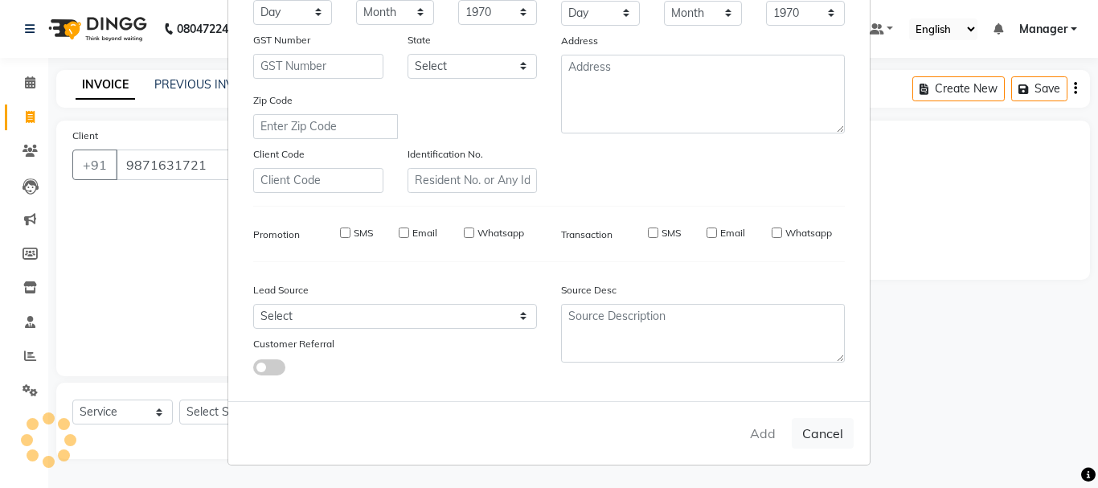
select select
checkbox input "false"
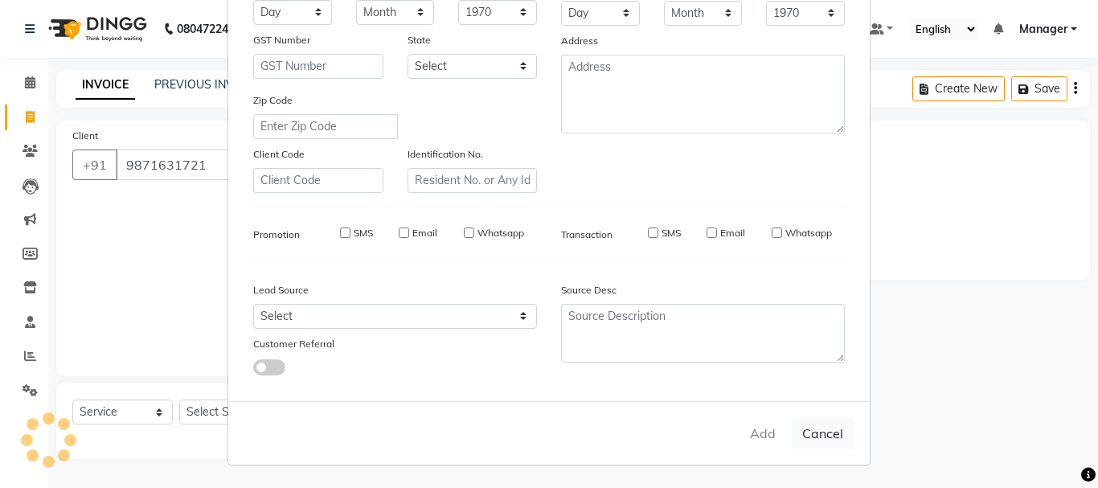
checkbox input "false"
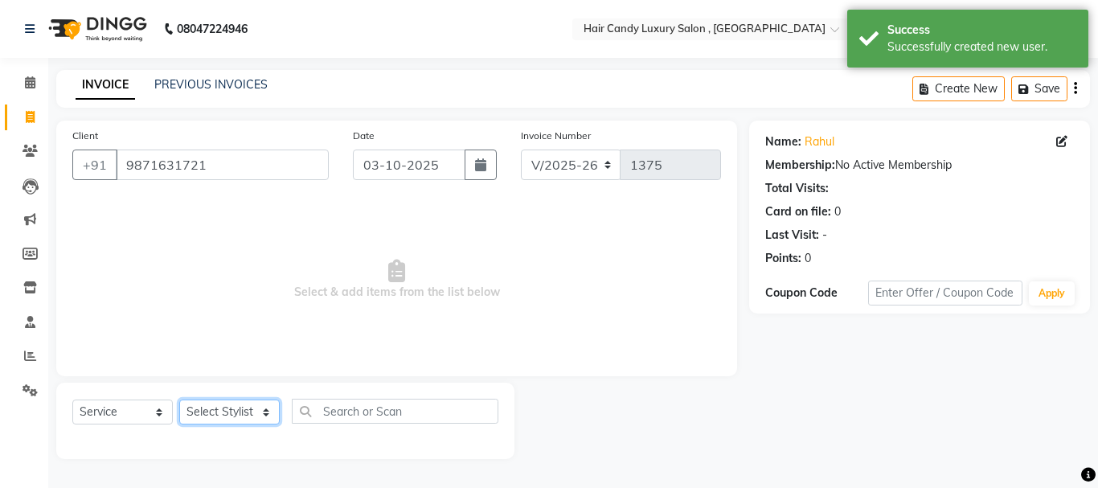
click at [248, 414] on select "Select Stylist ADITI AJIT BILAL DANISH Manager Manager MEENAKSHI RINKI VALECHA …" at bounding box center [229, 412] width 101 height 25
select select "80577"
click at [179, 400] on select "Select Stylist ADITI AJIT BILAL DANISH Manager Manager MEENAKSHI RINKI VALECHA …" at bounding box center [229, 412] width 101 height 25
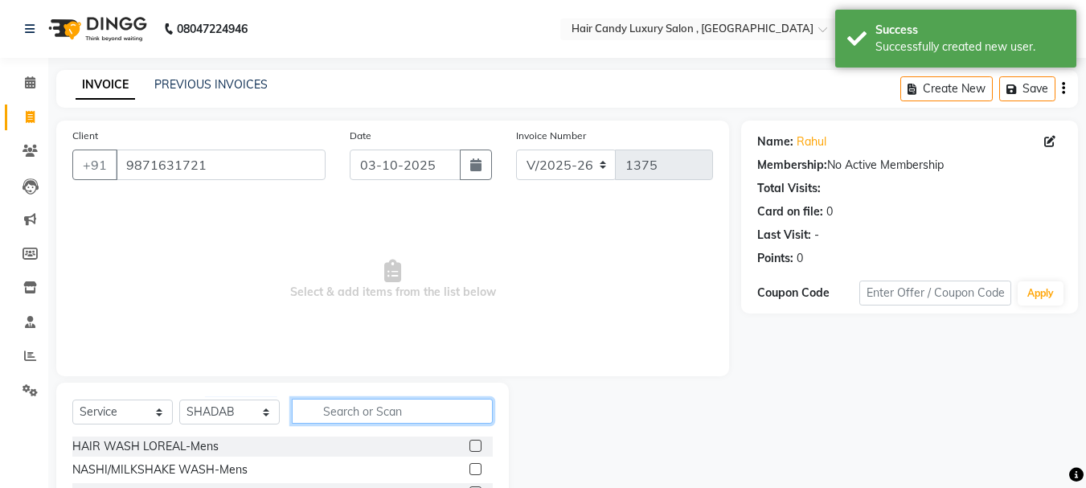
click at [336, 411] on input "text" at bounding box center [392, 411] width 201 height 25
type input "BEARD"
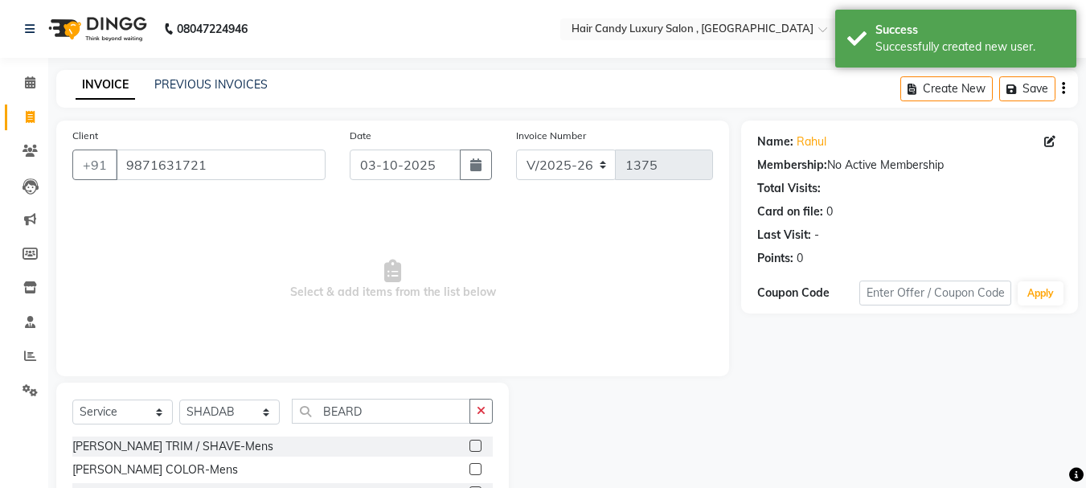
click at [473, 443] on label at bounding box center [476, 446] width 12 height 12
click at [473, 443] on input "checkbox" at bounding box center [475, 446] width 10 height 10
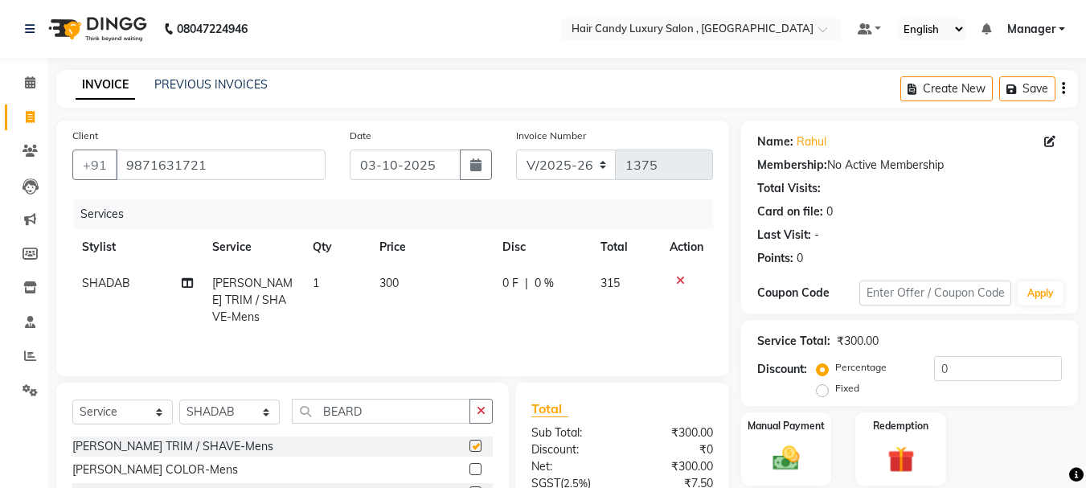
checkbox input "false"
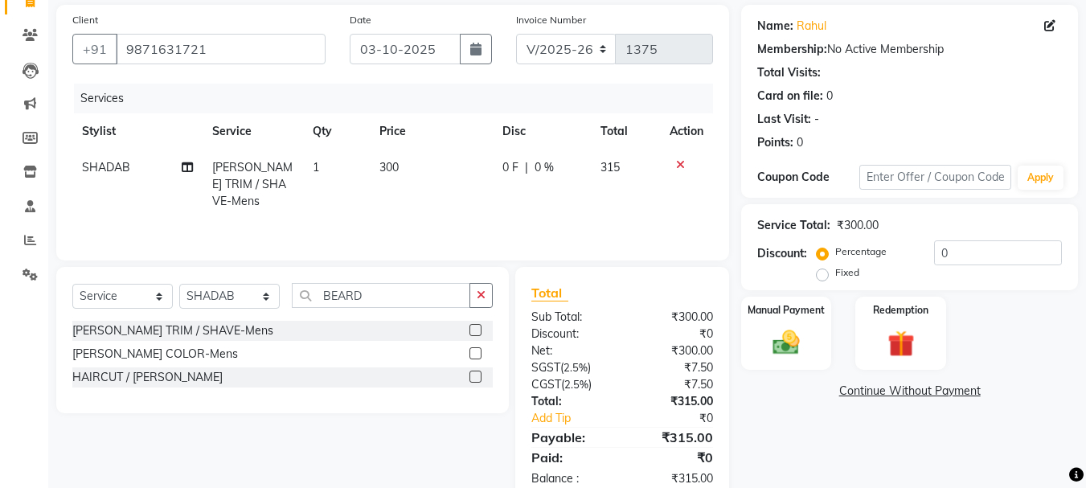
scroll to position [155, 0]
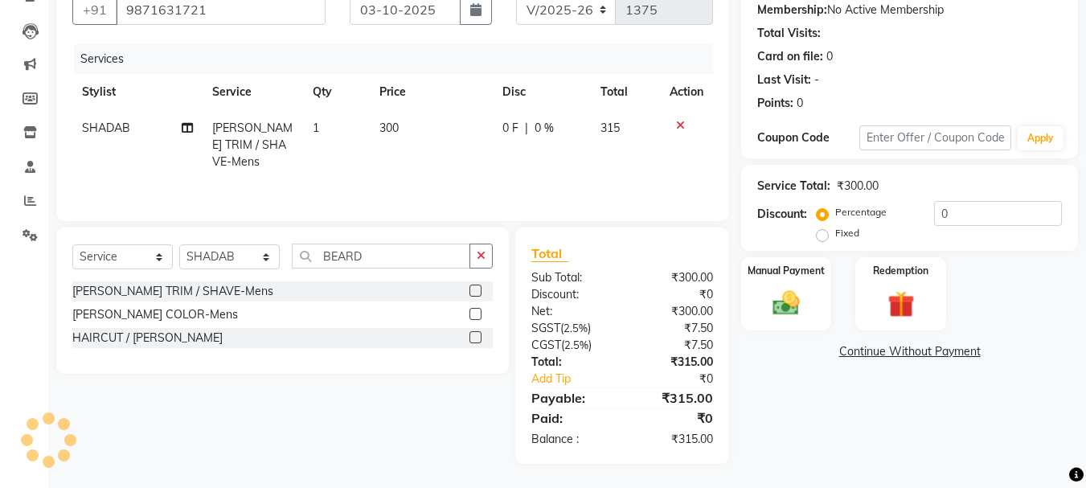
click at [834, 445] on div "Name: Rahul Membership: No Active Membership Total Visits: Card on file: 0 Last…" at bounding box center [915, 214] width 349 height 499
click at [835, 239] on label "Fixed" at bounding box center [847, 233] width 24 height 14
click at [826, 239] on input "Fixed" at bounding box center [825, 233] width 11 height 11
radio input "true"
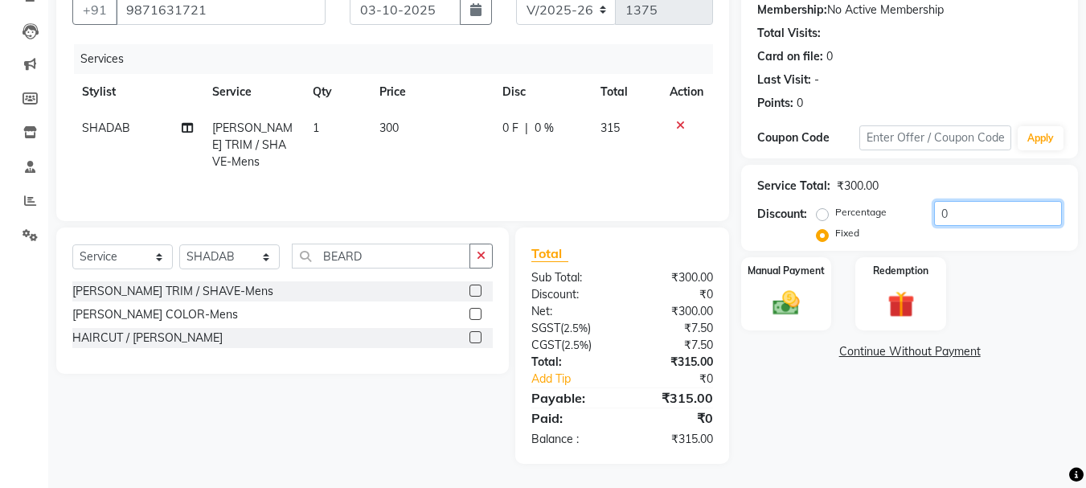
click at [987, 219] on input "0" at bounding box center [998, 213] width 128 height 25
type input "15"
click at [782, 297] on img at bounding box center [786, 303] width 45 height 32
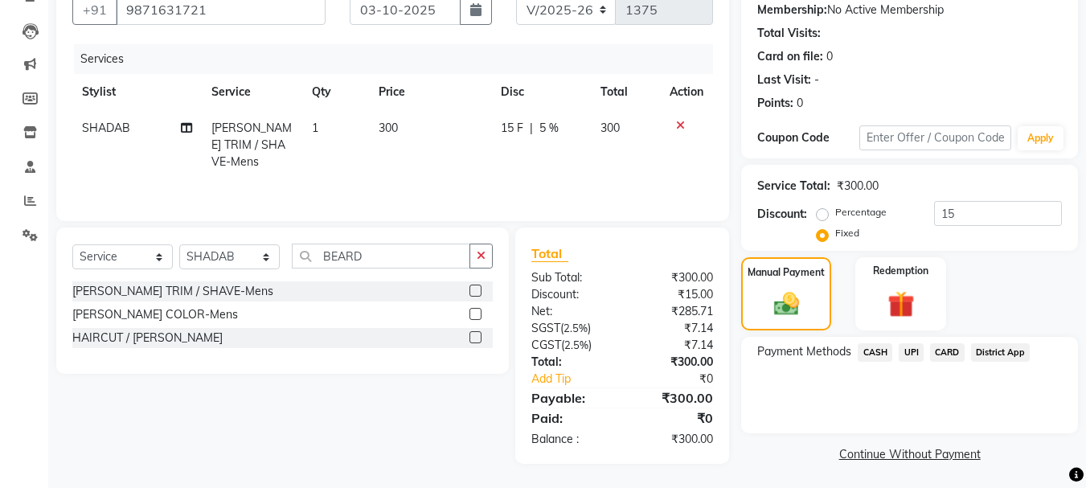
click at [876, 356] on span "CASH" at bounding box center [875, 352] width 35 height 18
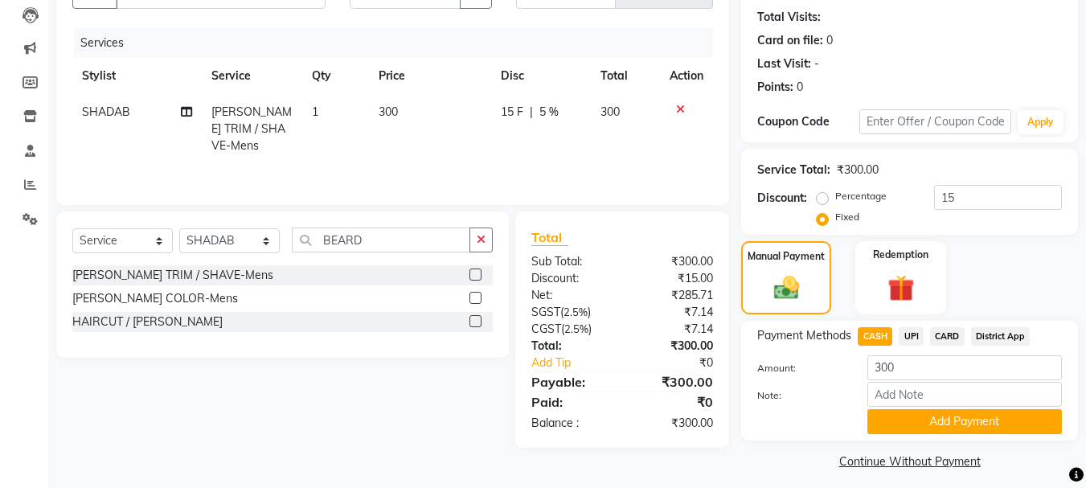
scroll to position [181, 0]
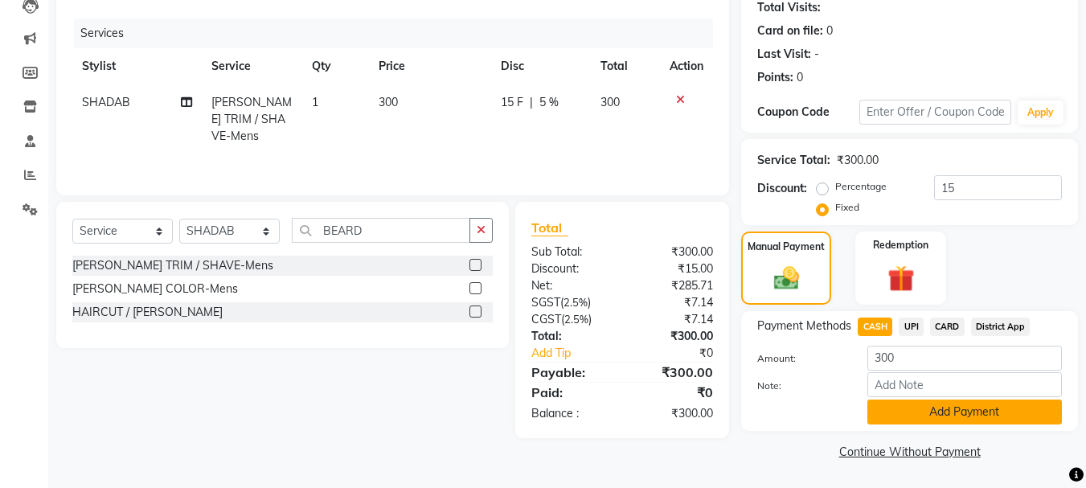
click at [923, 408] on button "Add Payment" at bounding box center [965, 412] width 195 height 25
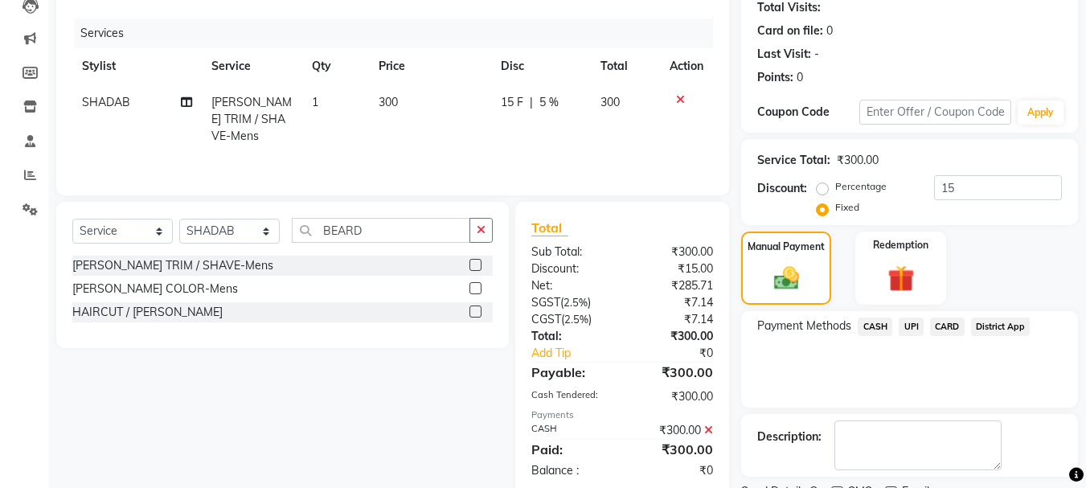
scroll to position [248, 0]
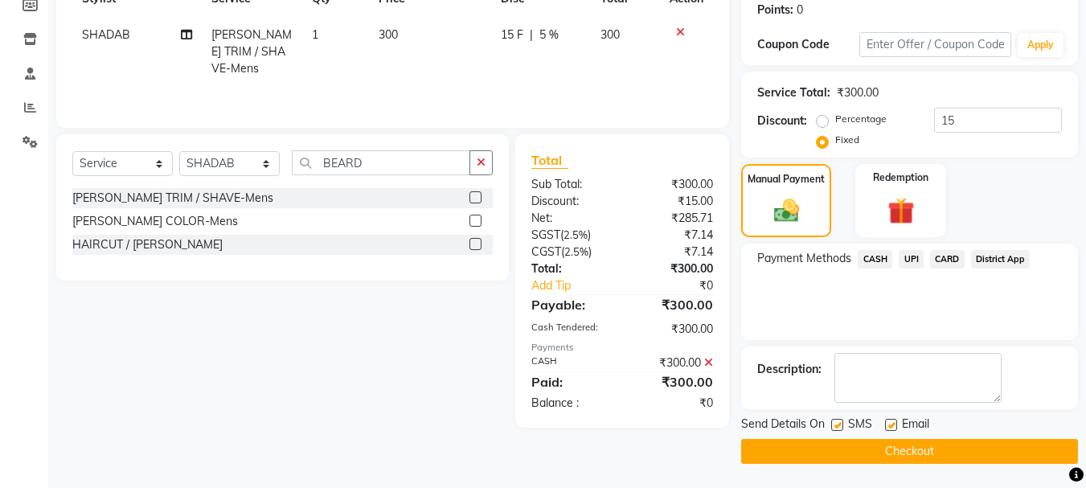
click at [973, 445] on button "Checkout" at bounding box center [909, 451] width 337 height 25
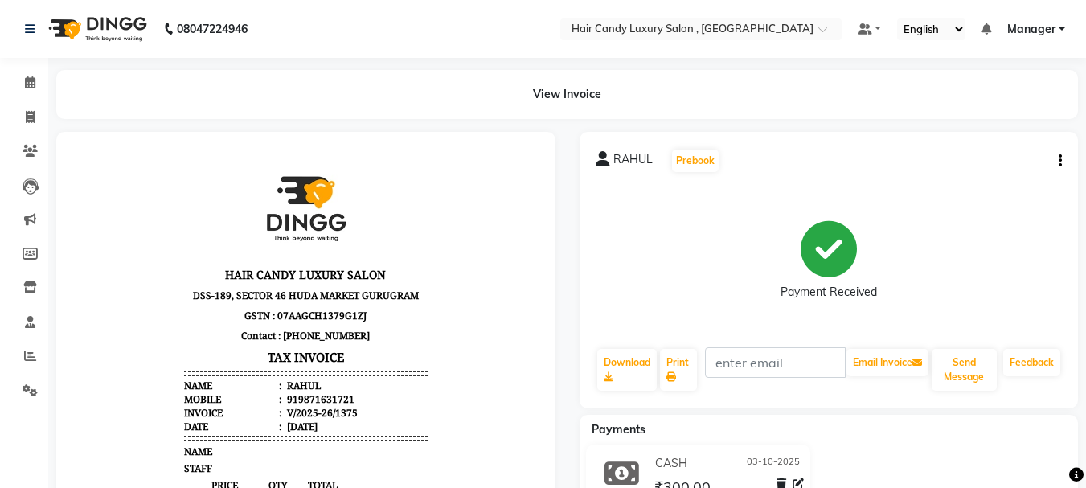
click at [786, 254] on div "Payment Received" at bounding box center [829, 261] width 96 height 80
click at [33, 113] on icon at bounding box center [30, 117] width 9 height 12
select select "service"
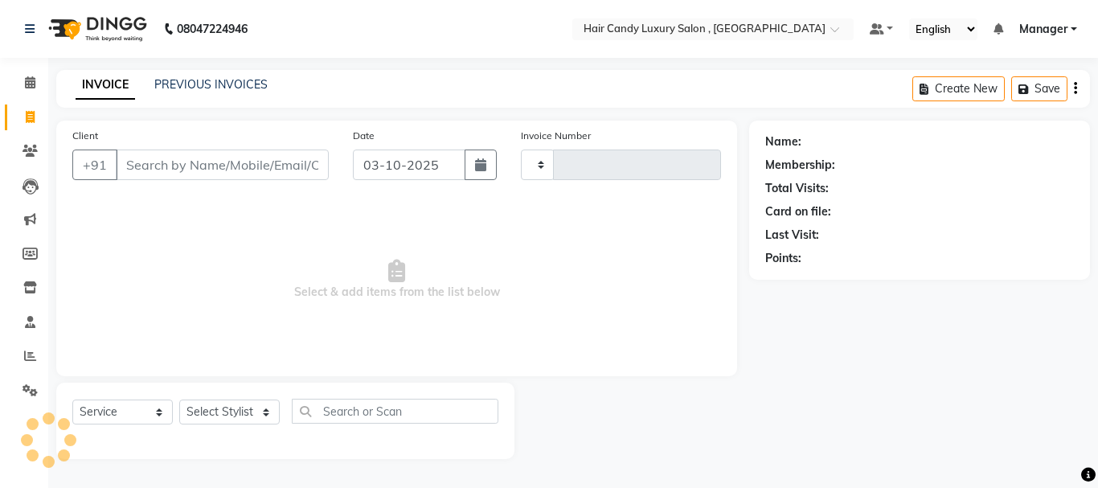
type input "1376"
select select "8304"
click at [253, 173] on input "Client" at bounding box center [222, 165] width 213 height 31
click at [145, 415] on select "Select Service Product Membership Package Voucher Prepaid Gift Card" at bounding box center [122, 412] width 101 height 25
click at [154, 416] on select "Select Service Product Membership Package Voucher Prepaid Gift Card" at bounding box center [122, 412] width 101 height 25
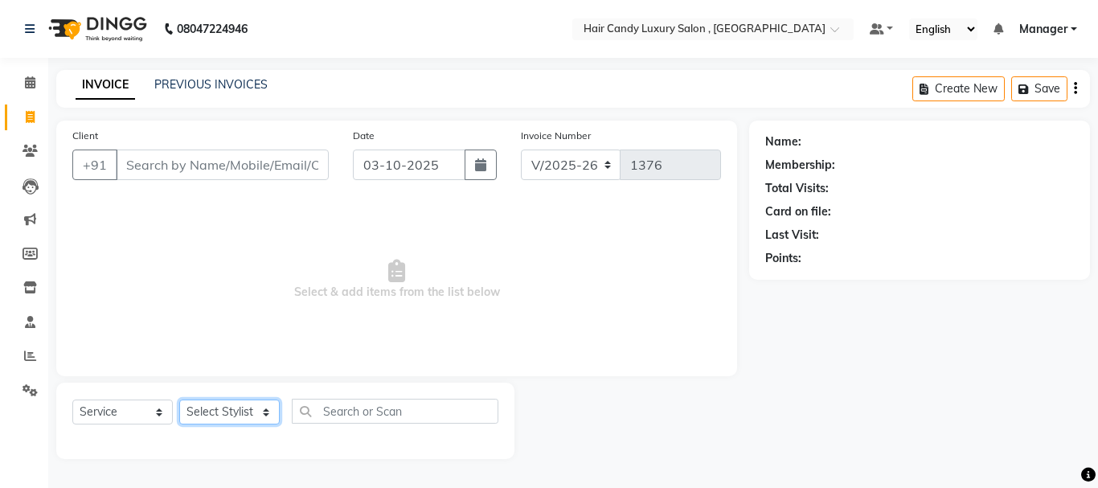
click at [248, 411] on select "Select Stylist ADITI AJIT BILAL DANISH Manager Manager MEENAKSHI RINKI VALECHA …" at bounding box center [229, 412] width 101 height 25
click at [316, 283] on span "Select & add items from the list below" at bounding box center [396, 279] width 649 height 161
click at [133, 416] on select "Select Service Product Membership Package Voucher Prepaid Gift Card" at bounding box center [122, 412] width 101 height 25
click at [337, 283] on span "Select & add items from the list below" at bounding box center [396, 279] width 649 height 161
click at [32, 354] on icon at bounding box center [30, 356] width 12 height 12
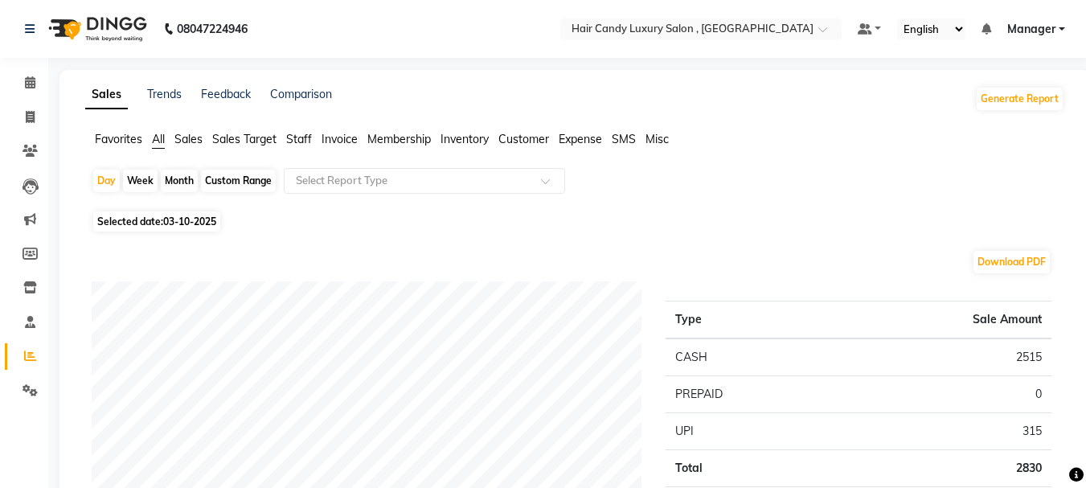
click at [228, 133] on span "Sales Target" at bounding box center [244, 139] width 64 height 14
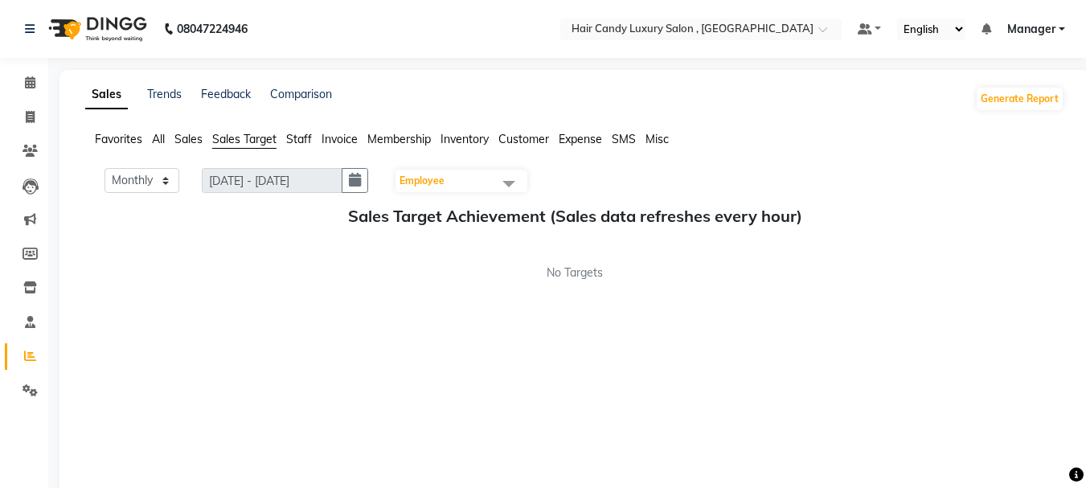
click at [307, 136] on span "Staff" at bounding box center [299, 139] width 26 height 14
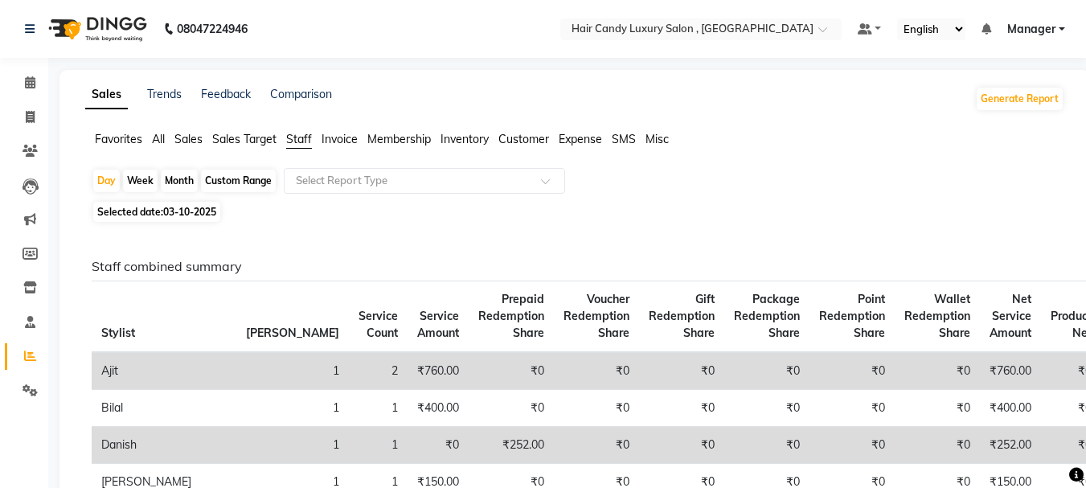
click at [175, 183] on div "Month" at bounding box center [179, 181] width 37 height 23
select select "10"
select select "2025"
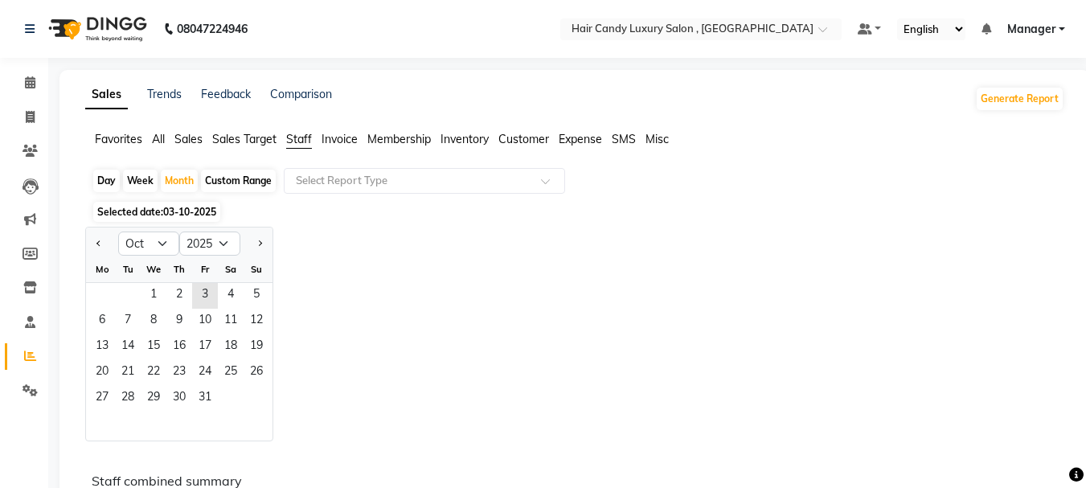
click at [183, 211] on span "03-10-2025" at bounding box center [189, 212] width 53 height 12
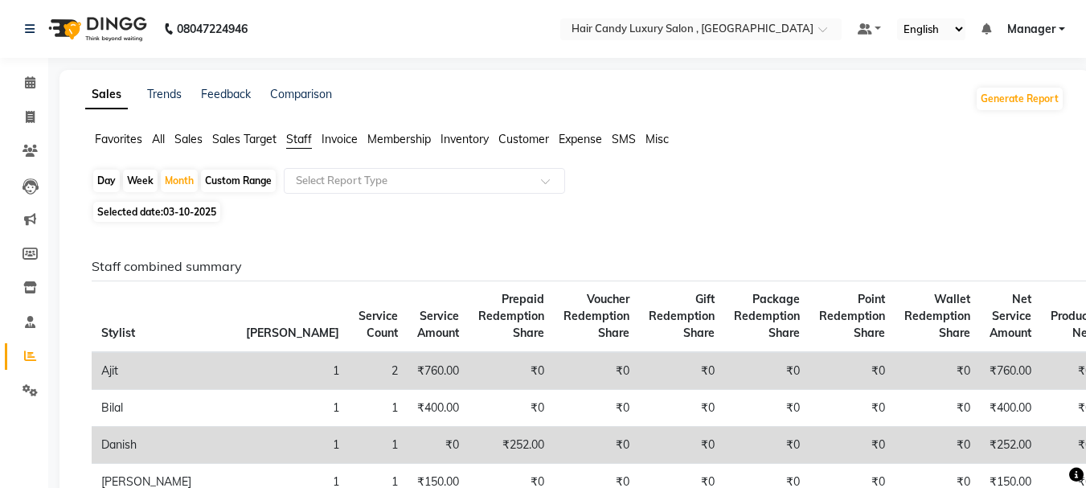
click at [162, 213] on span "Selected date: 03-10-2025" at bounding box center [156, 212] width 127 height 20
select select "10"
select select "2025"
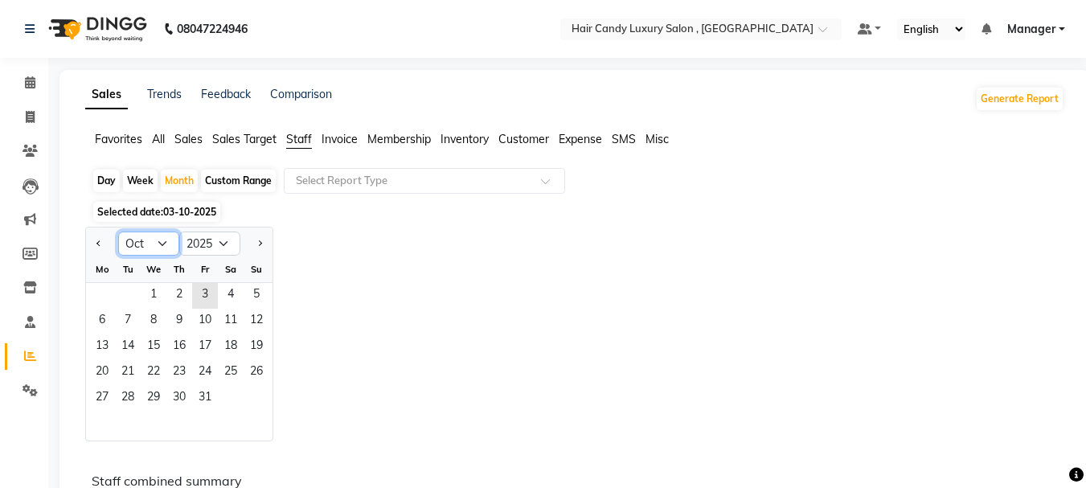
click at [151, 238] on select "Jan Feb Mar Apr May Jun Jul Aug Sep Oct Nov Dec" at bounding box center [148, 244] width 61 height 24
select select "9"
click at [118, 232] on select "Jan Feb Mar Apr May Jun Jul Aug Sep Oct Nov Dec" at bounding box center [148, 244] width 61 height 24
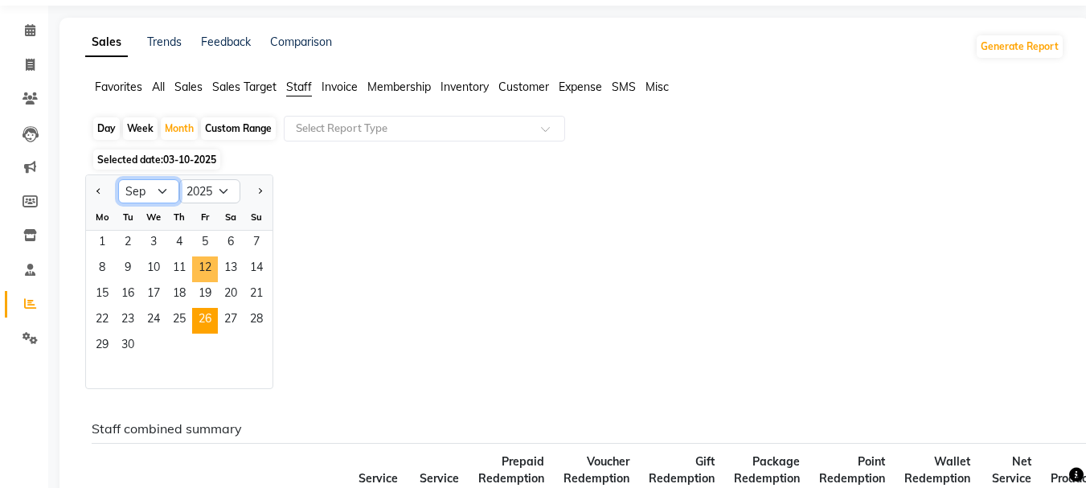
scroll to position [80, 0]
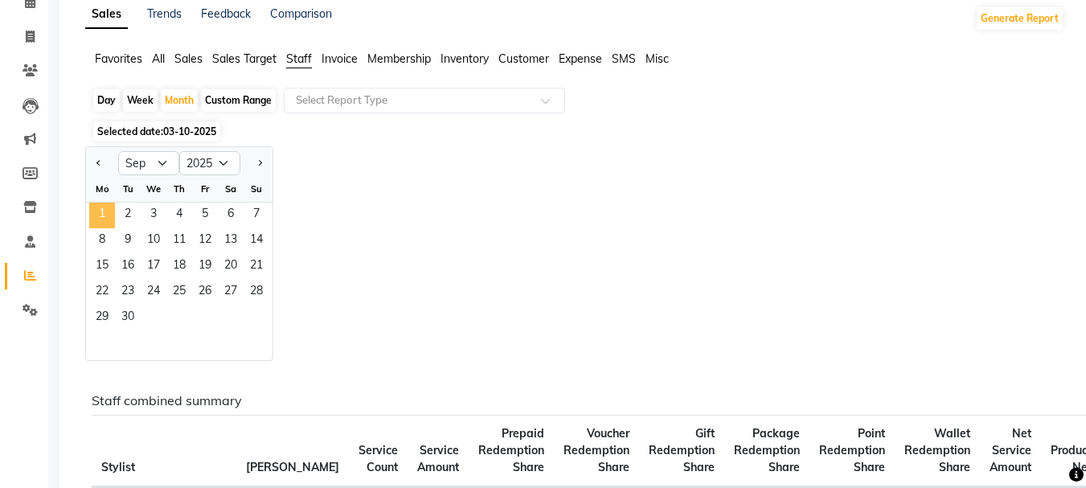
click at [102, 208] on span "1" at bounding box center [102, 216] width 26 height 26
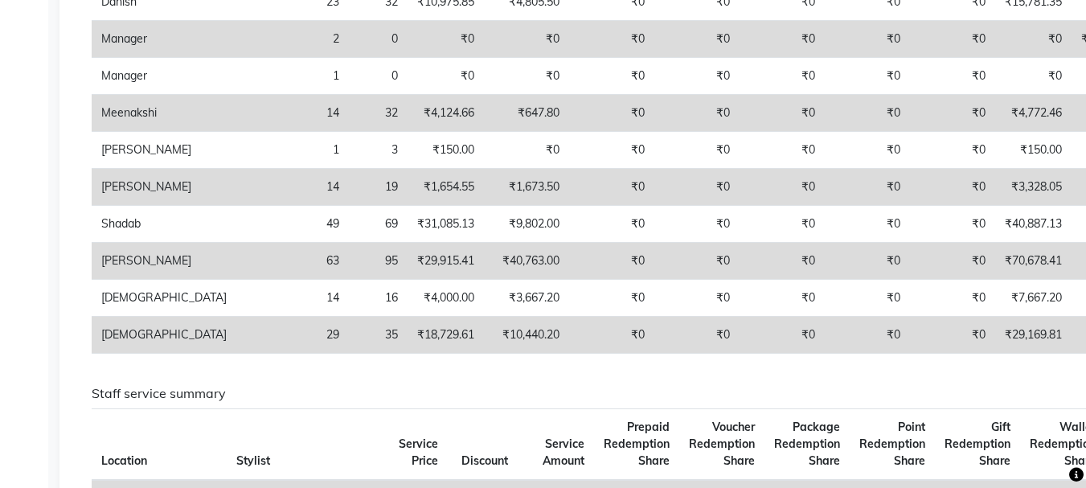
scroll to position [482, 0]
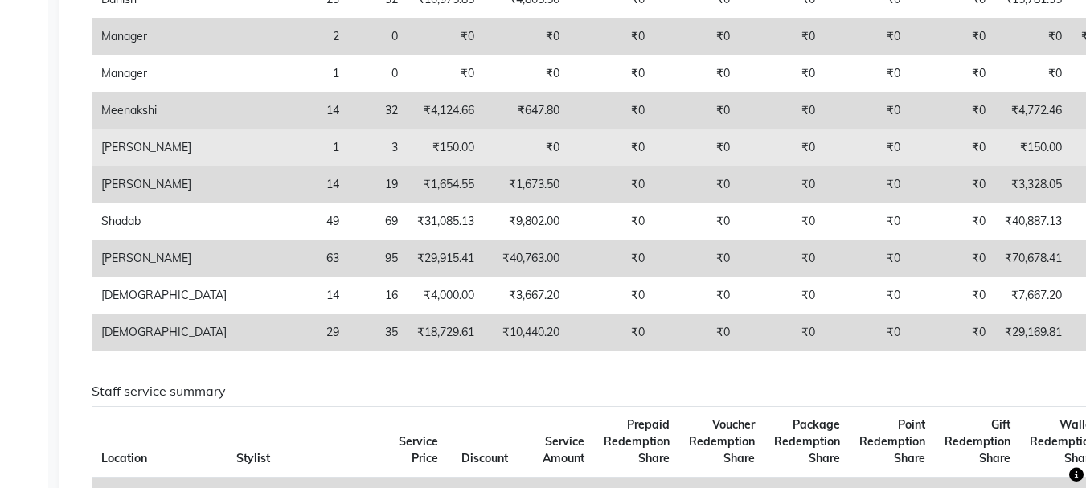
click at [128, 157] on td "Rinki Valecha" at bounding box center [164, 147] width 145 height 37
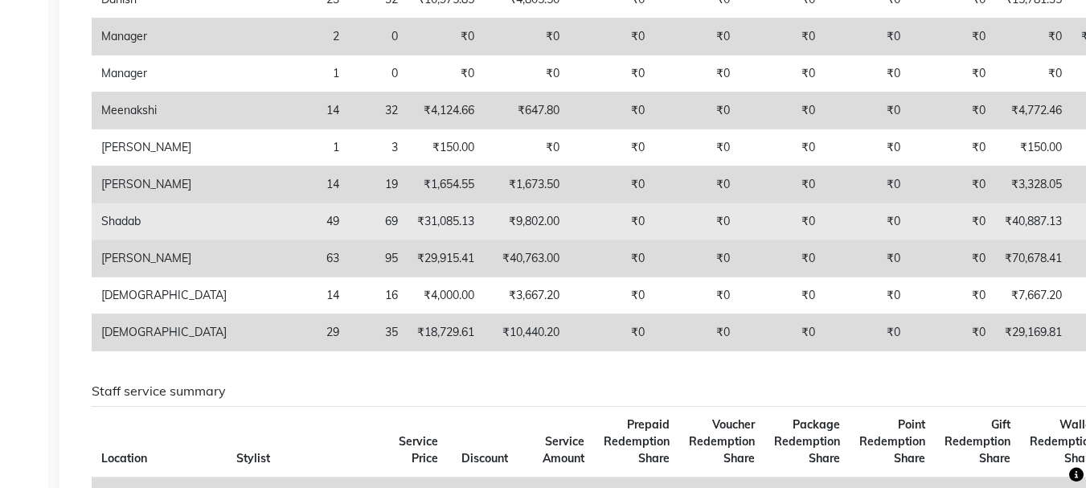
click at [484, 228] on td "₹9,802.00" at bounding box center [526, 221] width 85 height 37
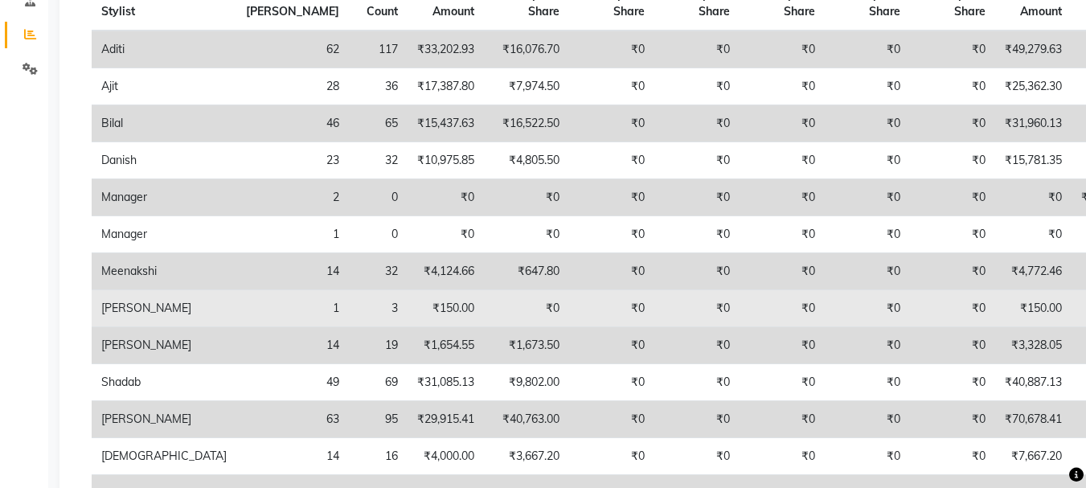
scroll to position [402, 0]
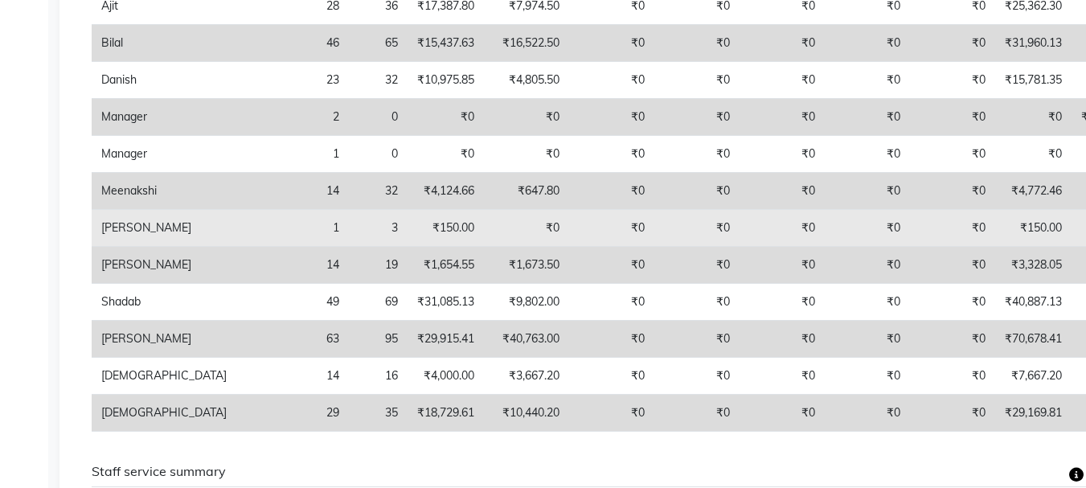
click at [408, 215] on td "₹150.00" at bounding box center [446, 228] width 76 height 37
click at [408, 223] on td "₹150.00" at bounding box center [446, 228] width 76 height 37
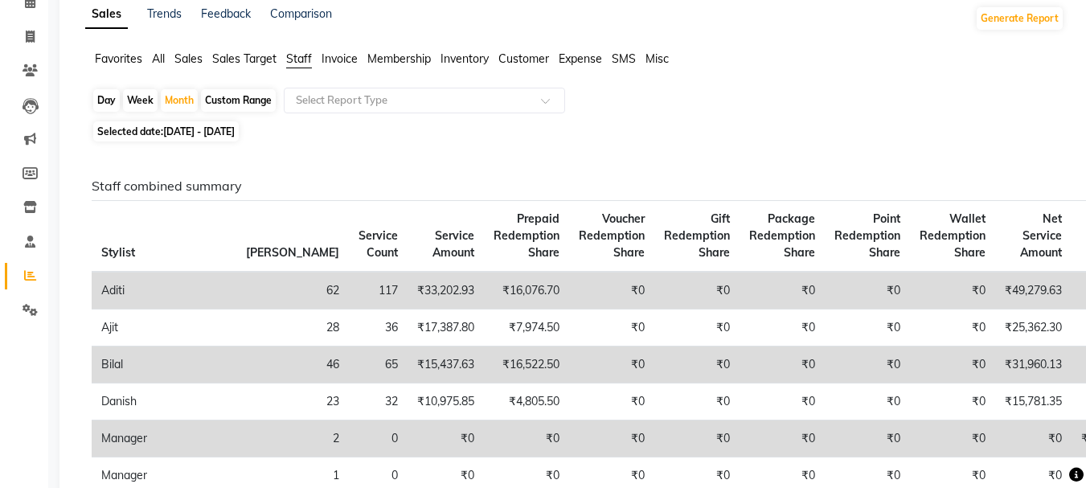
scroll to position [0, 0]
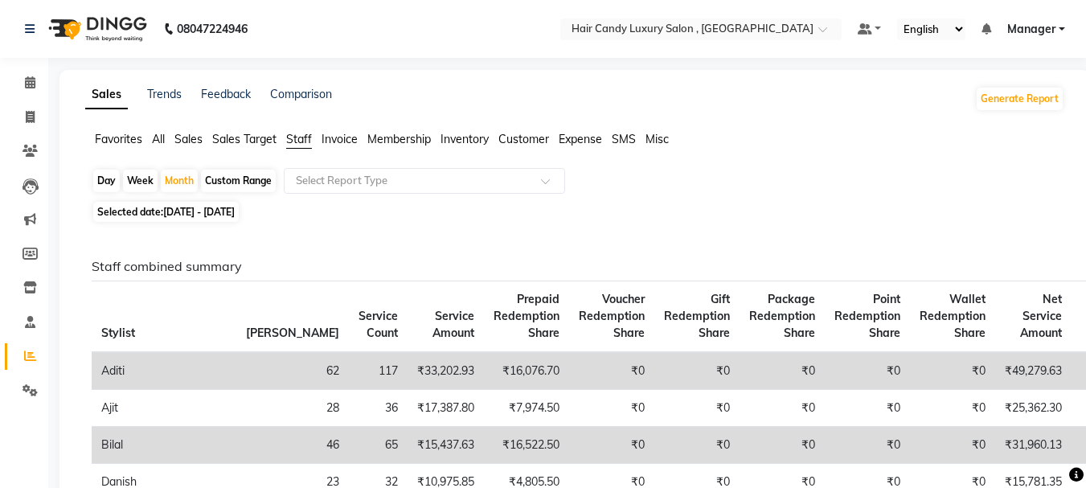
click at [192, 137] on span "Sales" at bounding box center [188, 139] width 28 height 14
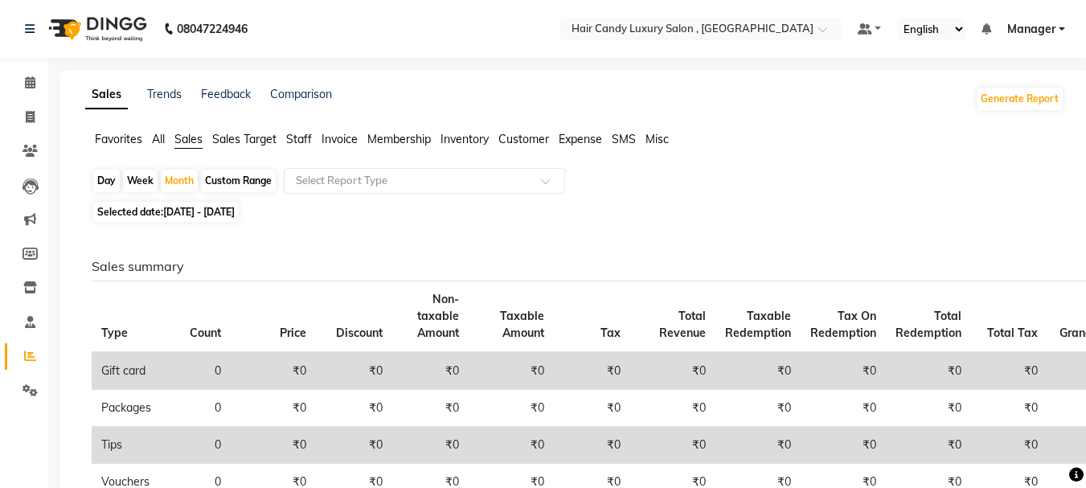
click at [200, 210] on span "01-09-2025 - 30-09-2025" at bounding box center [199, 212] width 72 height 12
select select "9"
select select "2025"
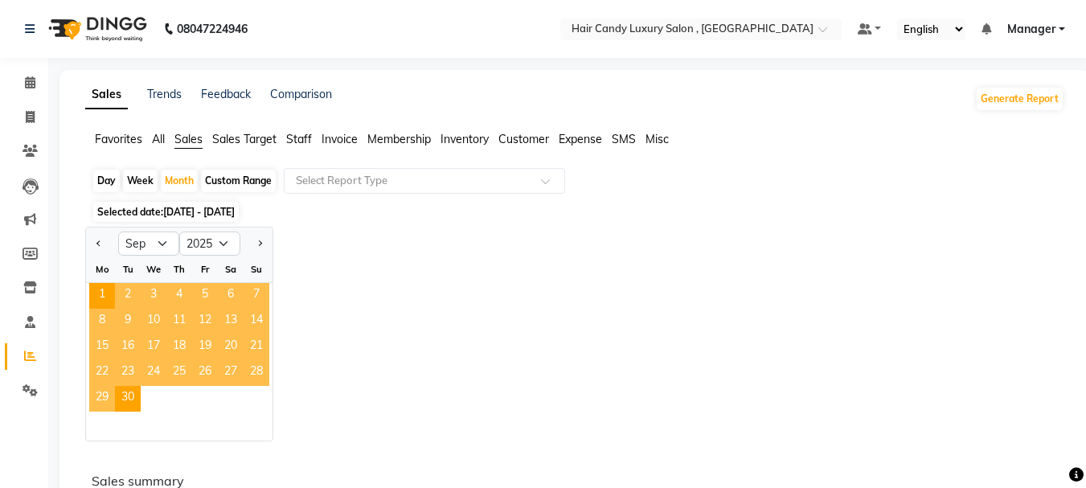
click at [326, 389] on div "Jan Feb Mar Apr May Jun Jul Aug Sep Oct Nov Dec 2015 2016 2017 2018 2019 2020 2…" at bounding box center [574, 334] width 979 height 215
click at [336, 217] on div "Selected date: 01-09-2025 - 30-09-2025" at bounding box center [578, 211] width 973 height 17
click at [98, 250] on button "Previous month" at bounding box center [98, 244] width 13 height 26
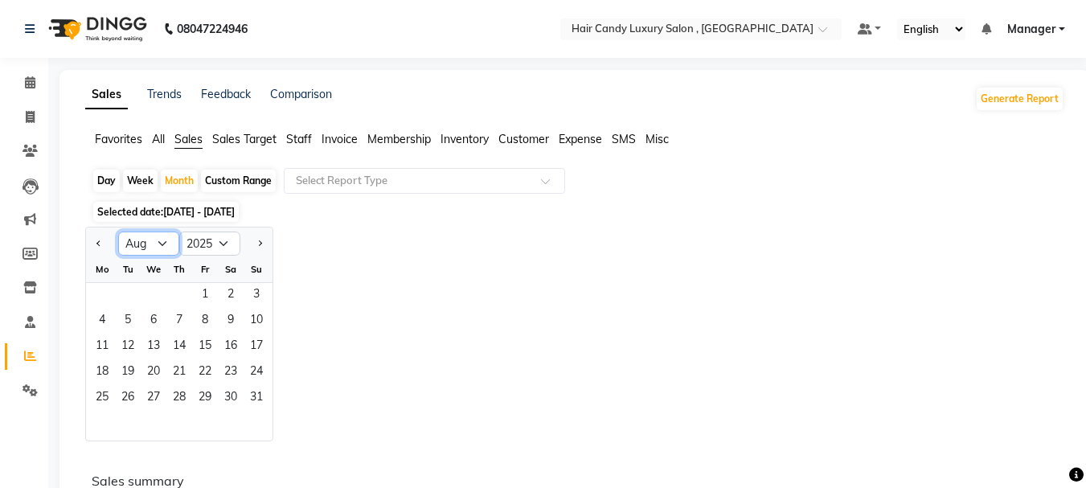
drag, startPoint x: 159, startPoint y: 242, endPoint x: 162, endPoint y: 250, distance: 8.4
click at [159, 242] on select "Jan Feb Mar Apr May Jun Jul Aug Sep Oct Nov Dec" at bounding box center [148, 244] width 61 height 24
select select "9"
click at [118, 232] on select "Jan Feb Mar Apr May Jun Jul Aug Sep Oct Nov Dec" at bounding box center [148, 244] width 61 height 24
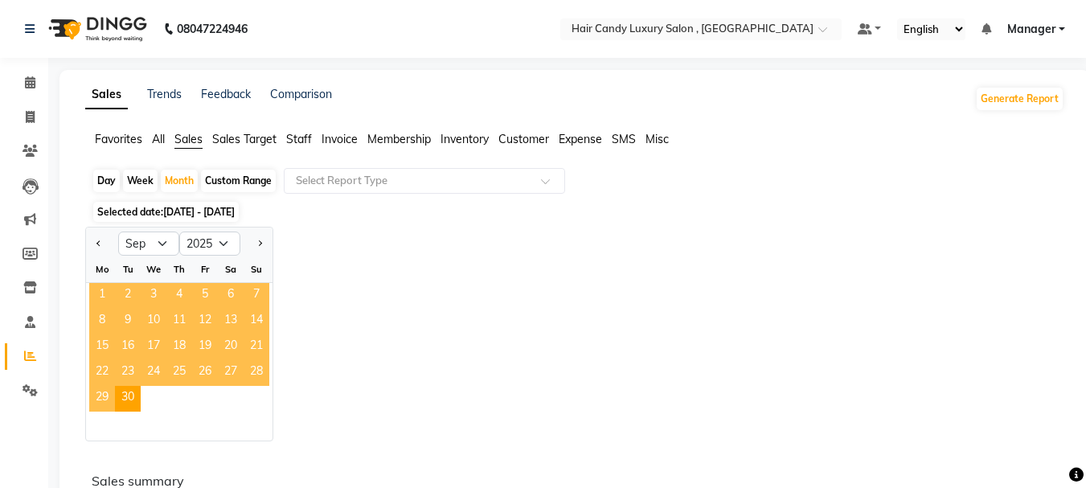
click at [106, 291] on span "1" at bounding box center [102, 296] width 26 height 26
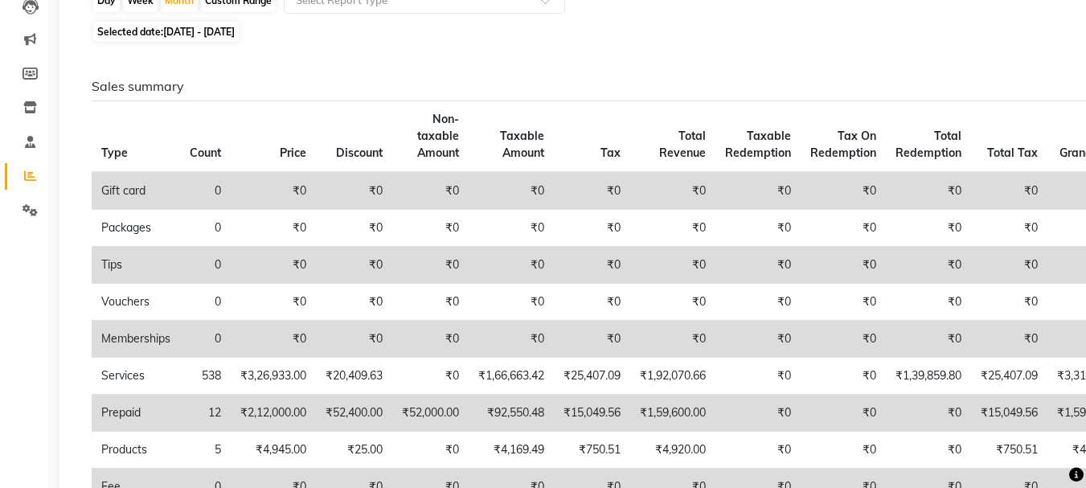
scroll to position [241, 0]
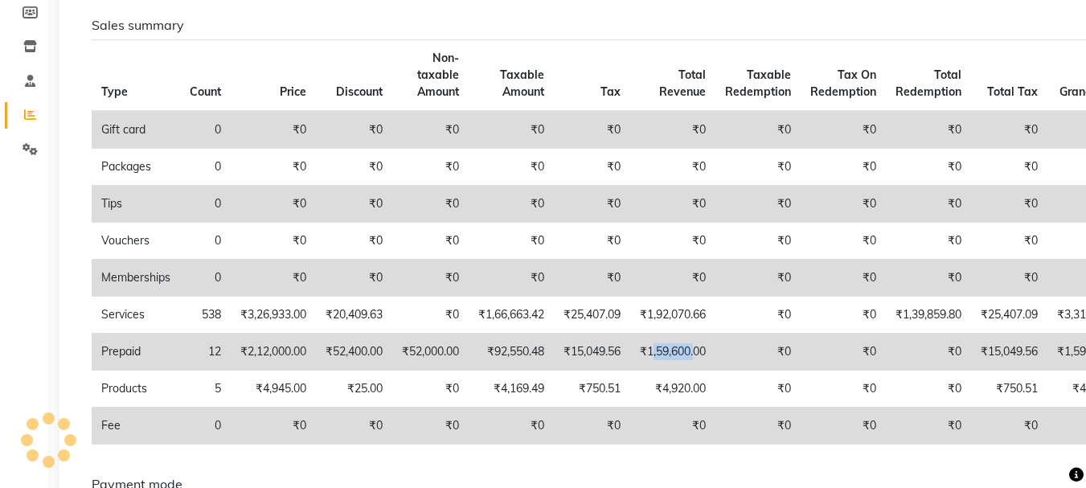
drag, startPoint x: 663, startPoint y: 351, endPoint x: 712, endPoint y: 354, distance: 49.1
click at [711, 355] on td "₹1,59,600.00" at bounding box center [672, 352] width 85 height 37
click at [733, 357] on td "₹0" at bounding box center [758, 352] width 85 height 37
drag, startPoint x: 675, startPoint y: 353, endPoint x: 716, endPoint y: 342, distance: 43.3
click at [716, 342] on td "₹1,59,600.00" at bounding box center [672, 352] width 85 height 37
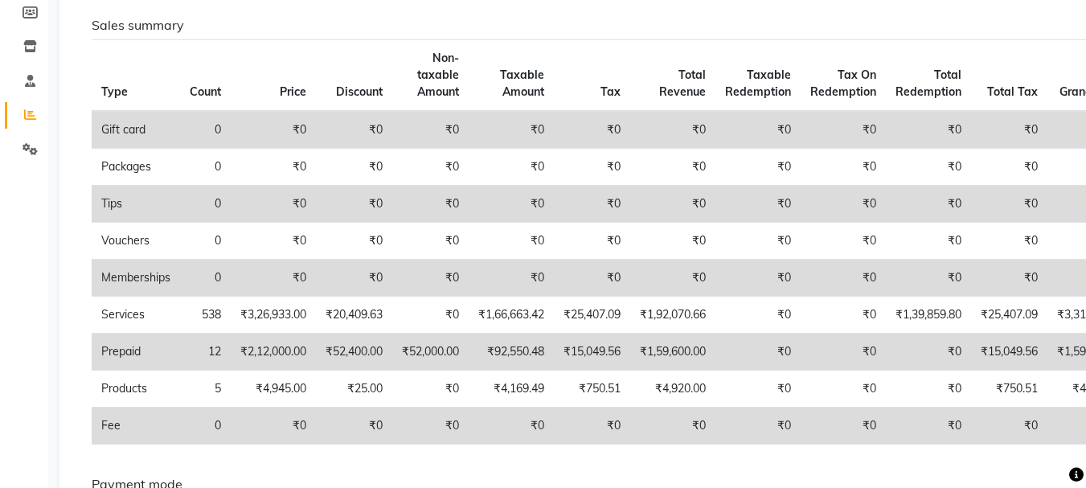
click at [749, 349] on td "₹0" at bounding box center [758, 352] width 85 height 37
click at [753, 354] on td "₹0" at bounding box center [758, 352] width 85 height 37
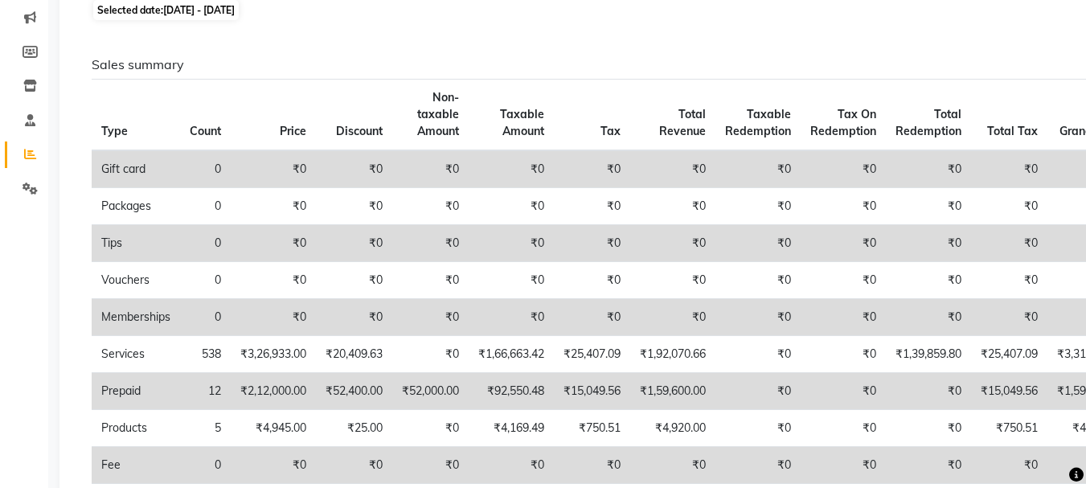
scroll to position [0, 0]
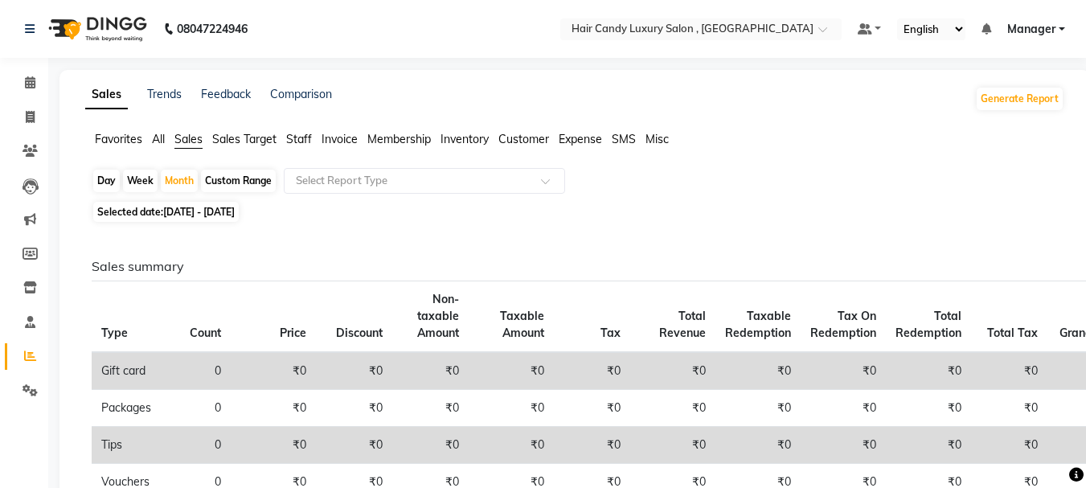
click at [302, 135] on span "Staff" at bounding box center [299, 139] width 26 height 14
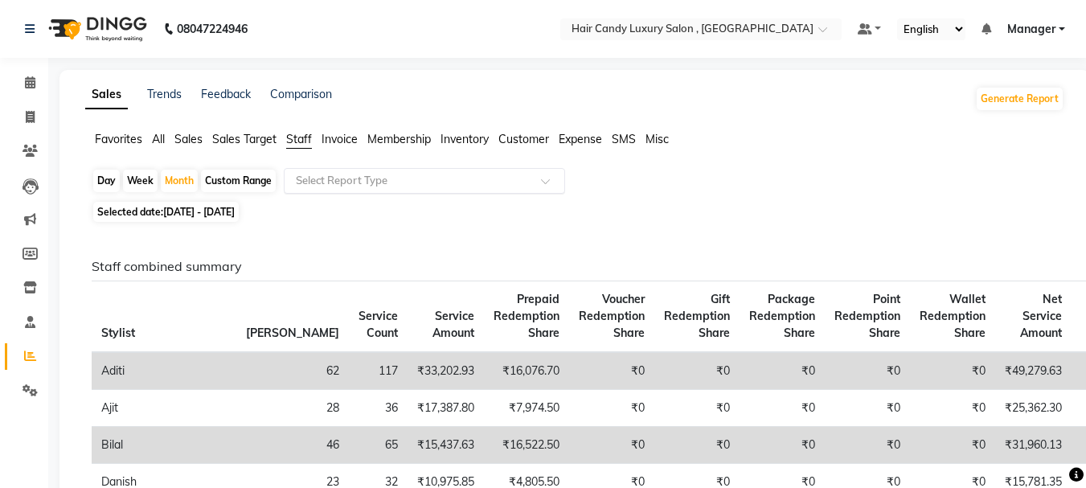
click at [449, 182] on input "text" at bounding box center [409, 181] width 232 height 16
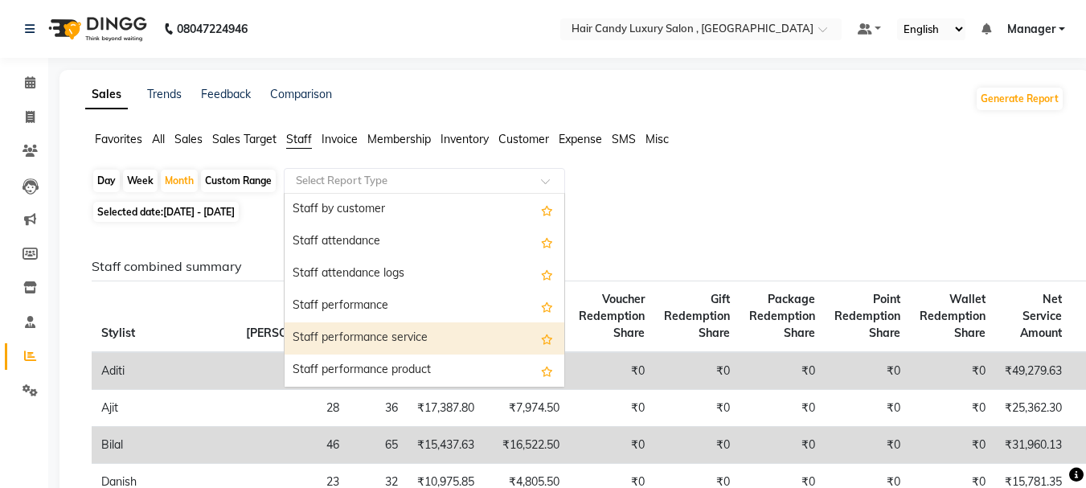
scroll to position [241, 0]
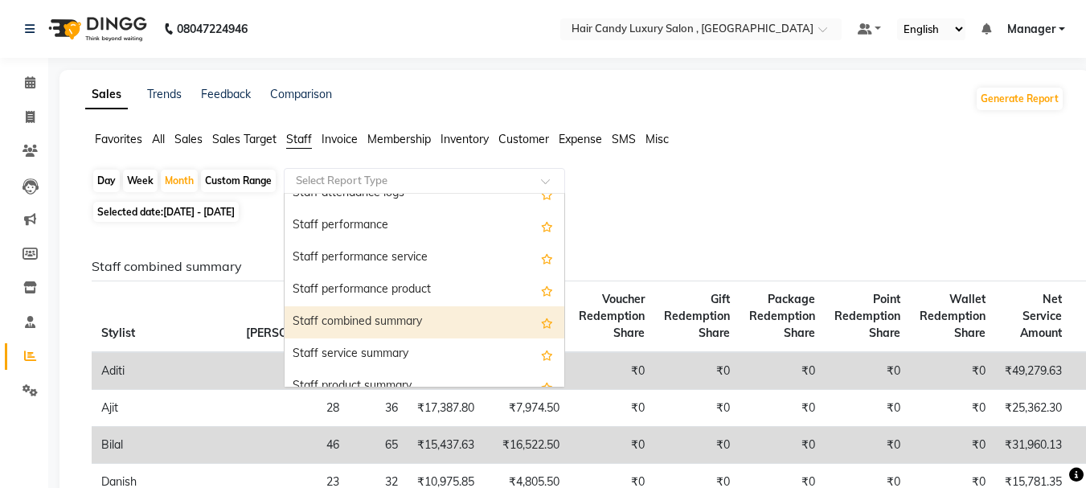
click at [423, 314] on div "Staff combined summary" at bounding box center [425, 322] width 280 height 32
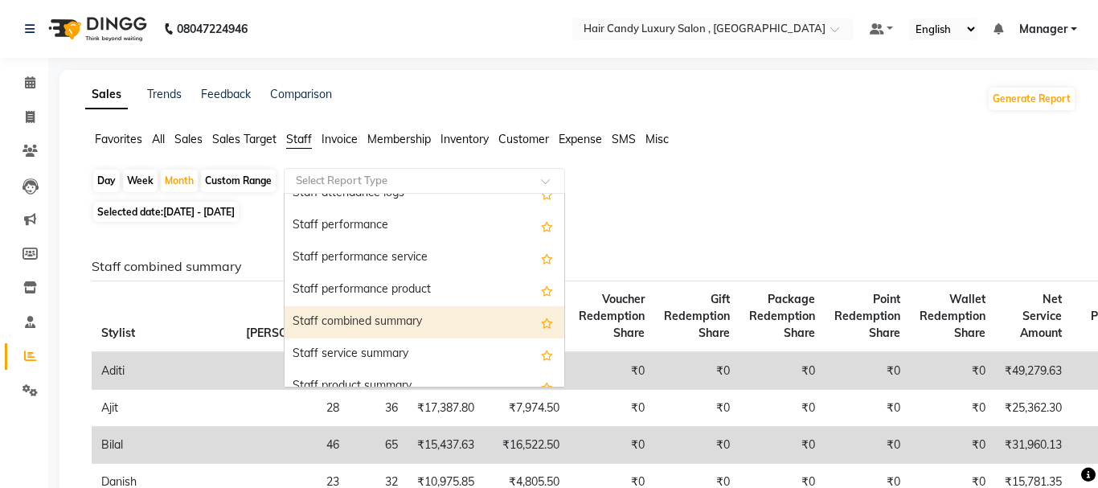
select select "full_report"
select select "csv"
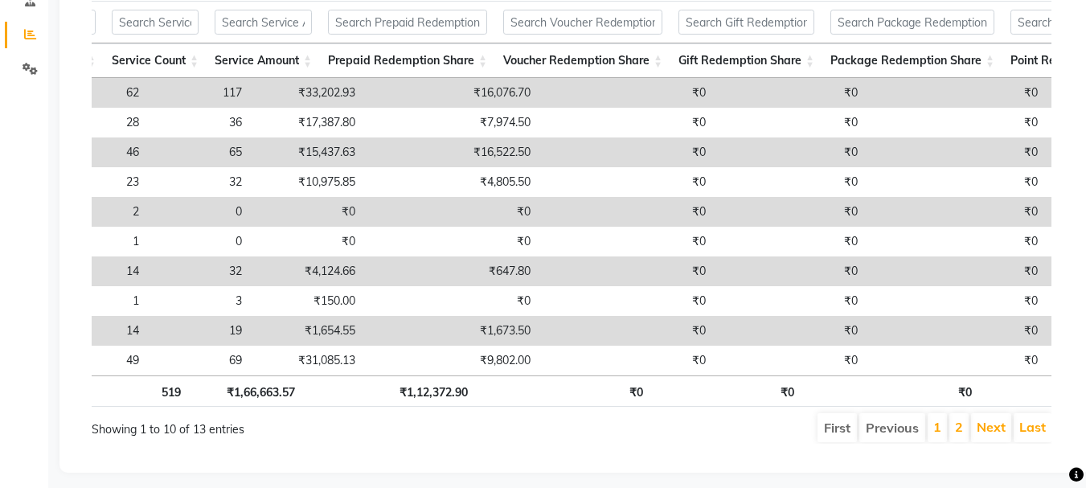
scroll to position [0, 0]
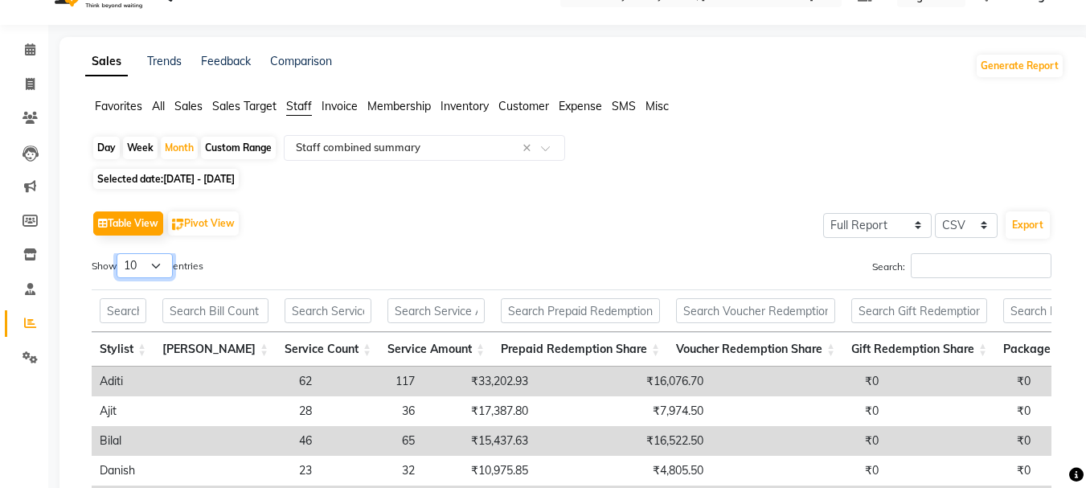
click at [167, 269] on select "10 25 50 100" at bounding box center [145, 265] width 56 height 25
select select "100"
click at [119, 253] on select "10 25 50 100" at bounding box center [145, 265] width 56 height 25
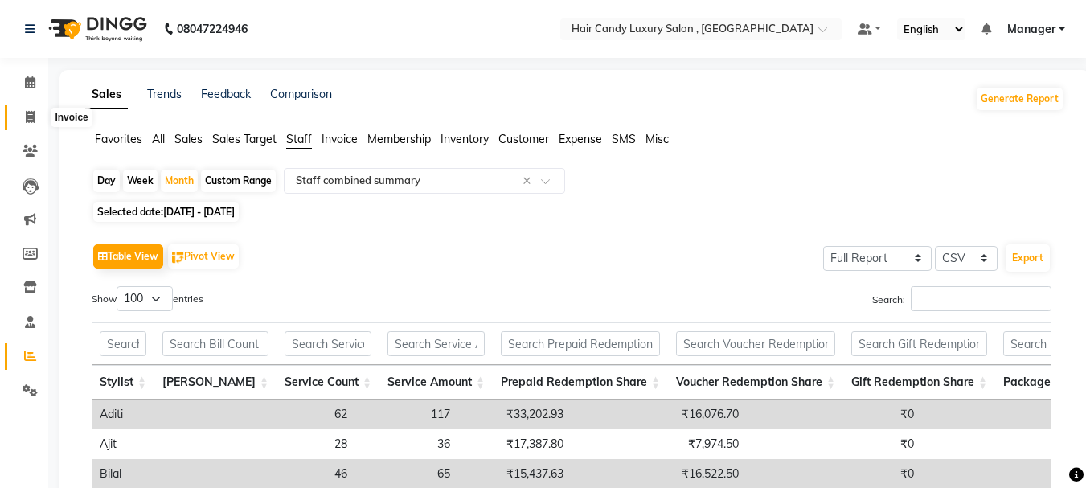
click at [27, 121] on icon at bounding box center [30, 117] width 9 height 12
select select "service"
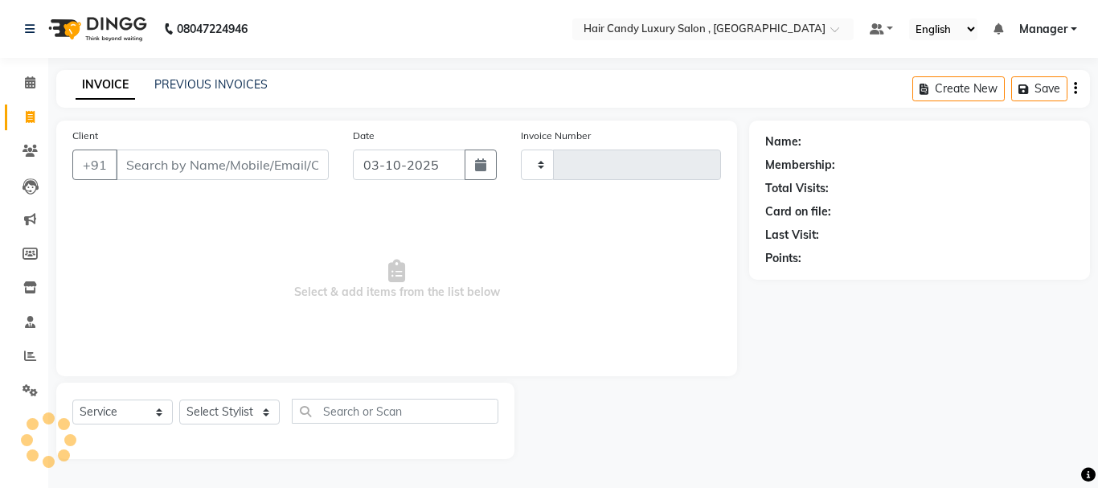
type input "1377"
select select "8304"
click at [173, 161] on input "Client" at bounding box center [222, 165] width 213 height 31
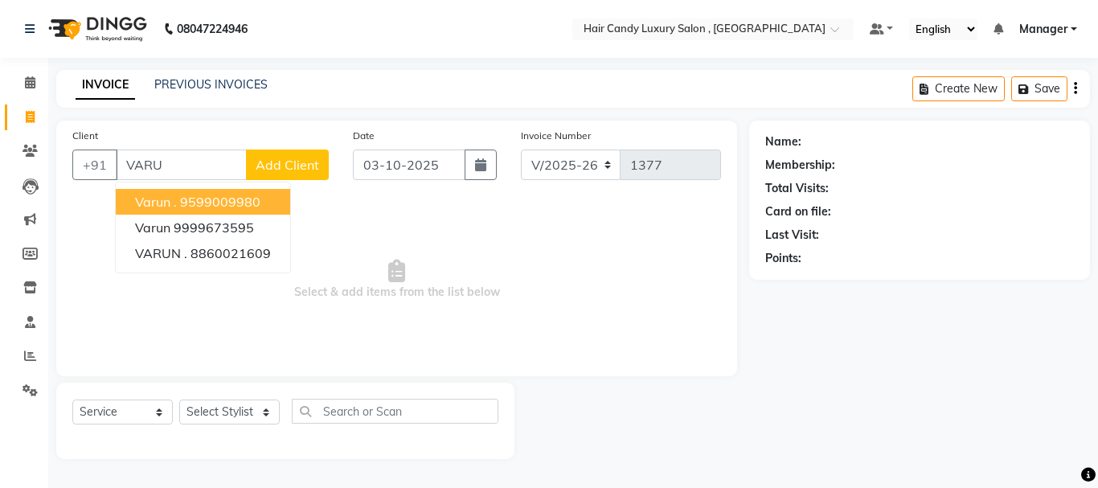
click at [207, 199] on ngb-highlight "9599009980" at bounding box center [220, 202] width 80 height 16
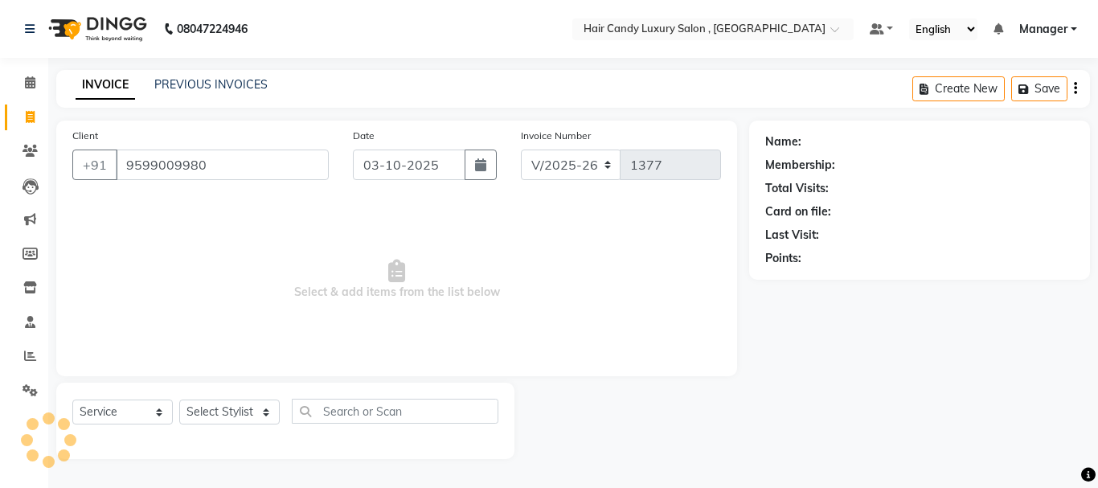
type input "9599009980"
select select "1: Object"
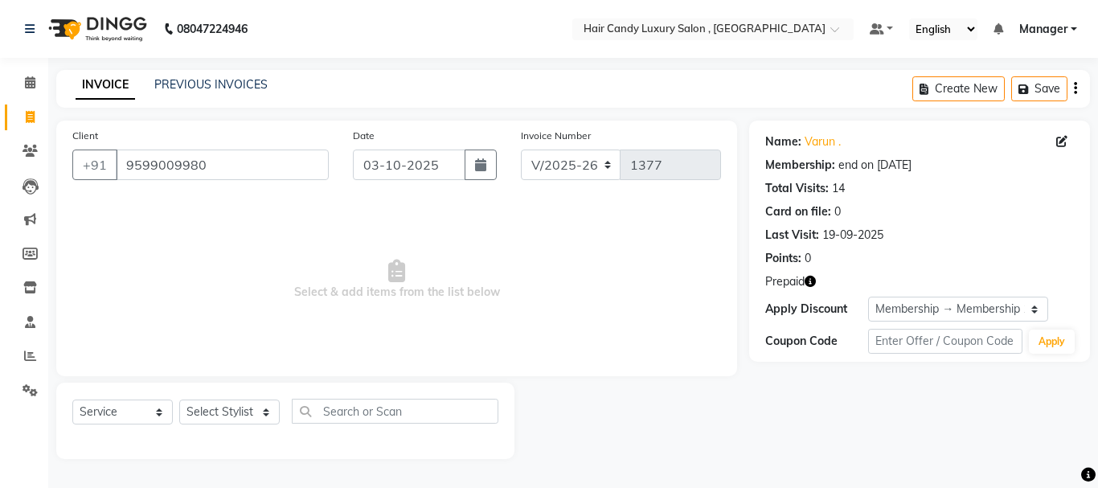
click at [812, 277] on icon "button" at bounding box center [810, 281] width 11 height 11
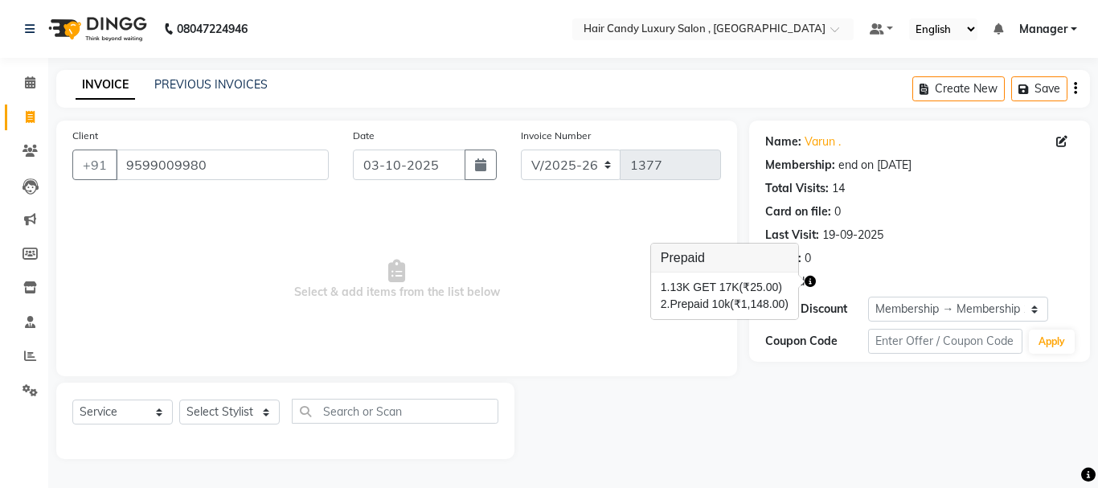
click at [363, 363] on div "Client +91 9599009980 Date 03-10-2025 Invoice Number V/2025 V/2025-26 1377 Sele…" at bounding box center [396, 249] width 681 height 256
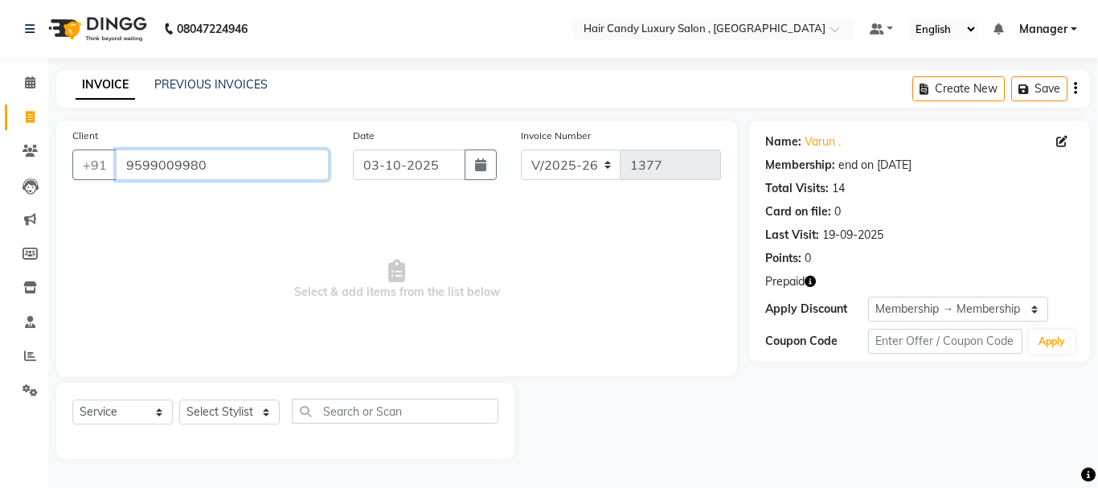
click at [217, 170] on input "9599009980" at bounding box center [222, 165] width 213 height 31
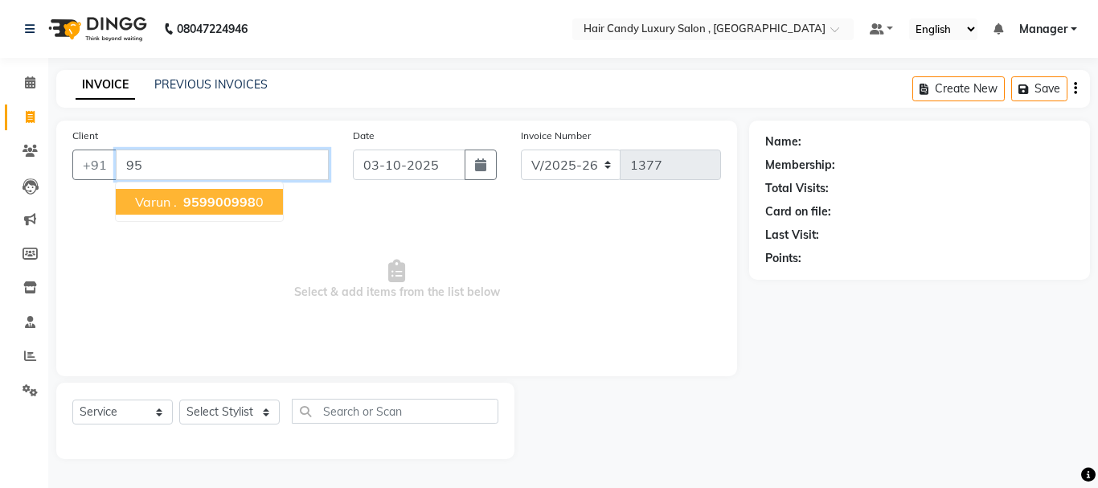
type input "9"
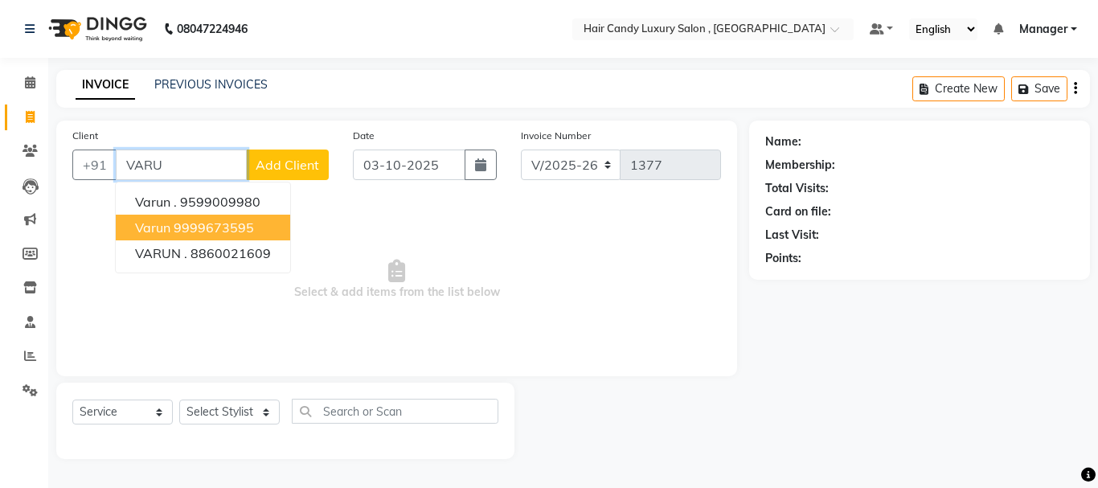
click at [229, 236] on button "varun 9999673595" at bounding box center [203, 228] width 174 height 26
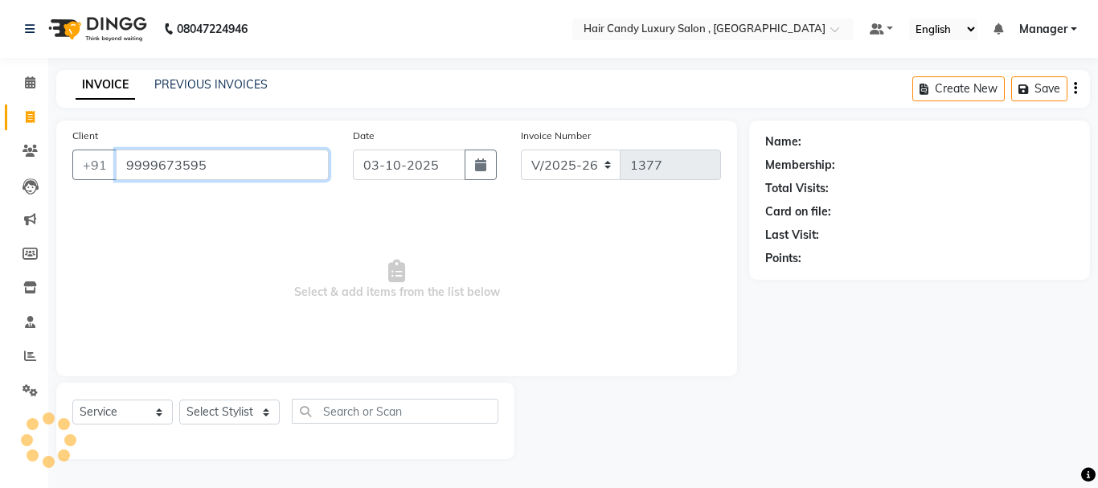
type input "9999673595"
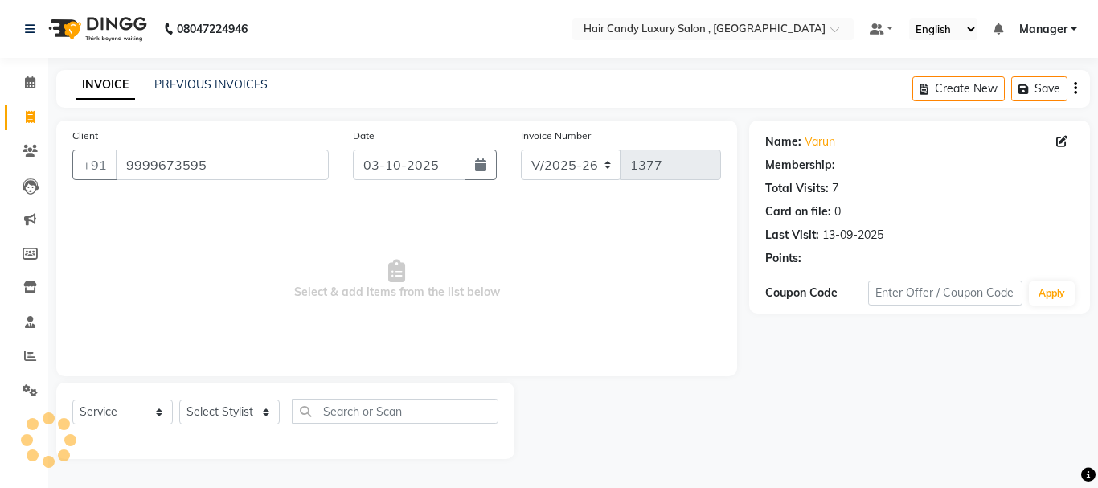
select select "1: Object"
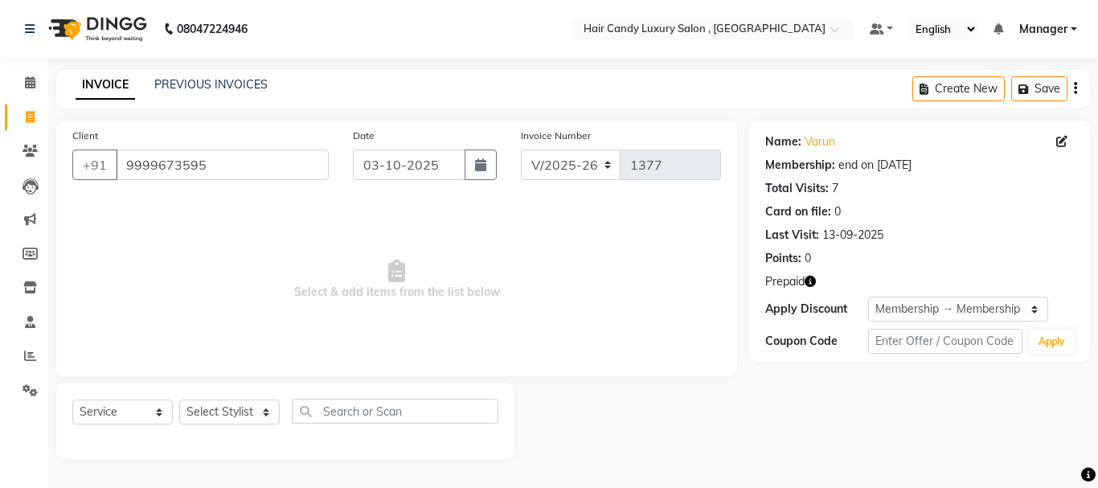
click at [810, 284] on icon "button" at bounding box center [810, 281] width 11 height 11
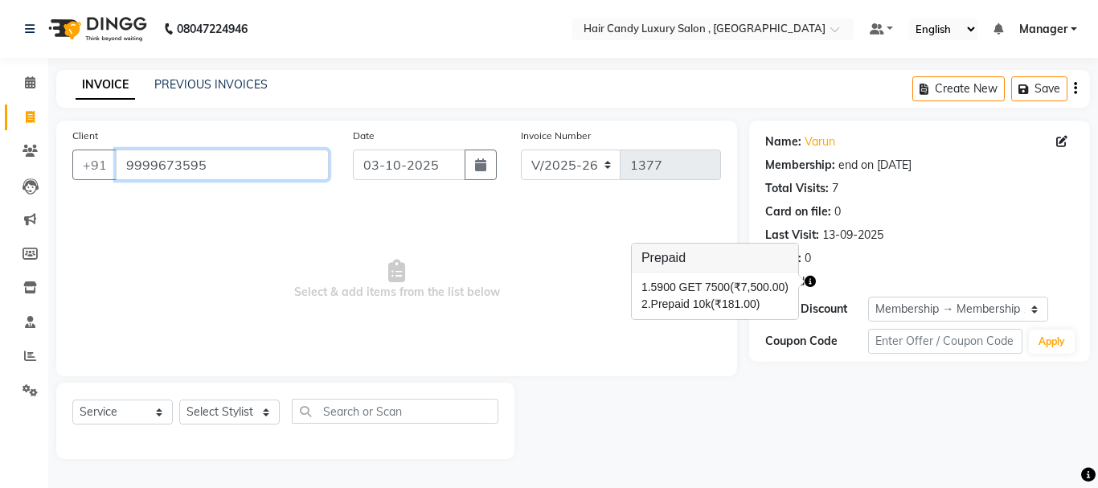
click at [297, 169] on input "9999673595" at bounding box center [222, 165] width 213 height 31
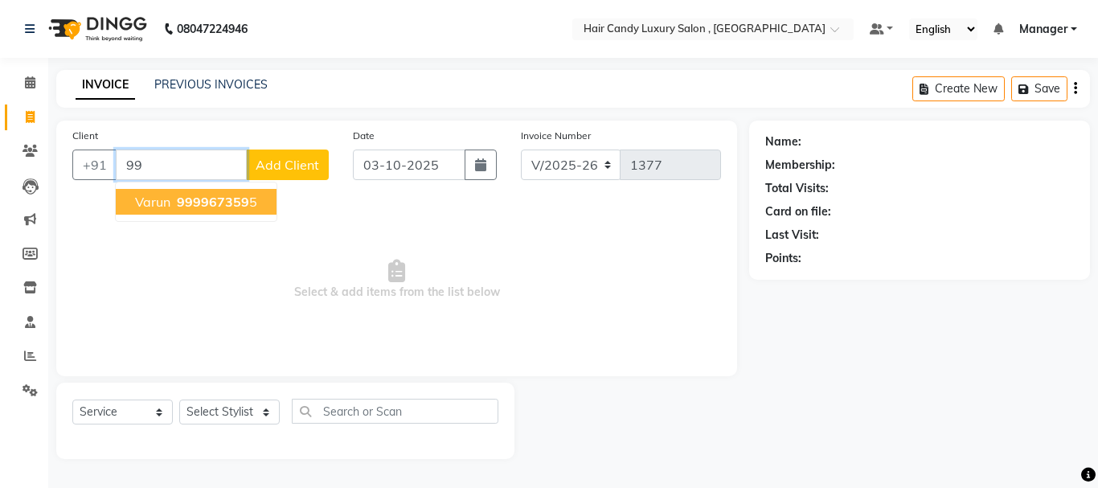
type input "9"
click at [267, 195] on button "varun . 9599009980" at bounding box center [203, 202] width 174 height 26
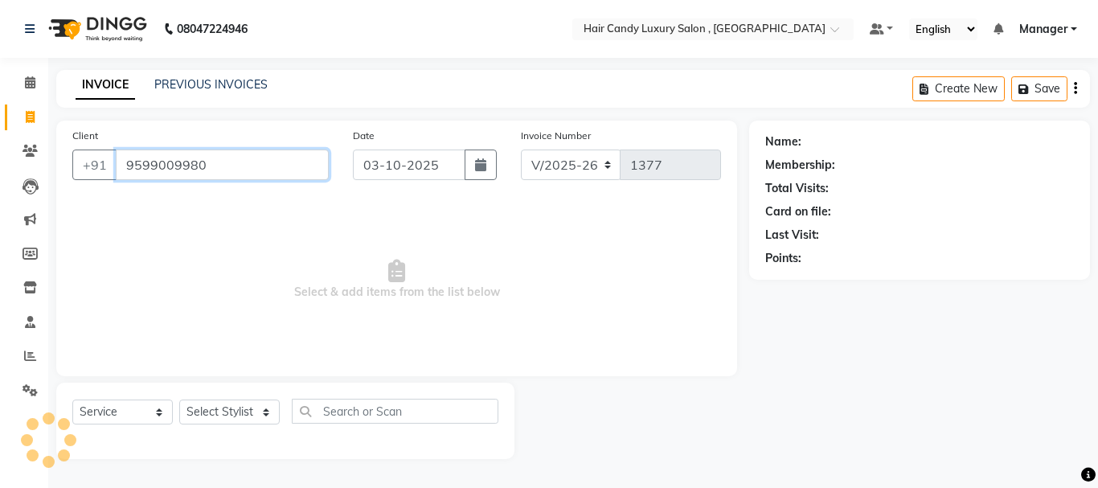
type input "9599009980"
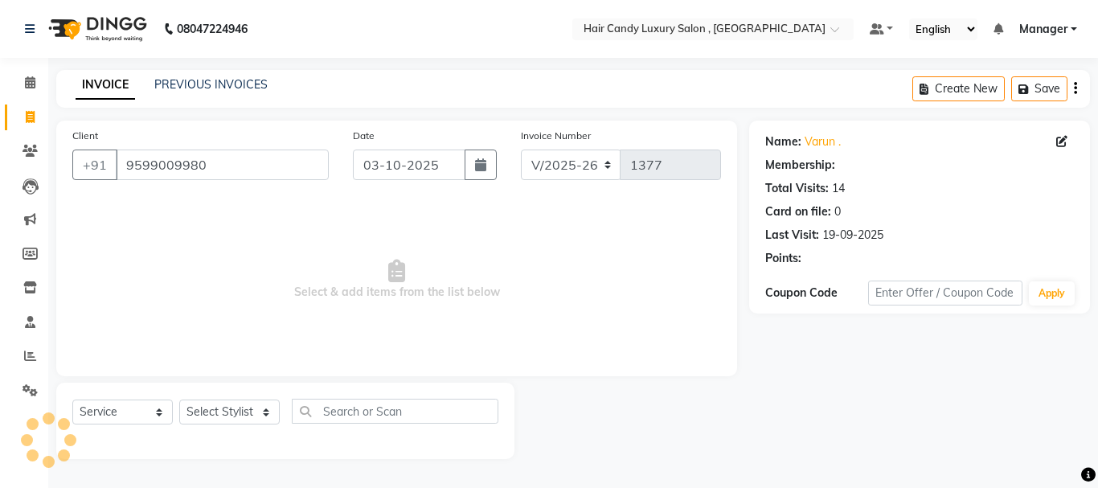
select select "1: Object"
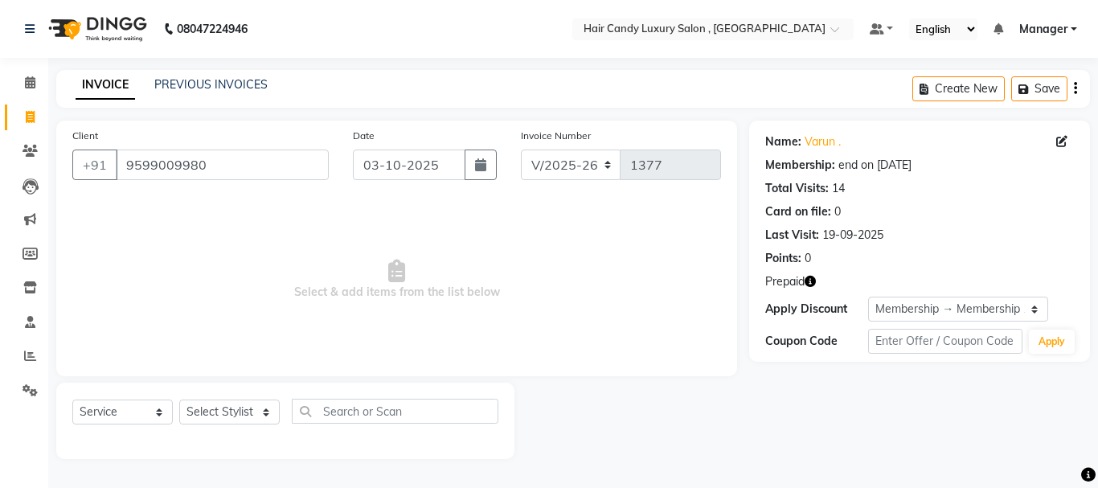
click at [812, 284] on icon "button" at bounding box center [810, 281] width 11 height 11
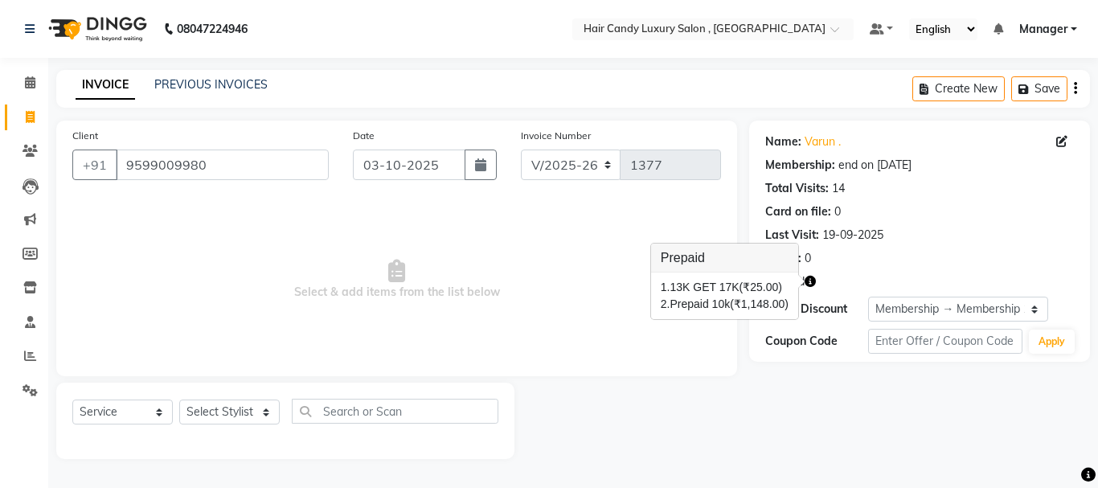
click at [772, 283] on span "(₹25.00)" at bounding box center [761, 287] width 43 height 13
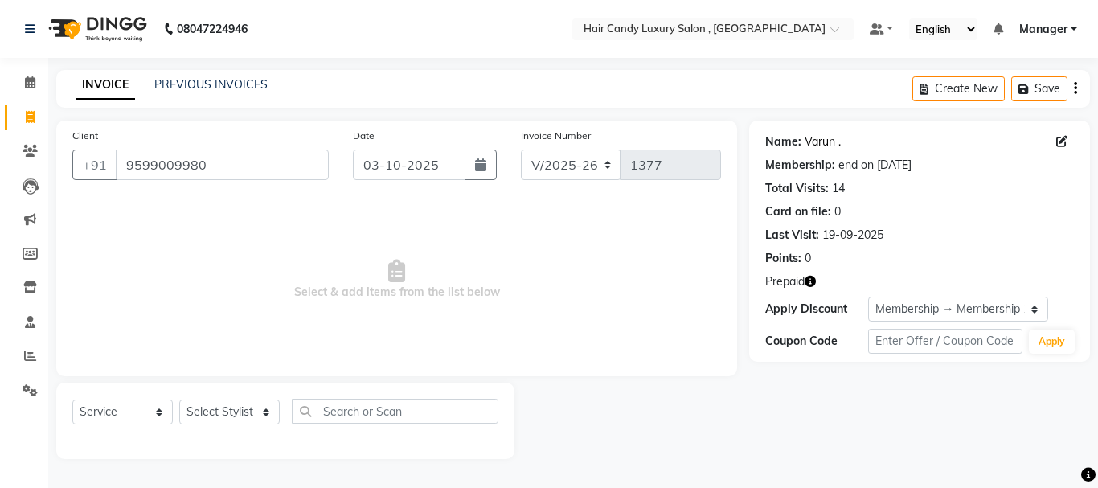
click at [812, 137] on link "Varun ." at bounding box center [823, 141] width 36 height 17
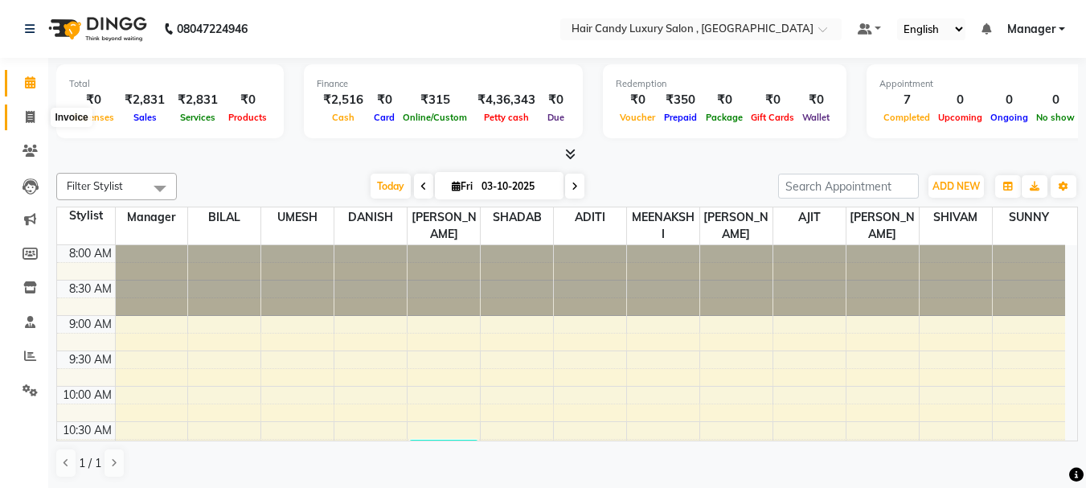
click at [28, 116] on icon at bounding box center [30, 117] width 9 height 12
select select "8304"
select select "service"
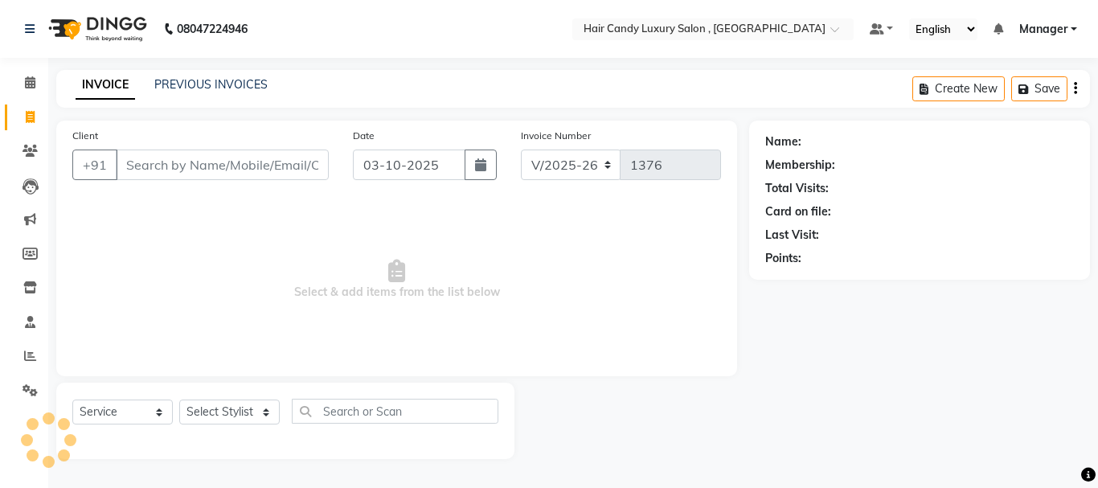
click at [217, 169] on input "Client" at bounding box center [222, 165] width 213 height 31
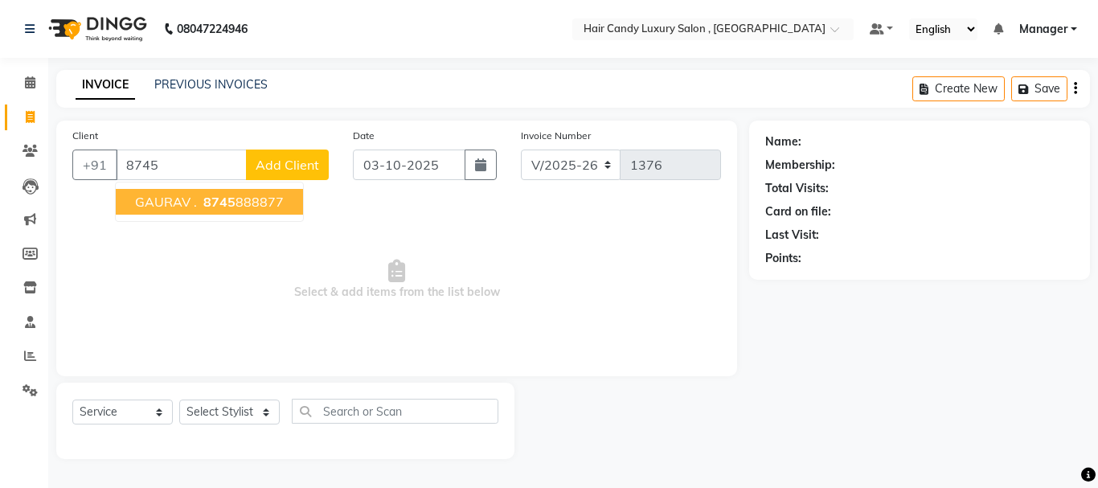
click at [280, 201] on ngb-highlight "8745 888877" at bounding box center [242, 202] width 84 height 16
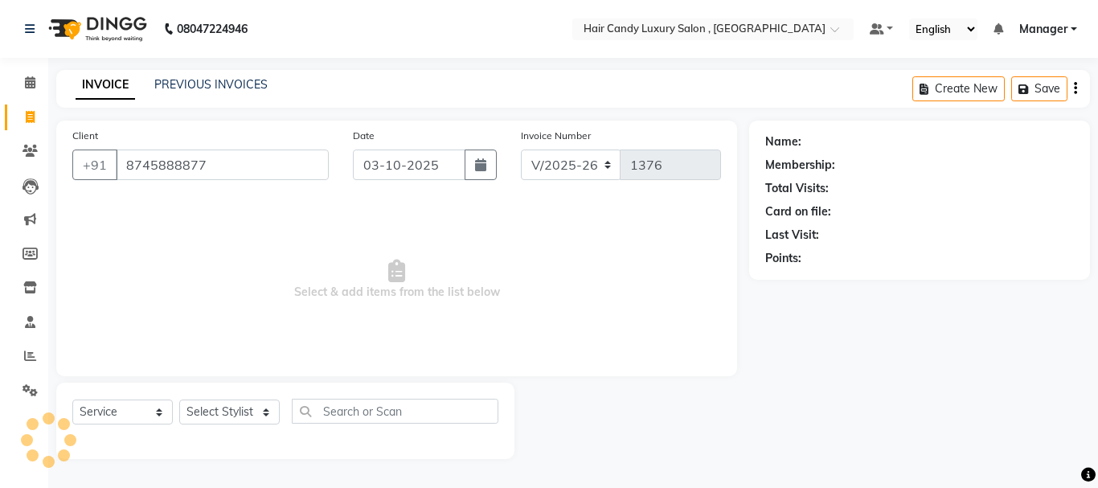
type input "8745888877"
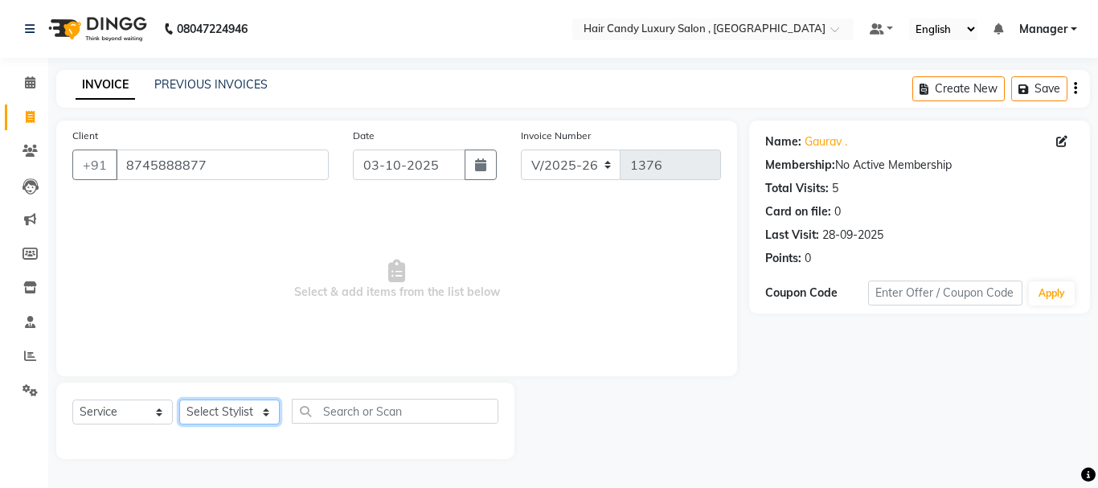
click at [260, 416] on select "Select Stylist ADITI [PERSON_NAME] [DEMOGRAPHIC_DATA] Manager Manager MEENAKSHI…" at bounding box center [229, 412] width 101 height 25
click at [179, 400] on select "Select Stylist ADITI [PERSON_NAME] [DEMOGRAPHIC_DATA] Manager Manager MEENAKSHI…" at bounding box center [229, 412] width 101 height 25
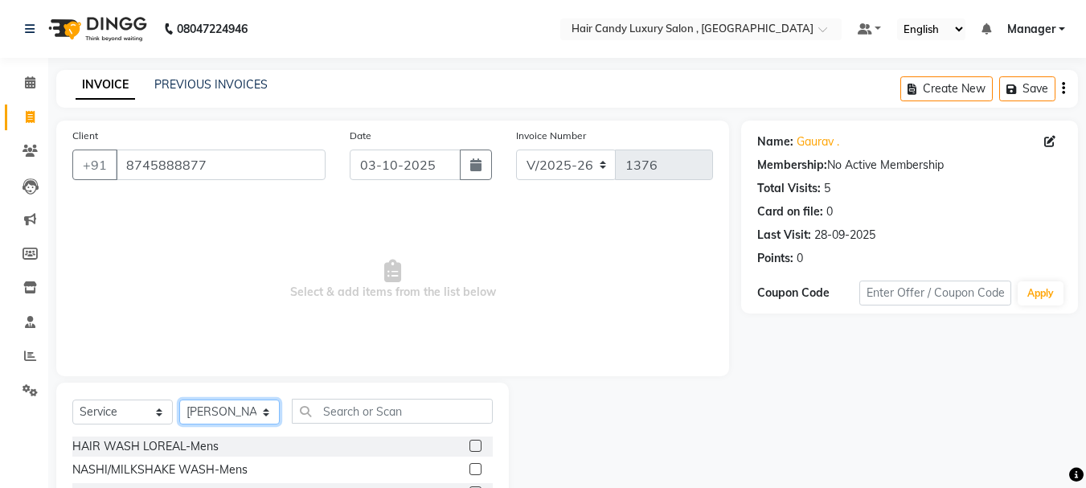
click at [264, 415] on select "Select Stylist ADITI [PERSON_NAME] [DEMOGRAPHIC_DATA] Manager Manager MEENAKSHI…" at bounding box center [229, 412] width 101 height 25
select select "80575"
click at [179, 400] on select "Select Stylist ADITI [PERSON_NAME] [DEMOGRAPHIC_DATA] Manager Manager MEENAKSHI…" at bounding box center [229, 412] width 101 height 25
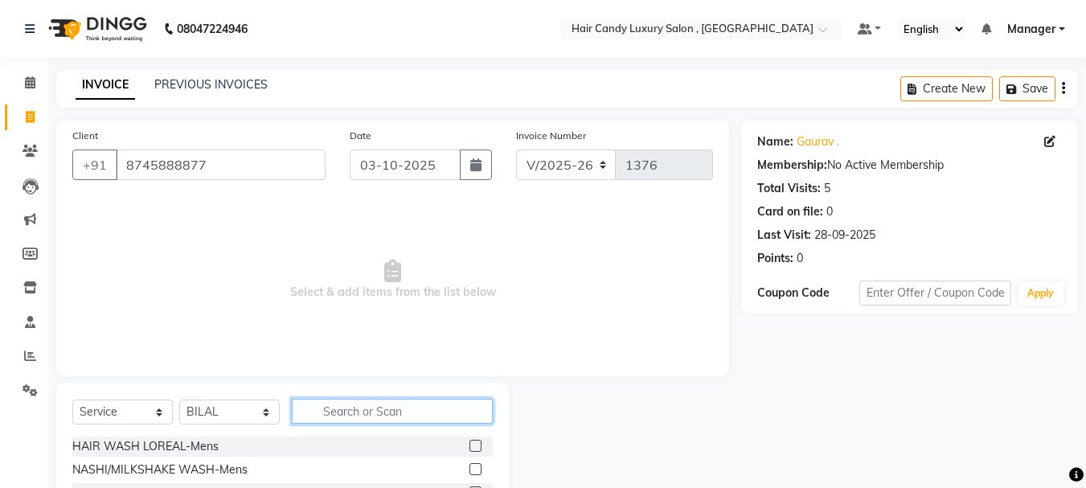
click at [346, 416] on input "text" at bounding box center [392, 411] width 201 height 25
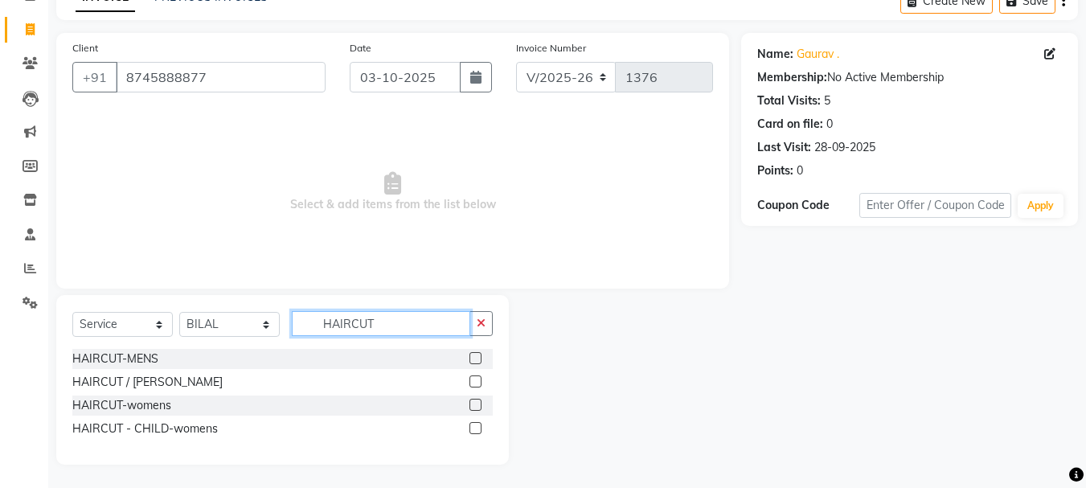
scroll to position [88, 0]
type input "HAIRCUT"
click at [474, 361] on label at bounding box center [476, 357] width 12 height 12
click at [474, 361] on input "checkbox" at bounding box center [475, 358] width 10 height 10
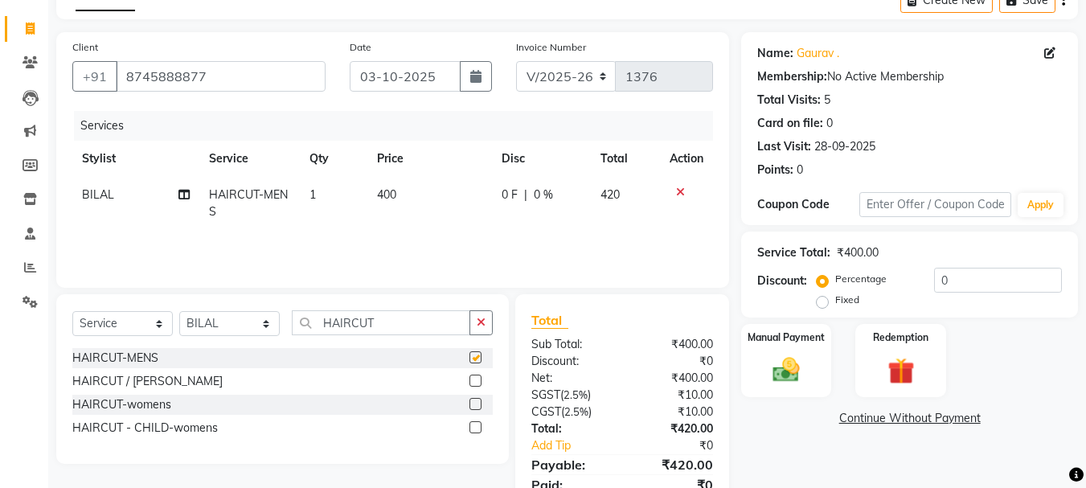
checkbox input "false"
click at [252, 324] on select "Select Stylist ADITI [PERSON_NAME] [DEMOGRAPHIC_DATA] Manager Manager MEENAKSHI…" at bounding box center [229, 323] width 101 height 25
select select "80576"
click at [179, 311] on select "Select Stylist ADITI [PERSON_NAME] [DEMOGRAPHIC_DATA] Manager Manager MEENAKSHI…" at bounding box center [229, 323] width 101 height 25
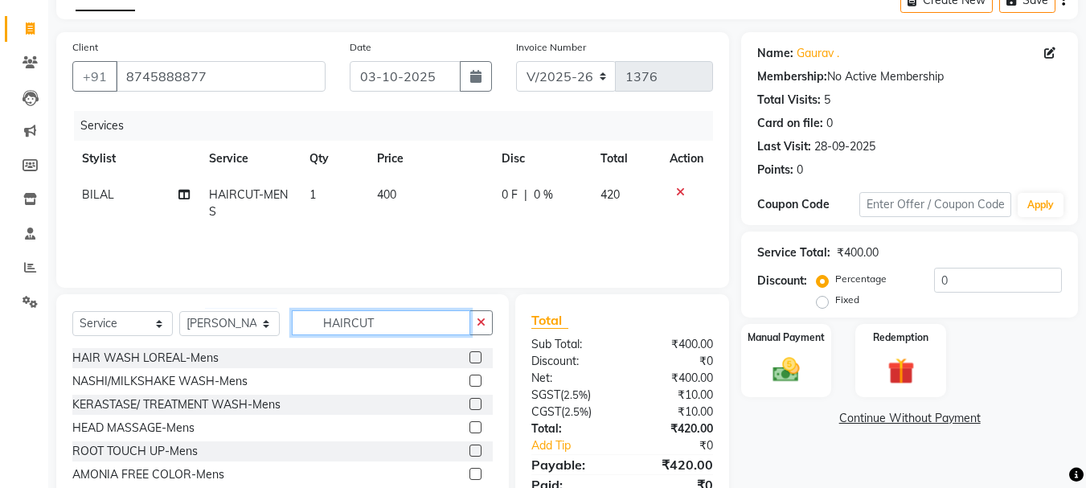
click at [363, 322] on input "HAIRCUT" at bounding box center [381, 322] width 178 height 25
click at [388, 322] on input "HAIRCUT" at bounding box center [381, 322] width 178 height 25
type input "H"
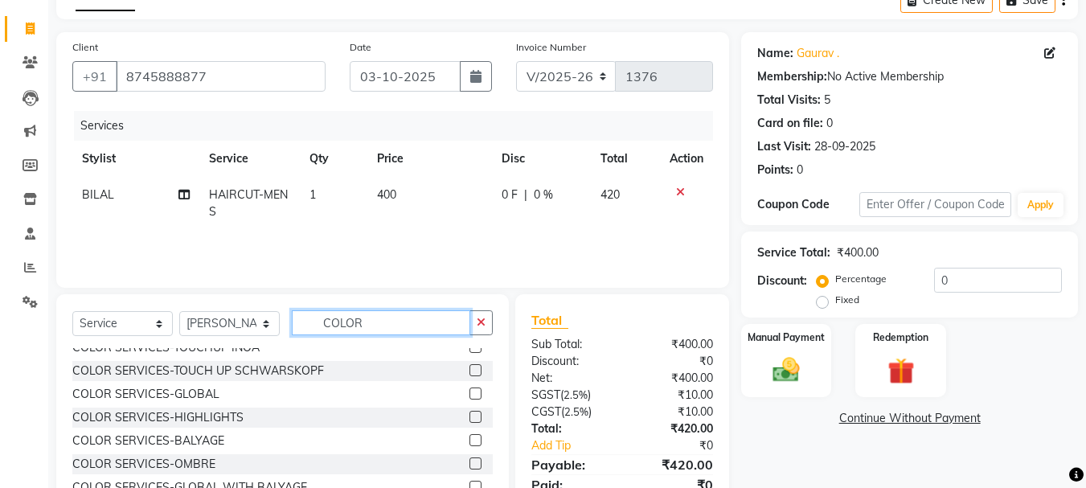
type input "COLOR"
click at [470, 394] on label at bounding box center [476, 394] width 12 height 12
click at [470, 394] on input "checkbox" at bounding box center [475, 394] width 10 height 10
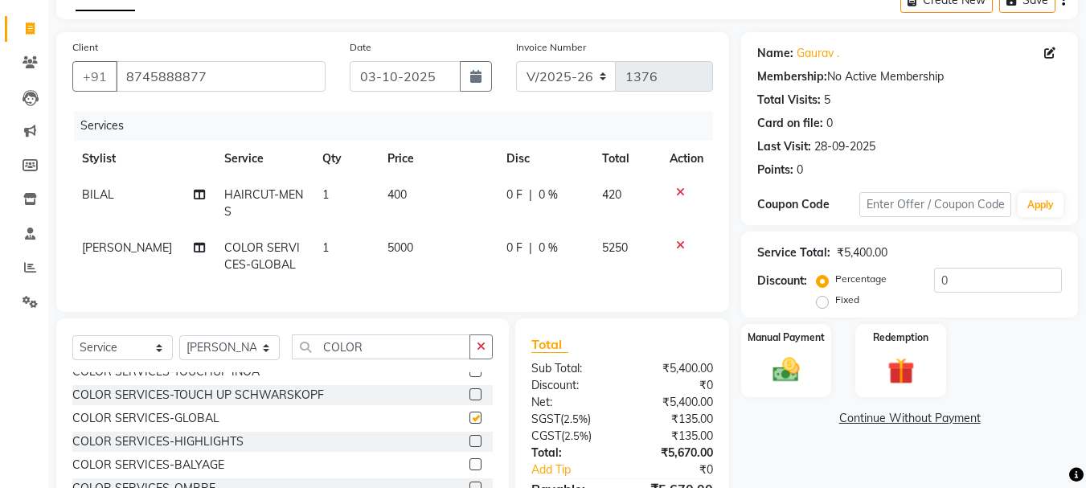
checkbox input "false"
click at [429, 244] on td "5000" at bounding box center [437, 256] width 119 height 53
select select "80576"
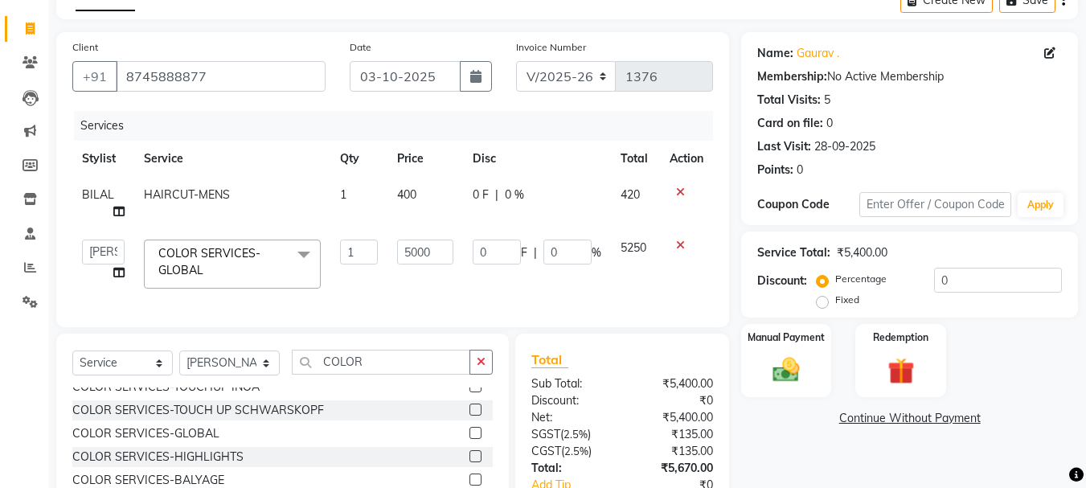
click at [429, 244] on input "5000" at bounding box center [424, 252] width 55 height 25
type input "5"
type input "3999"
click at [430, 266] on td "3999" at bounding box center [425, 264] width 75 height 68
select select "80576"
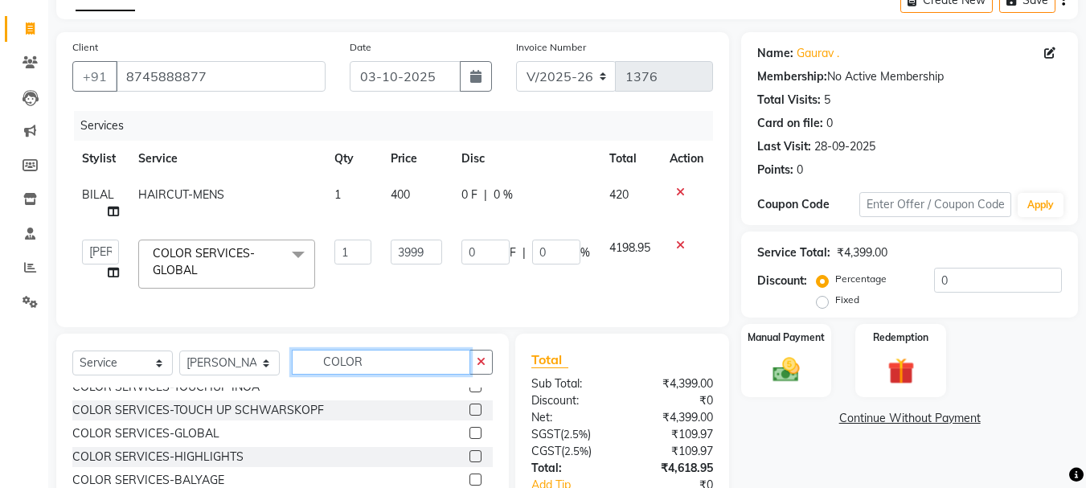
click at [392, 375] on input "COLOR" at bounding box center [381, 362] width 178 height 25
type input "C"
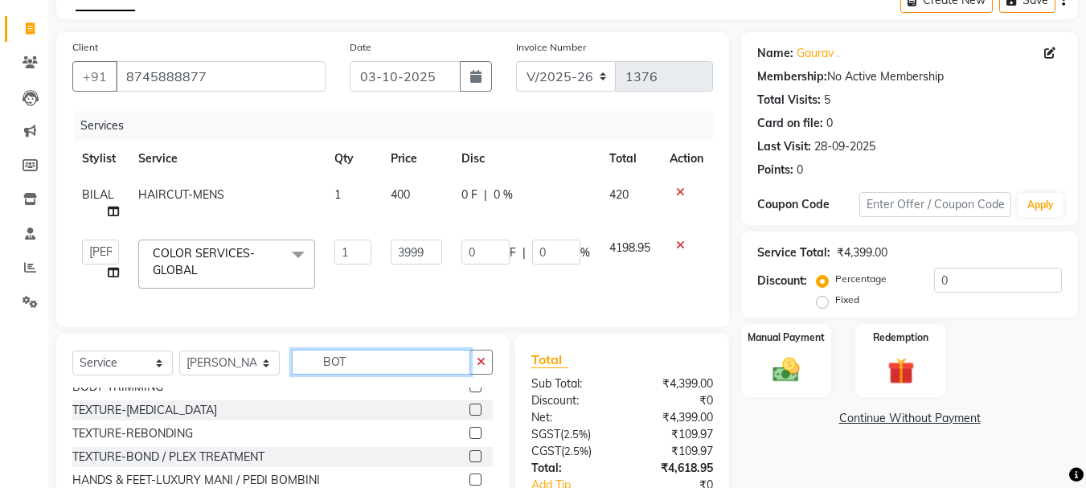
scroll to position [0, 0]
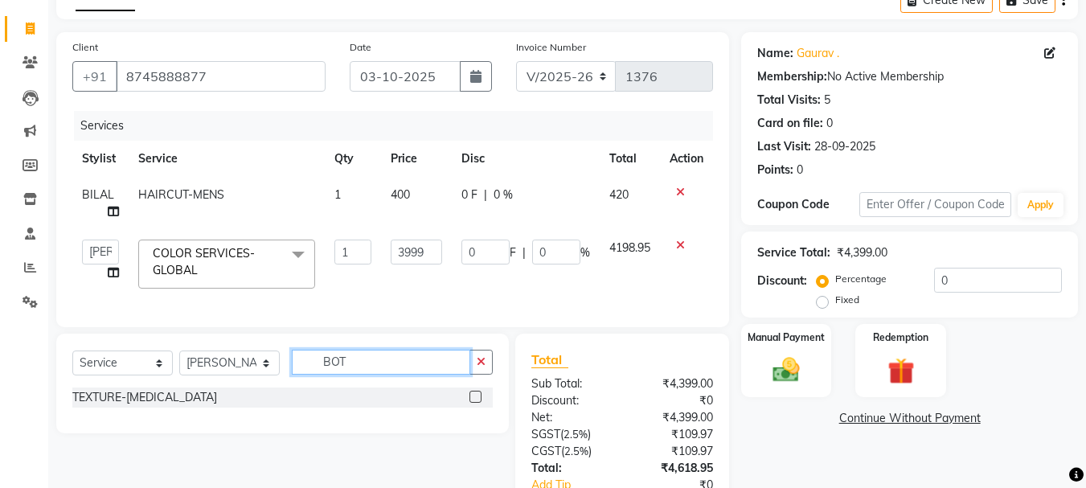
type input "BOT"
click at [468, 408] on div "TEXTURE-BOTOX" at bounding box center [282, 398] width 421 height 20
click at [475, 403] on label at bounding box center [476, 397] width 12 height 12
click at [475, 403] on input "checkbox" at bounding box center [475, 397] width 10 height 10
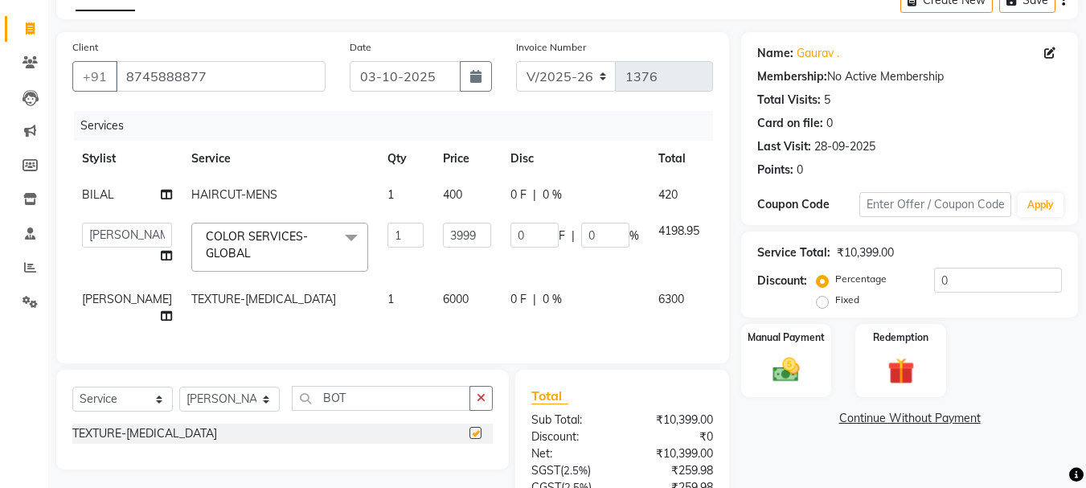
checkbox input "false"
click at [436, 296] on td "6000" at bounding box center [467, 307] width 68 height 53
select select "80576"
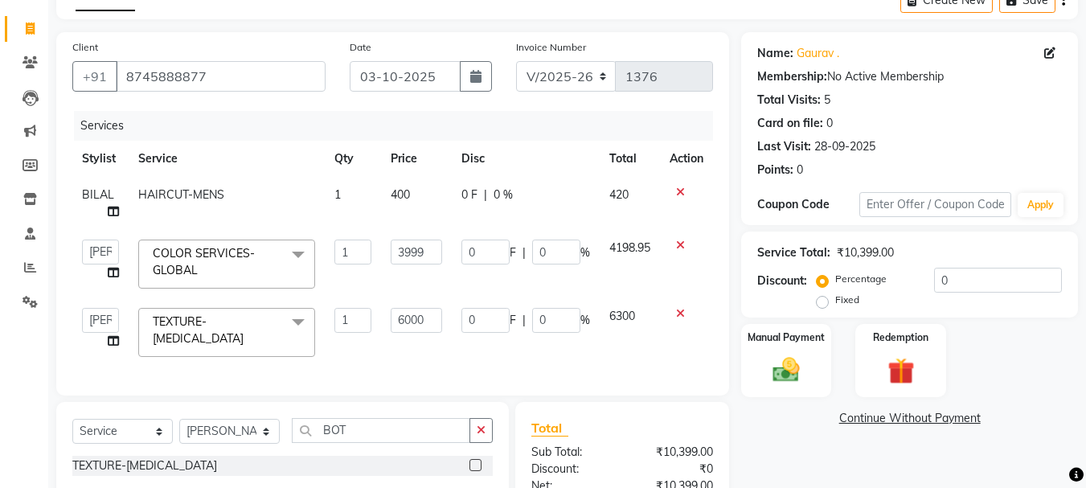
click at [440, 323] on td "6000" at bounding box center [416, 332] width 71 height 68
click at [436, 322] on input "6000" at bounding box center [416, 320] width 51 height 25
type input "6"
type input "3999"
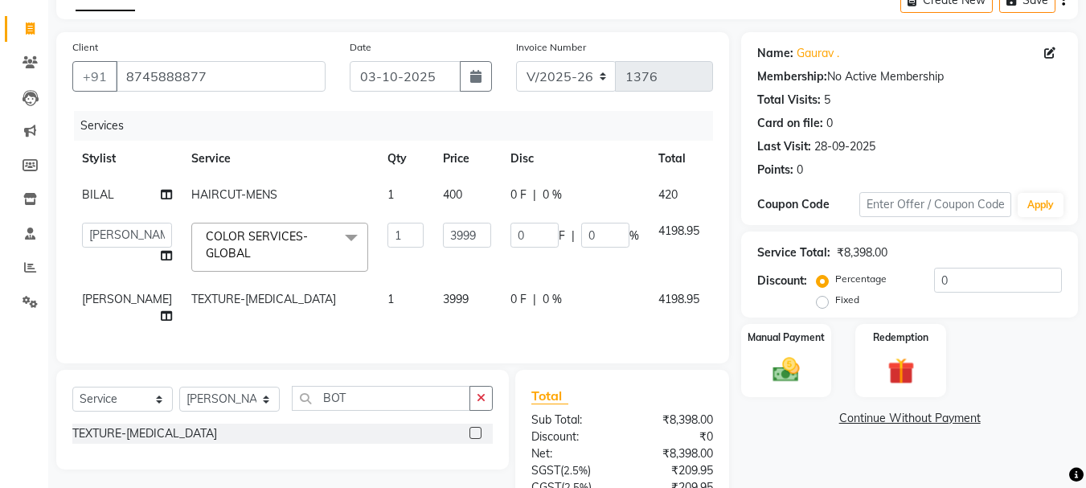
click at [415, 340] on div "Services Stylist Service Qty Price Disc Total Action BILAL HAIRCUT-MENS 1 400 0…" at bounding box center [392, 229] width 641 height 236
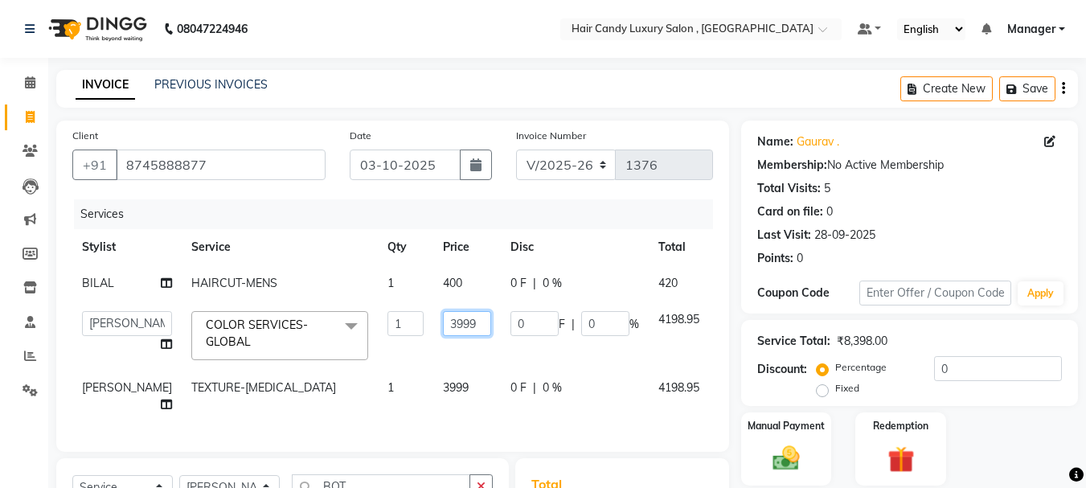
click at [445, 322] on input "3999" at bounding box center [467, 323] width 48 height 25
type input "3"
type input "4000"
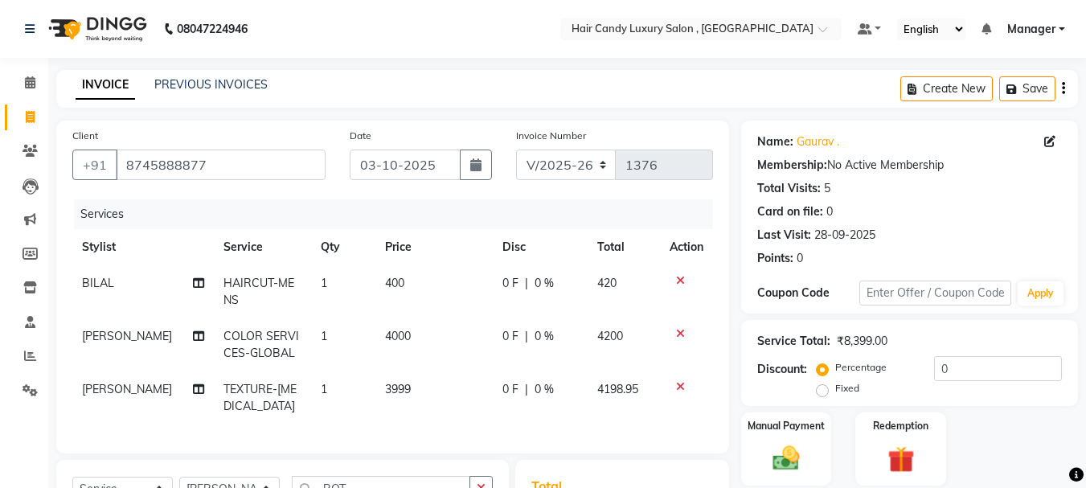
click at [445, 386] on td "3999" at bounding box center [433, 397] width 117 height 53
select select "80576"
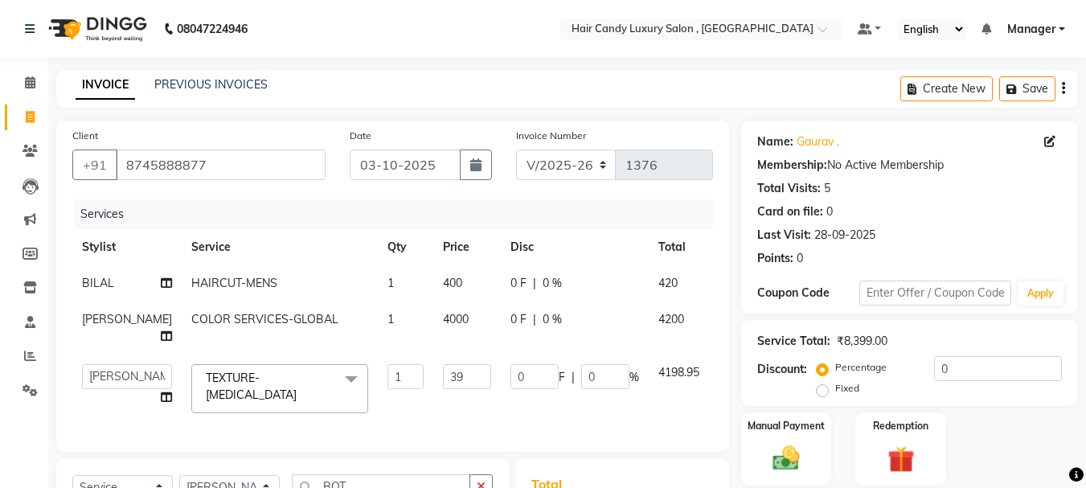
type input "3"
type input "4000"
click at [511, 415] on td "0 F | 0 %" at bounding box center [575, 389] width 148 height 68
select select "80576"
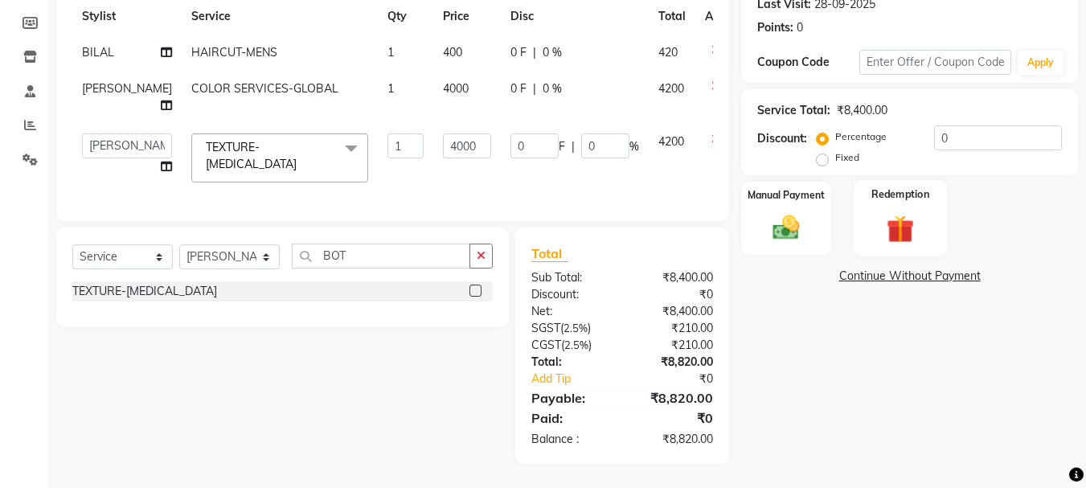
scroll to position [236, 0]
click at [816, 225] on div "Manual Payment" at bounding box center [787, 218] width 94 height 76
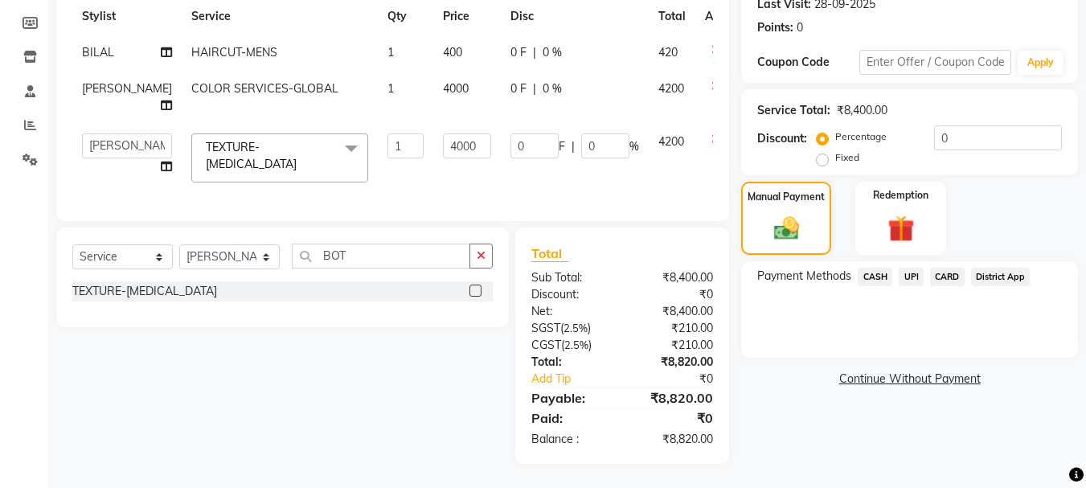
click at [908, 277] on span "UPI" at bounding box center [911, 277] width 25 height 18
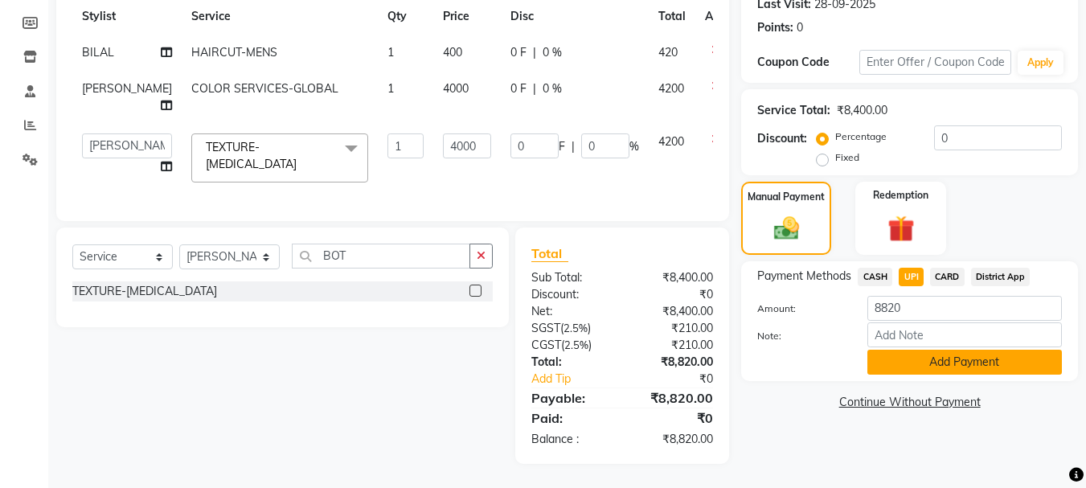
click at [948, 352] on button "Add Payment" at bounding box center [965, 362] width 195 height 25
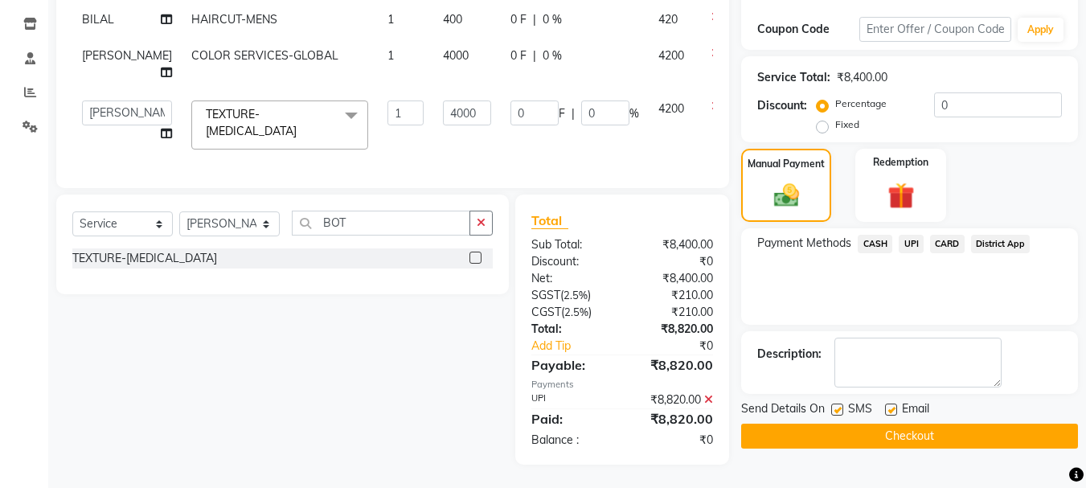
scroll to position [269, 0]
click at [921, 425] on button "Checkout" at bounding box center [909, 435] width 337 height 25
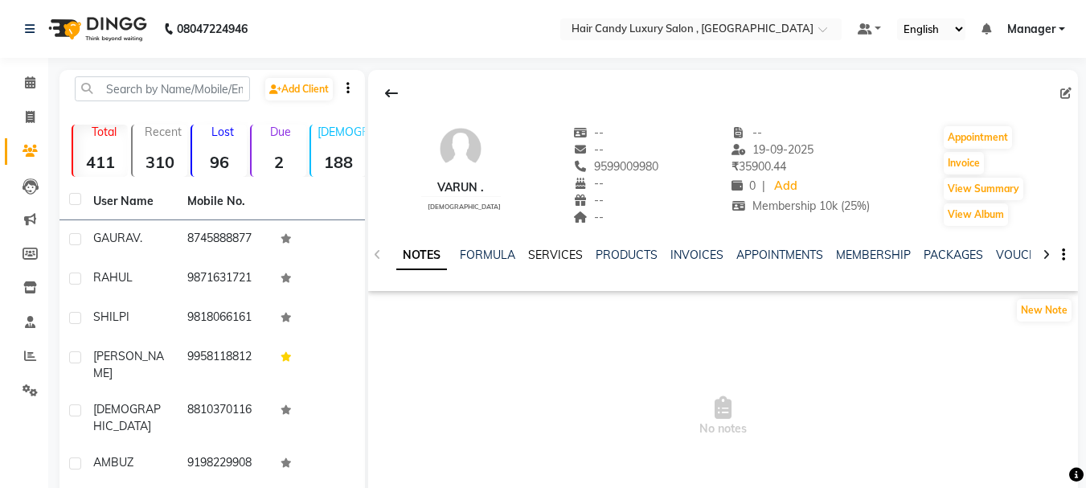
click at [561, 257] on link "SERVICES" at bounding box center [555, 255] width 55 height 14
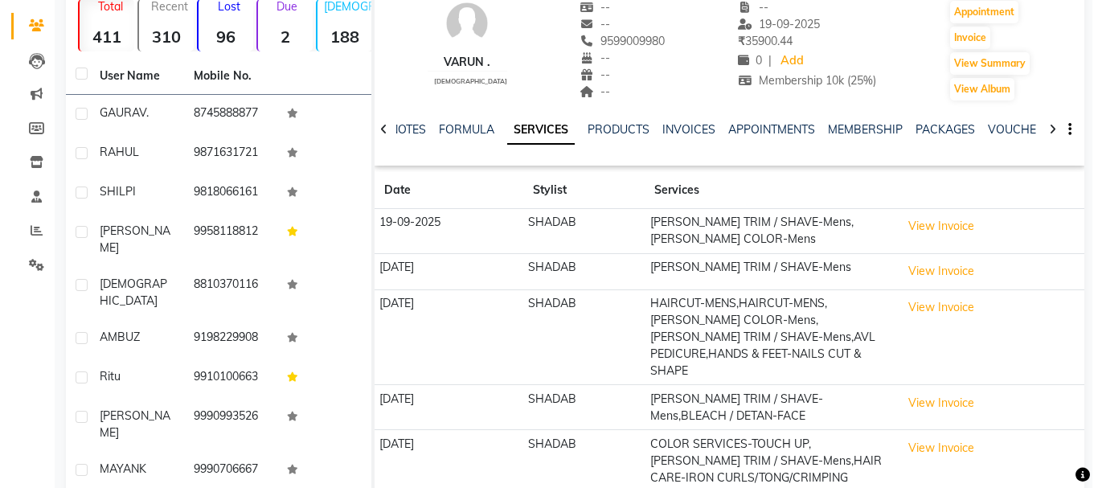
scroll to position [161, 0]
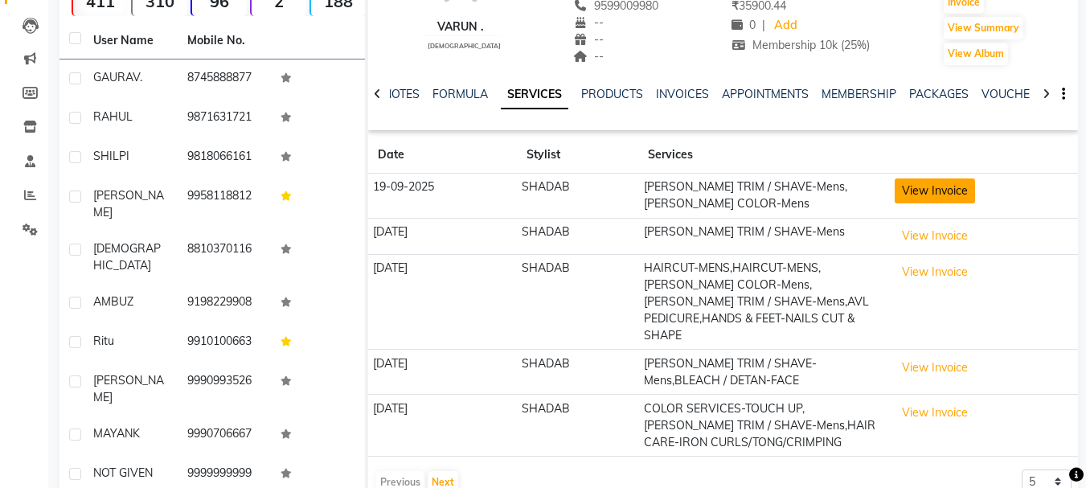
click at [937, 199] on button "View Invoice" at bounding box center [935, 190] width 80 height 25
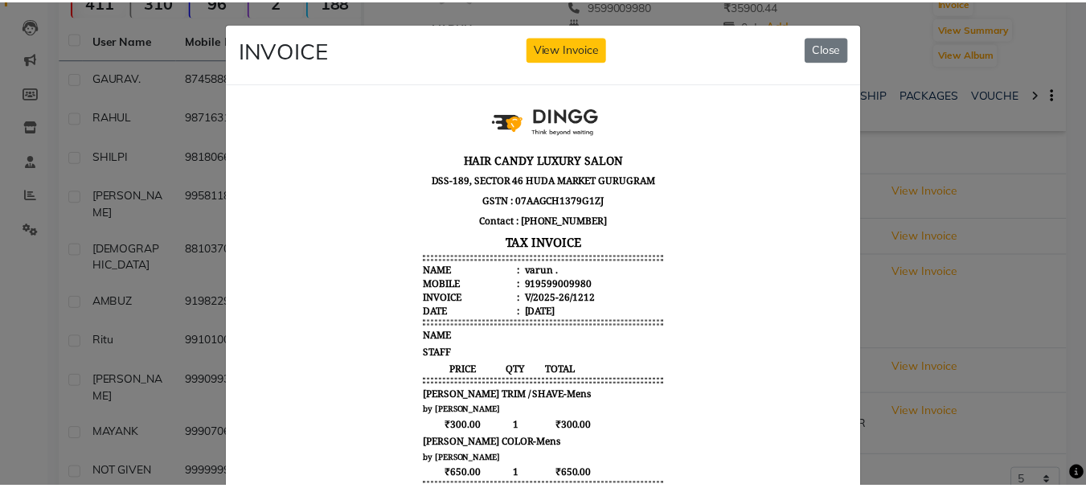
scroll to position [297, 0]
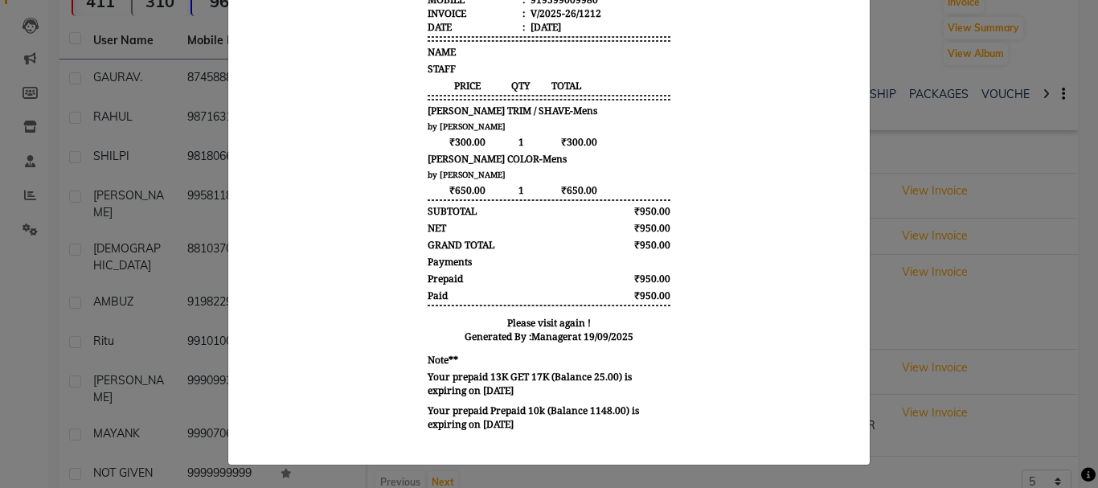
click at [934, 466] on ngb-modal-window "INVOICE View Invoice Close" at bounding box center [549, 244] width 1098 height 488
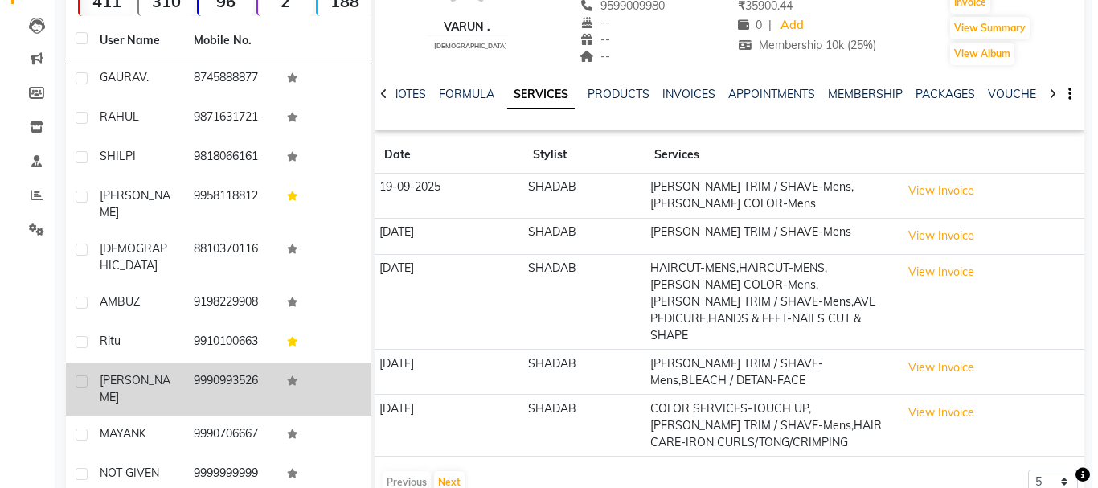
scroll to position [0, 0]
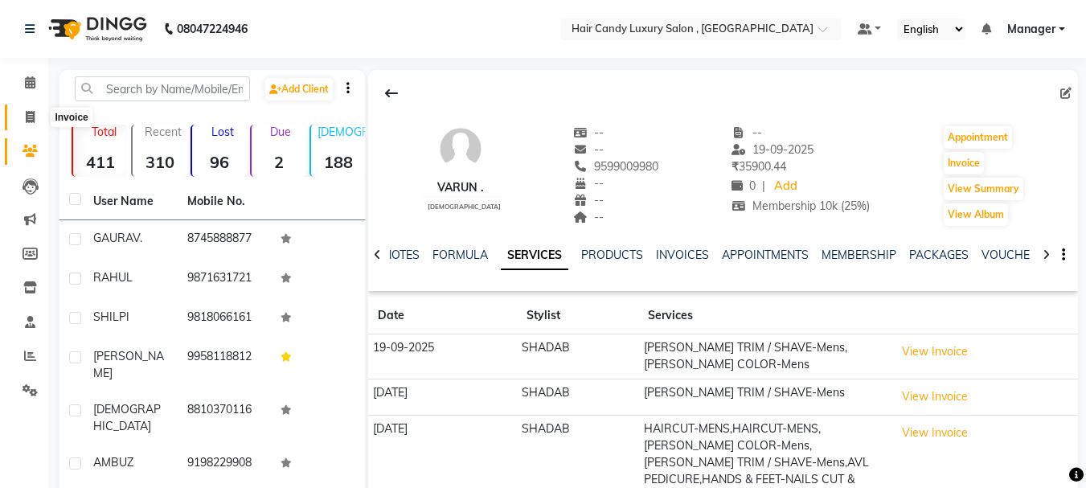
click at [29, 123] on span at bounding box center [30, 118] width 28 height 18
select select "service"
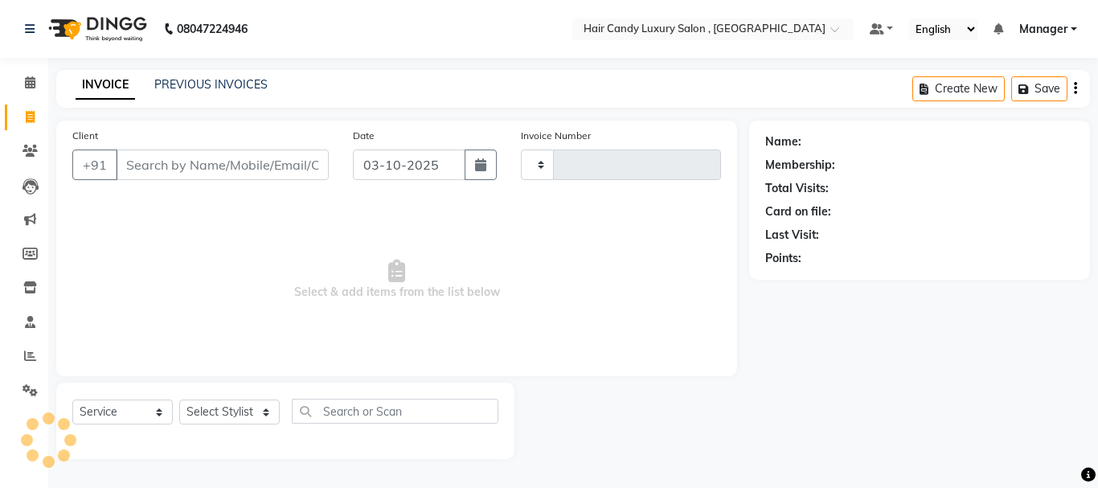
type input "1377"
select select "8304"
